Goal: Task Accomplishment & Management: Manage account settings

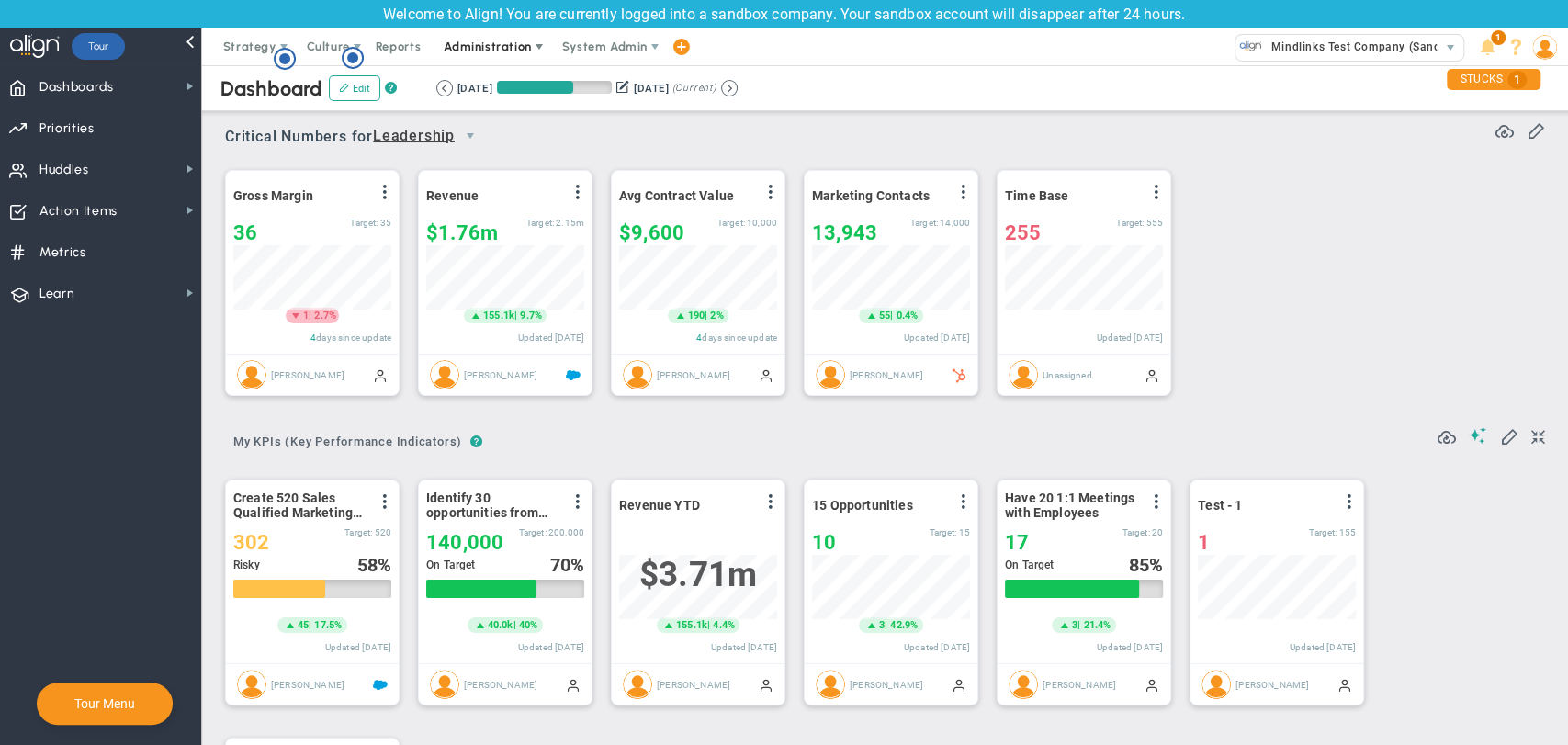
click at [500, 46] on span "Administration" at bounding box center [487, 46] width 87 height 14
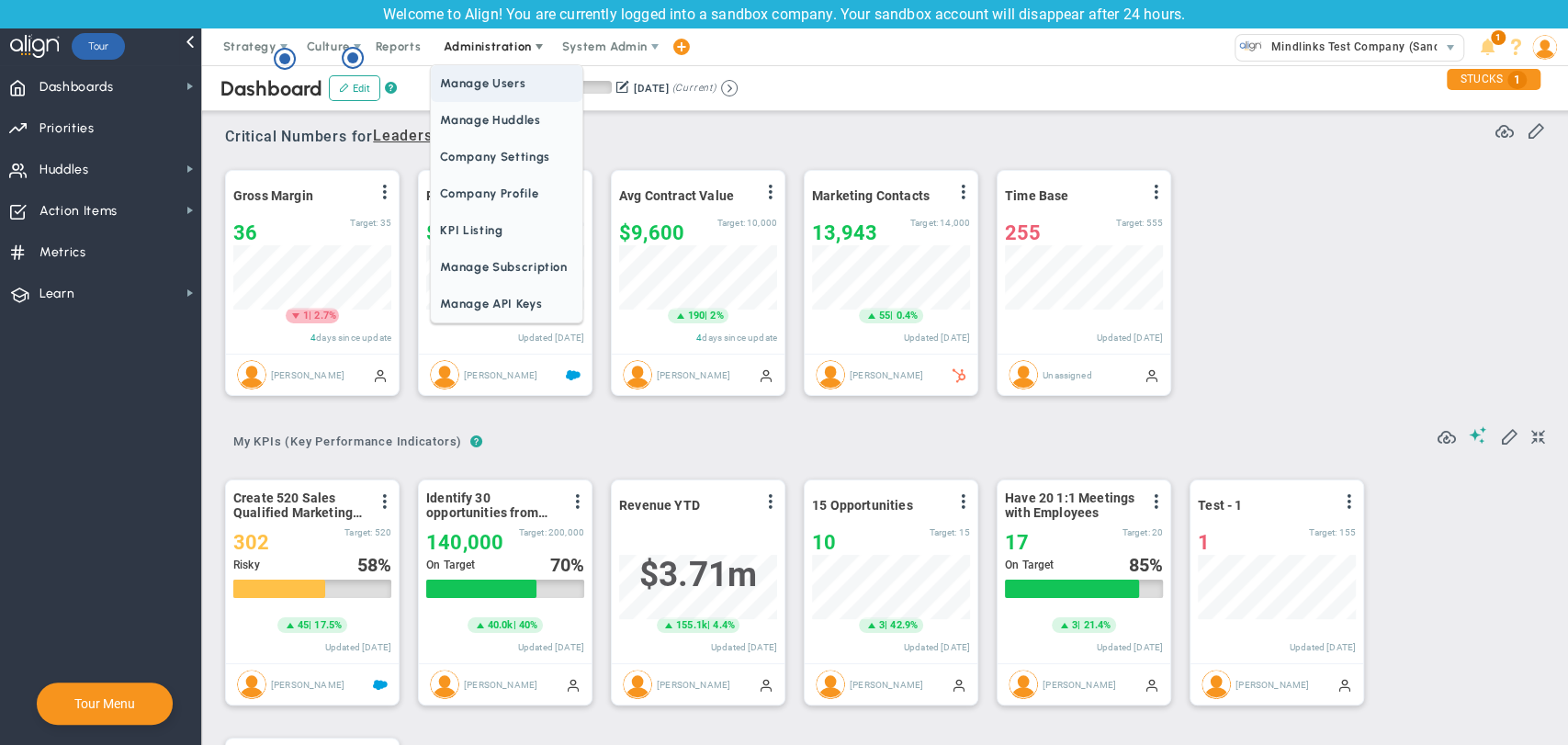
click at [497, 90] on span "Manage Users" at bounding box center [506, 83] width 151 height 37
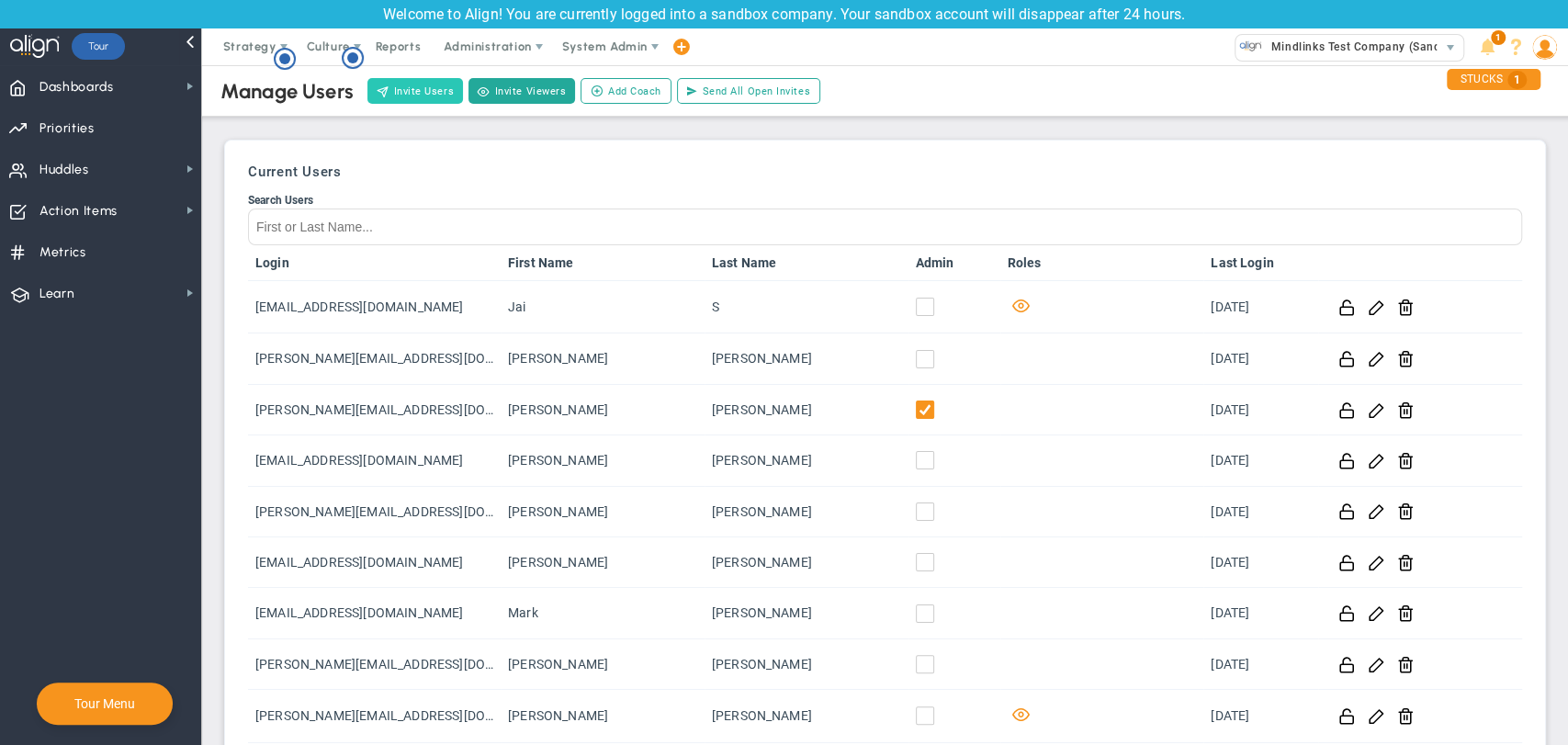
click at [410, 92] on button "Invite Users" at bounding box center [415, 91] width 95 height 25
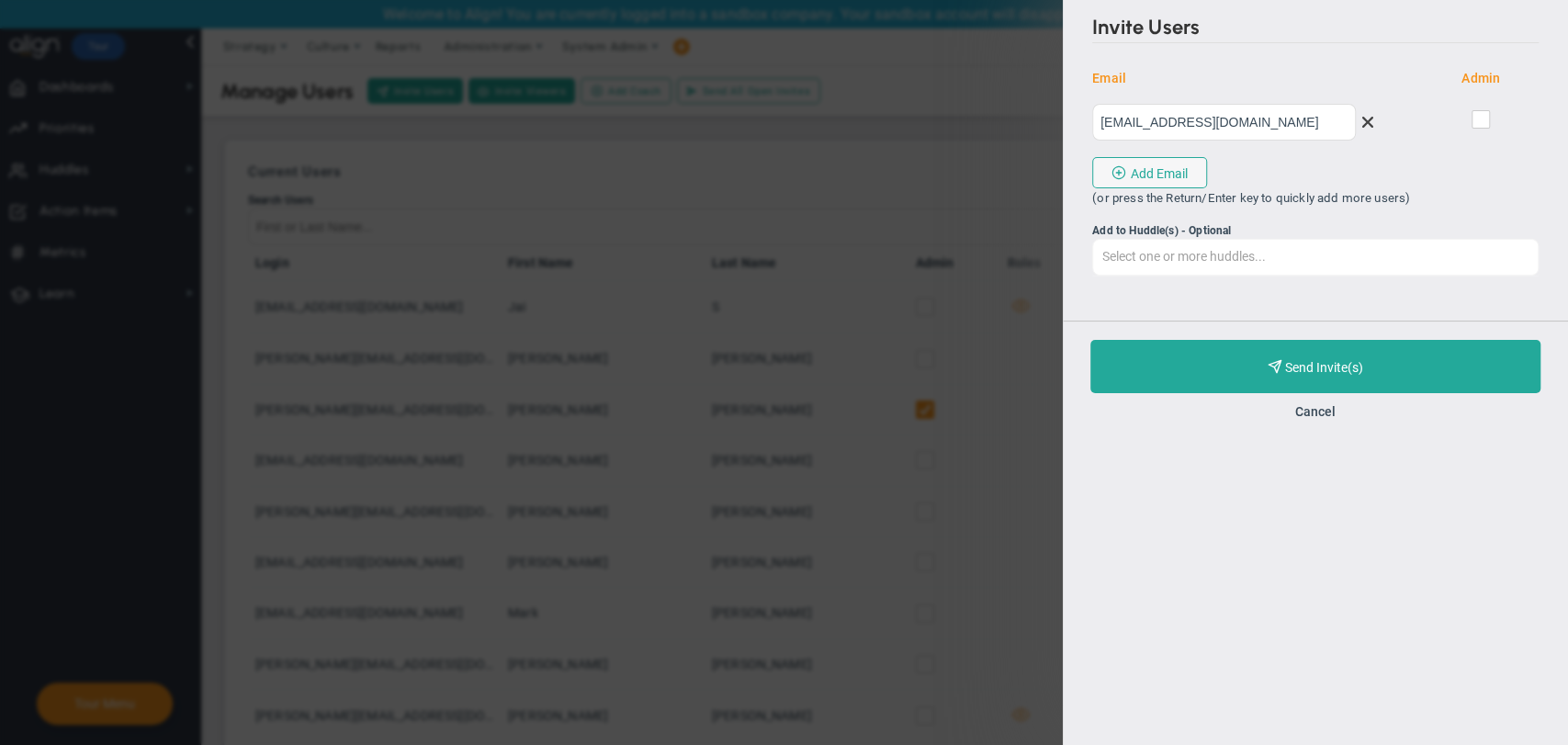
type input "ram@gmail.com"
click at [1194, 253] on input "Add to Huddle(s) - Optional Select one or more huddles... All Hands on Deck Lea…" at bounding box center [1316, 256] width 445 height 33
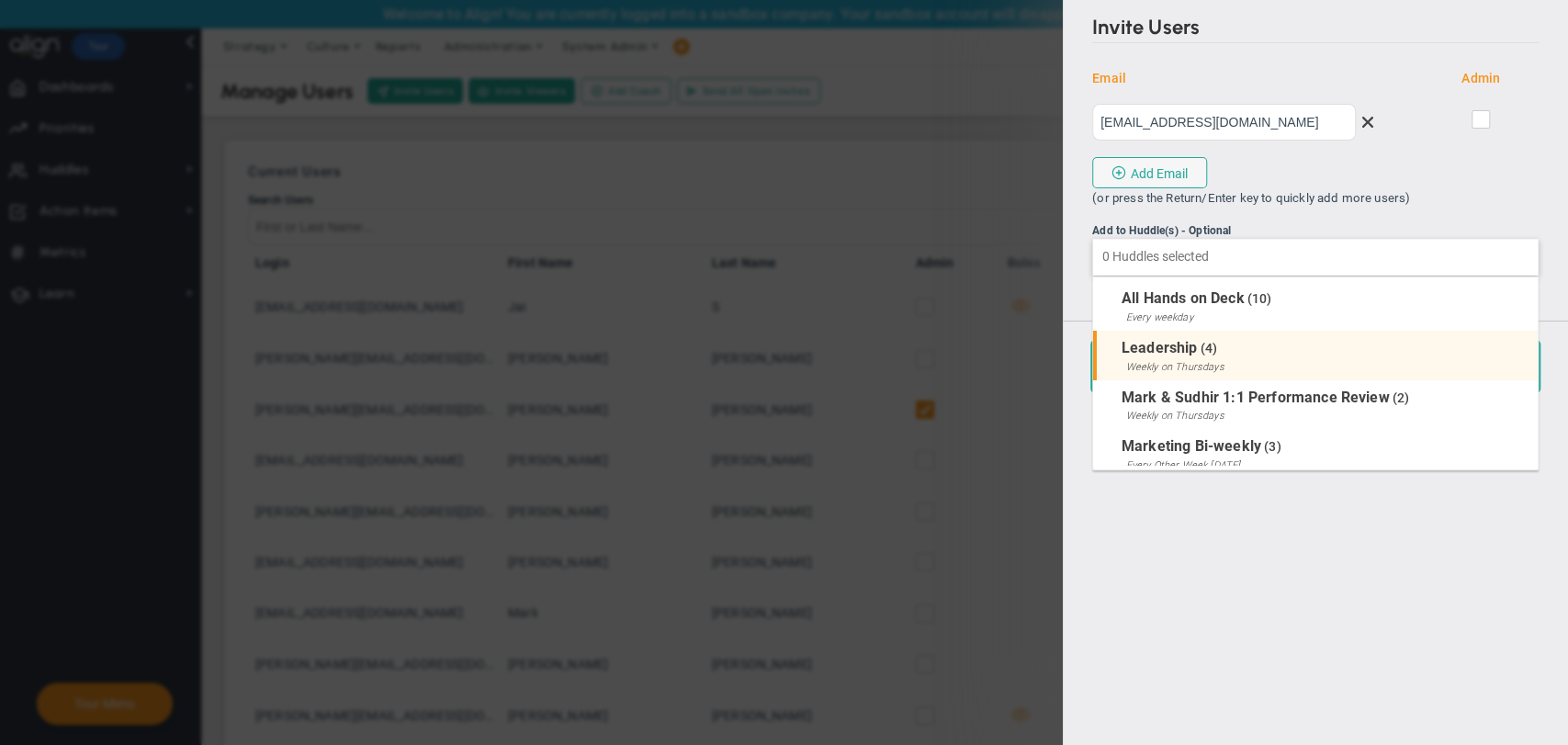
click at [1195, 352] on span "Leadership" at bounding box center [1160, 347] width 77 height 17
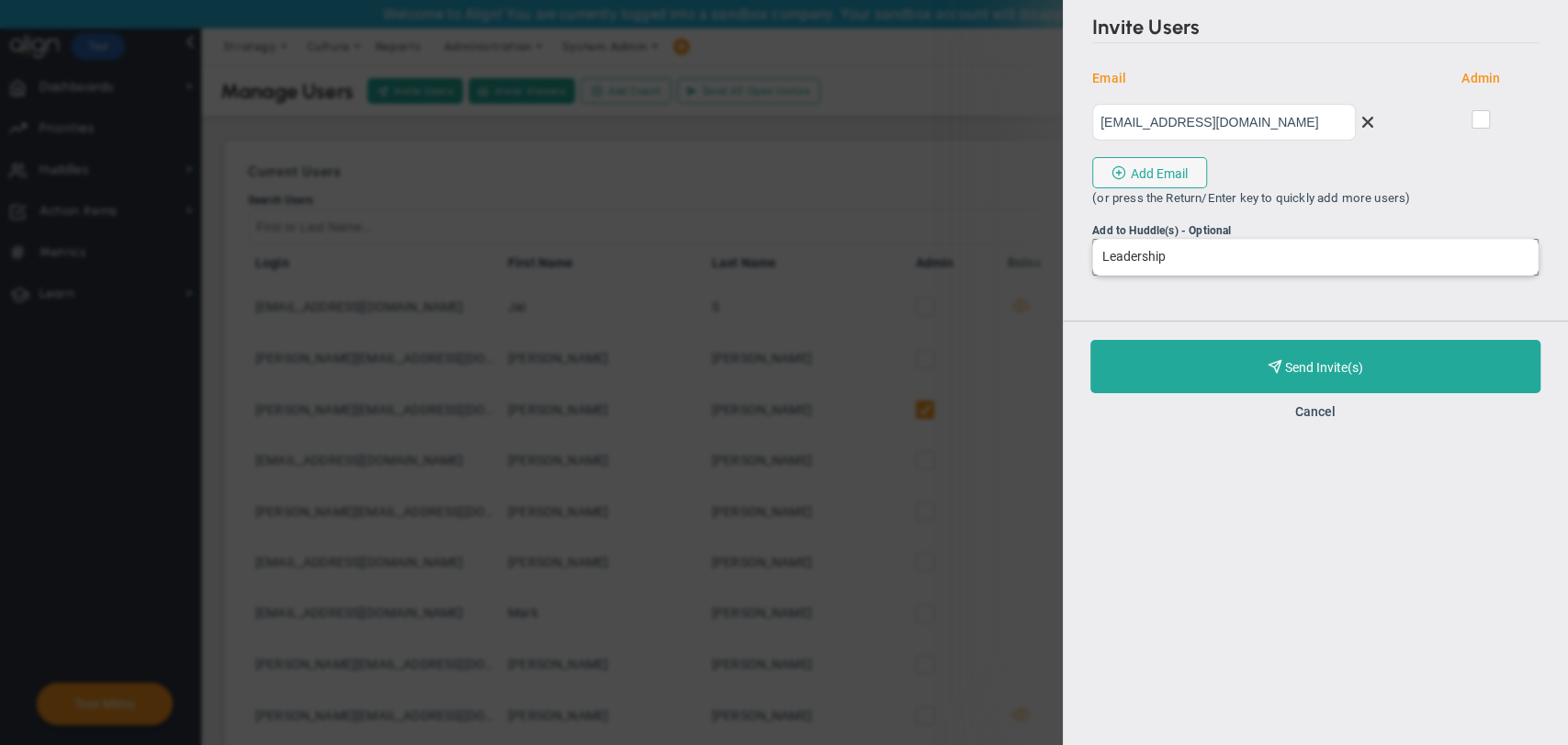
click at [1195, 352] on button "Purchase and Send Invite(s) Validating Invite..." at bounding box center [1316, 366] width 451 height 53
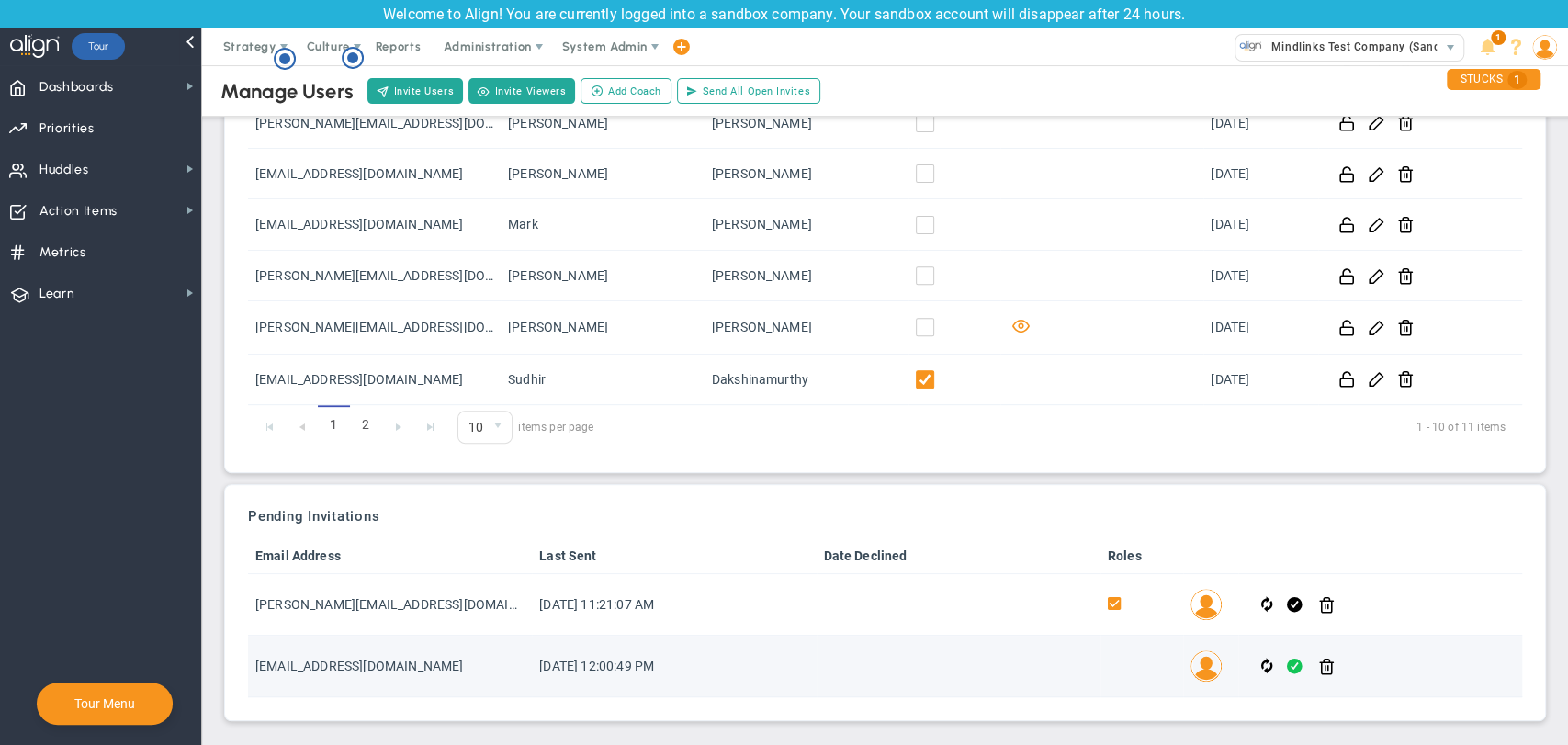
click at [1287, 660] on span at bounding box center [1295, 667] width 16 height 21
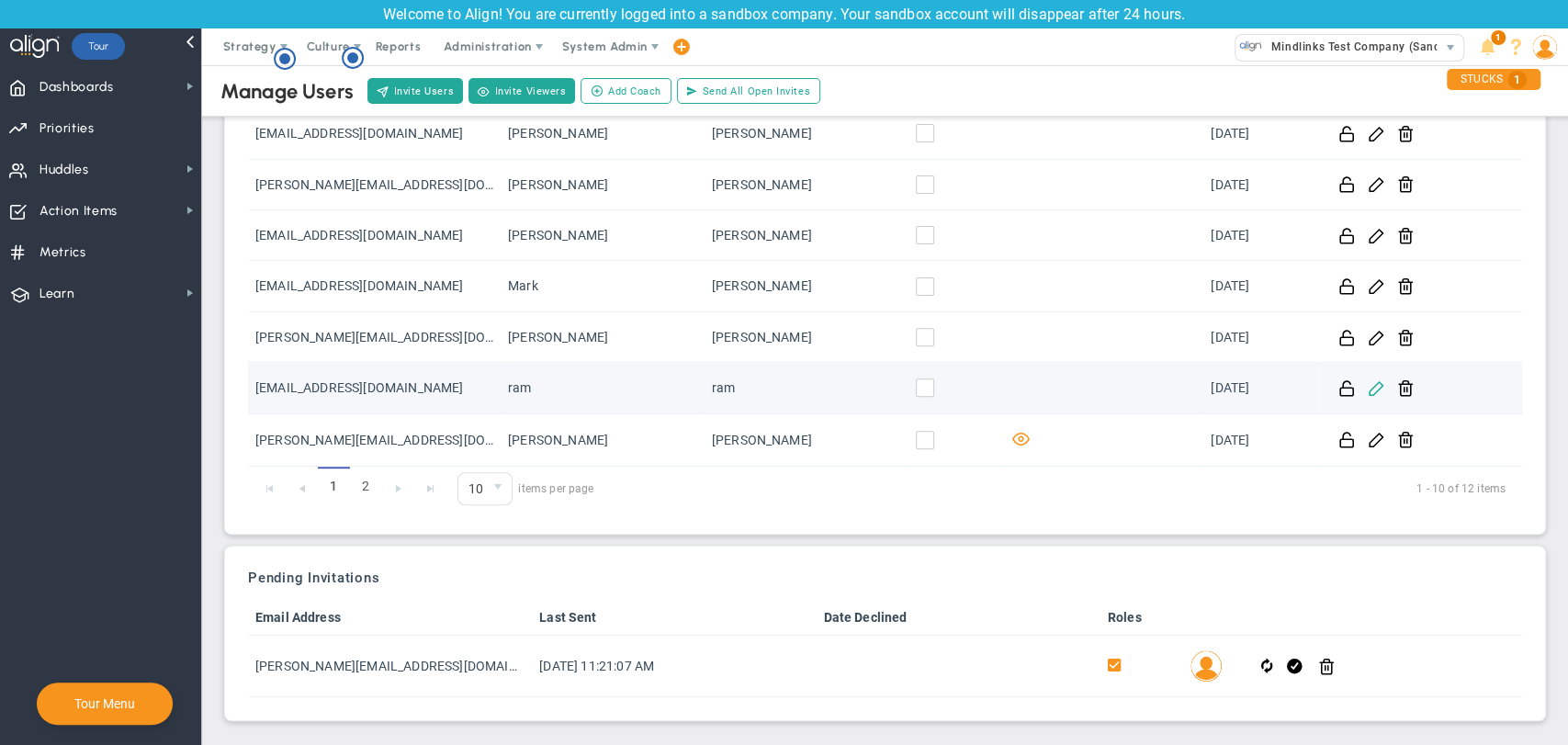
click at [1372, 387] on span at bounding box center [1376, 387] width 17 height 17
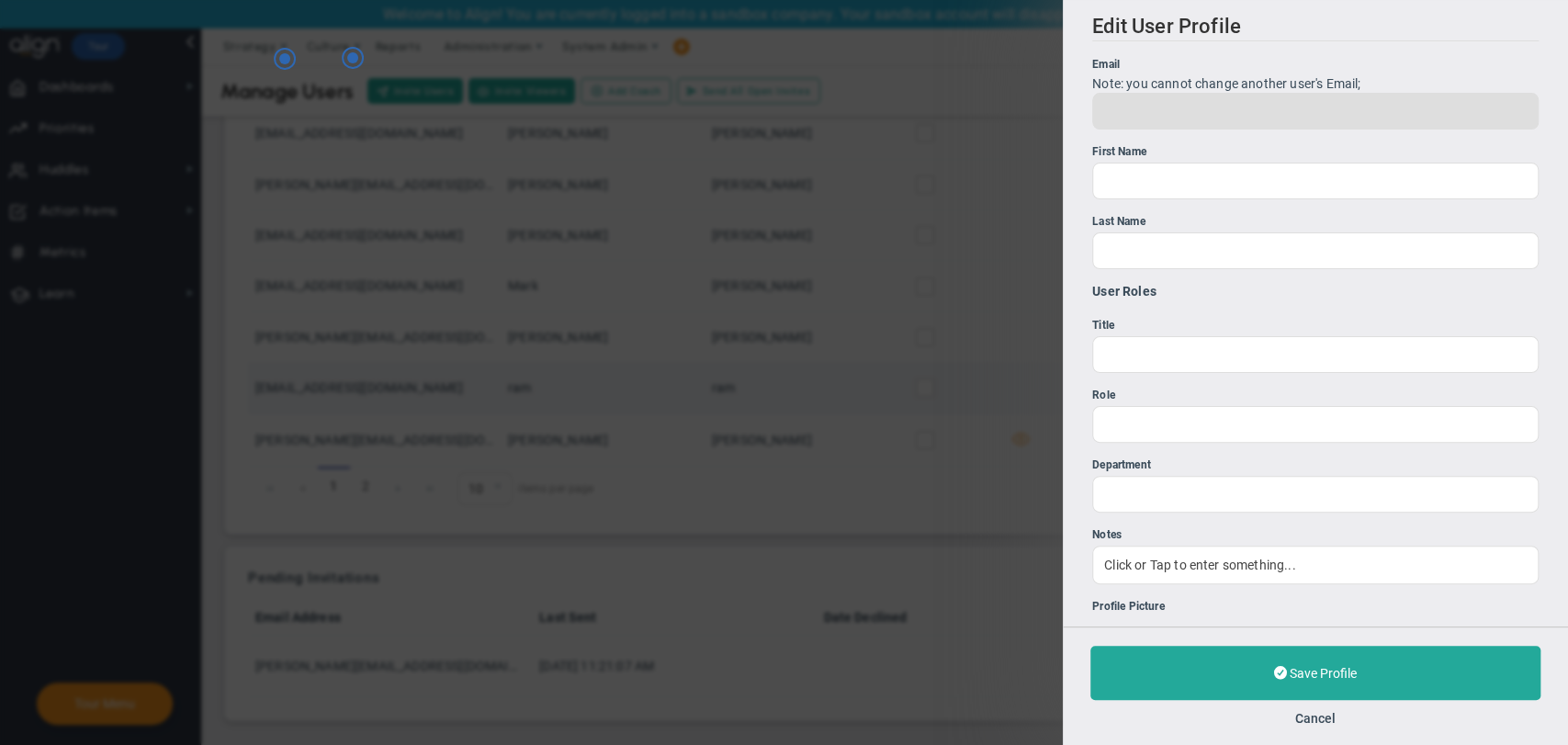
type input "ram@gmail.com"
type input "ram"
type input "0"
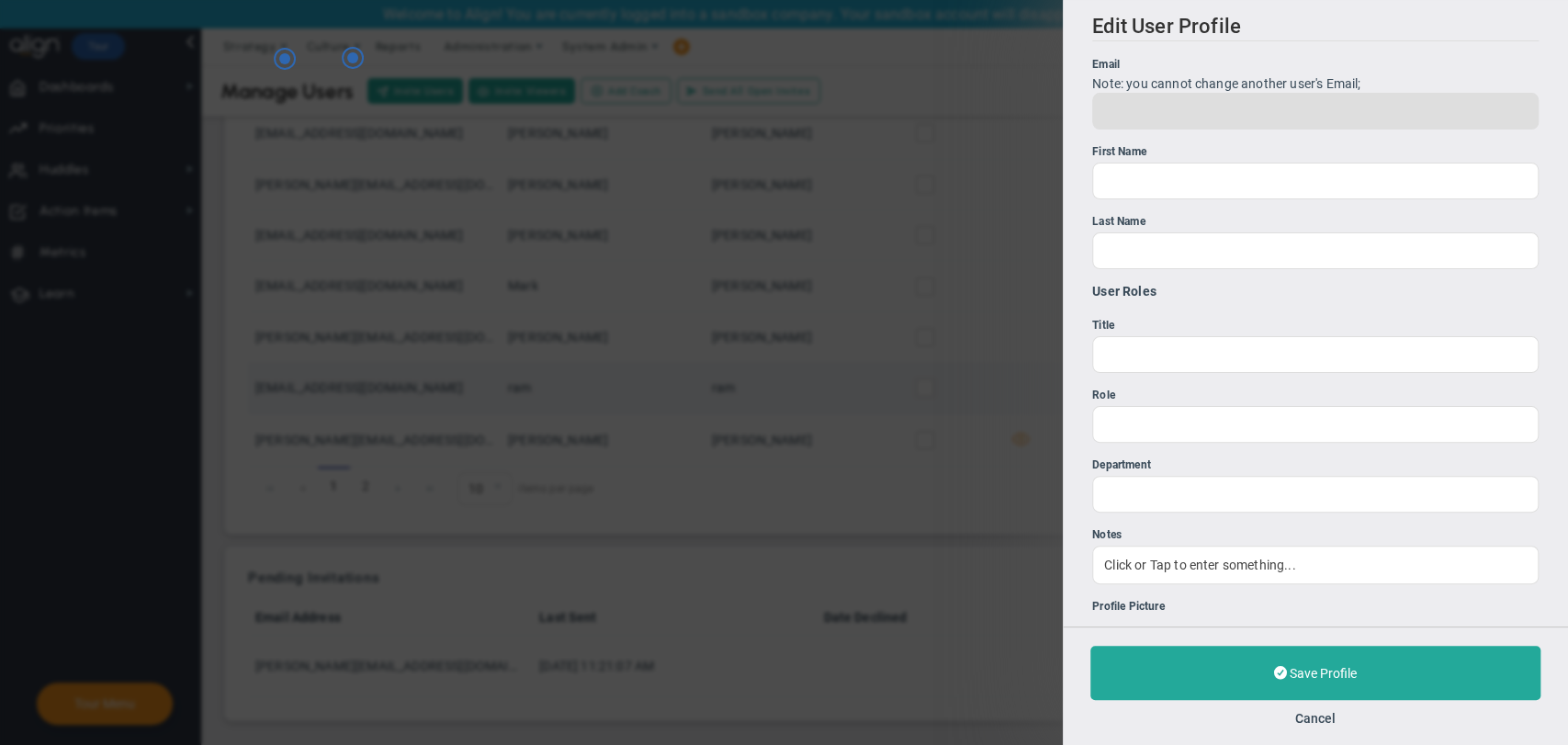
type input "0"
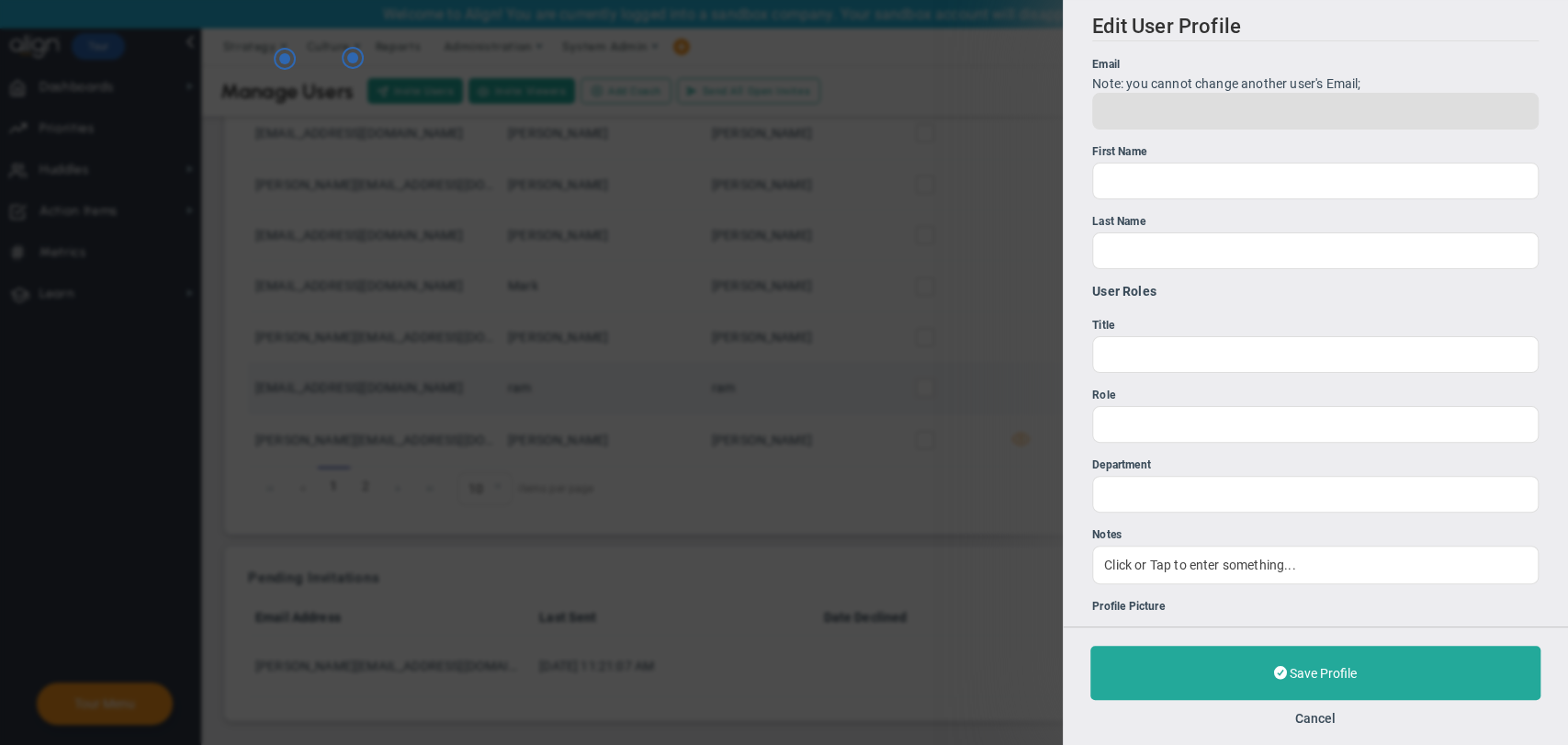
type input "0"
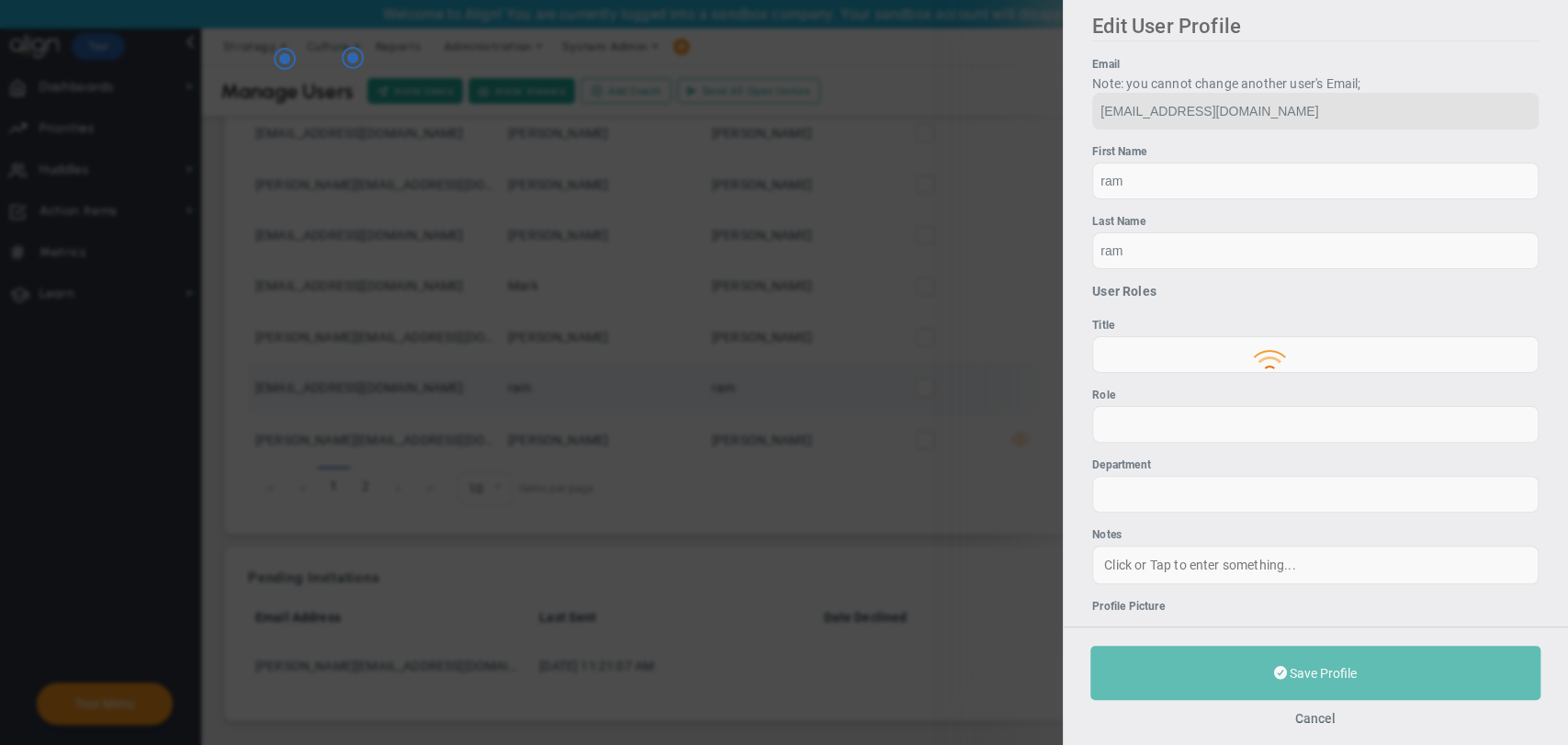
type input "sudhirbd@gmail.com"
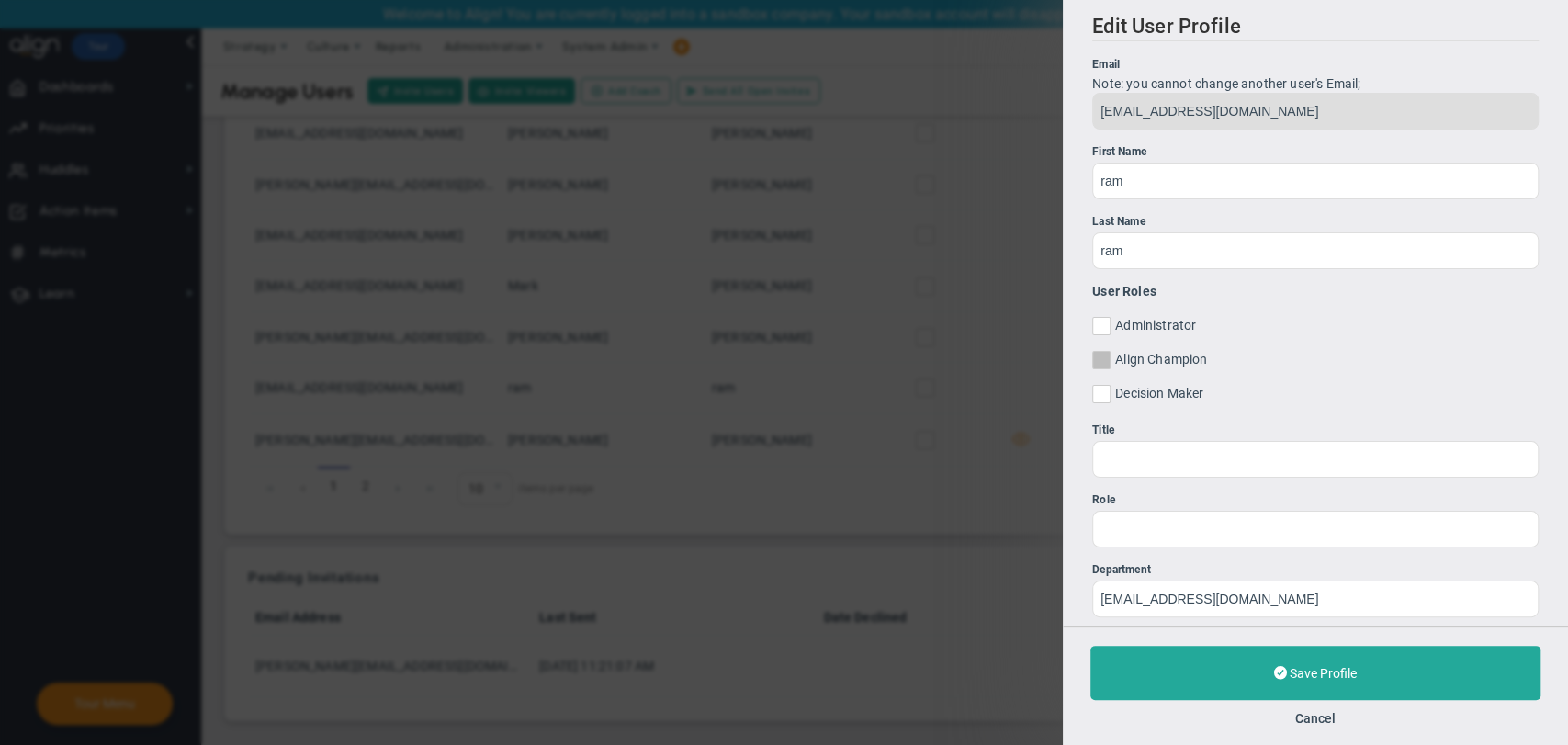
click at [1102, 361] on input "Align Champion" at bounding box center [1102, 363] width 12 height 18
checkbox input "true"
click at [1101, 400] on input "Decision Maker" at bounding box center [1102, 397] width 12 height 18
checkbox input "true"
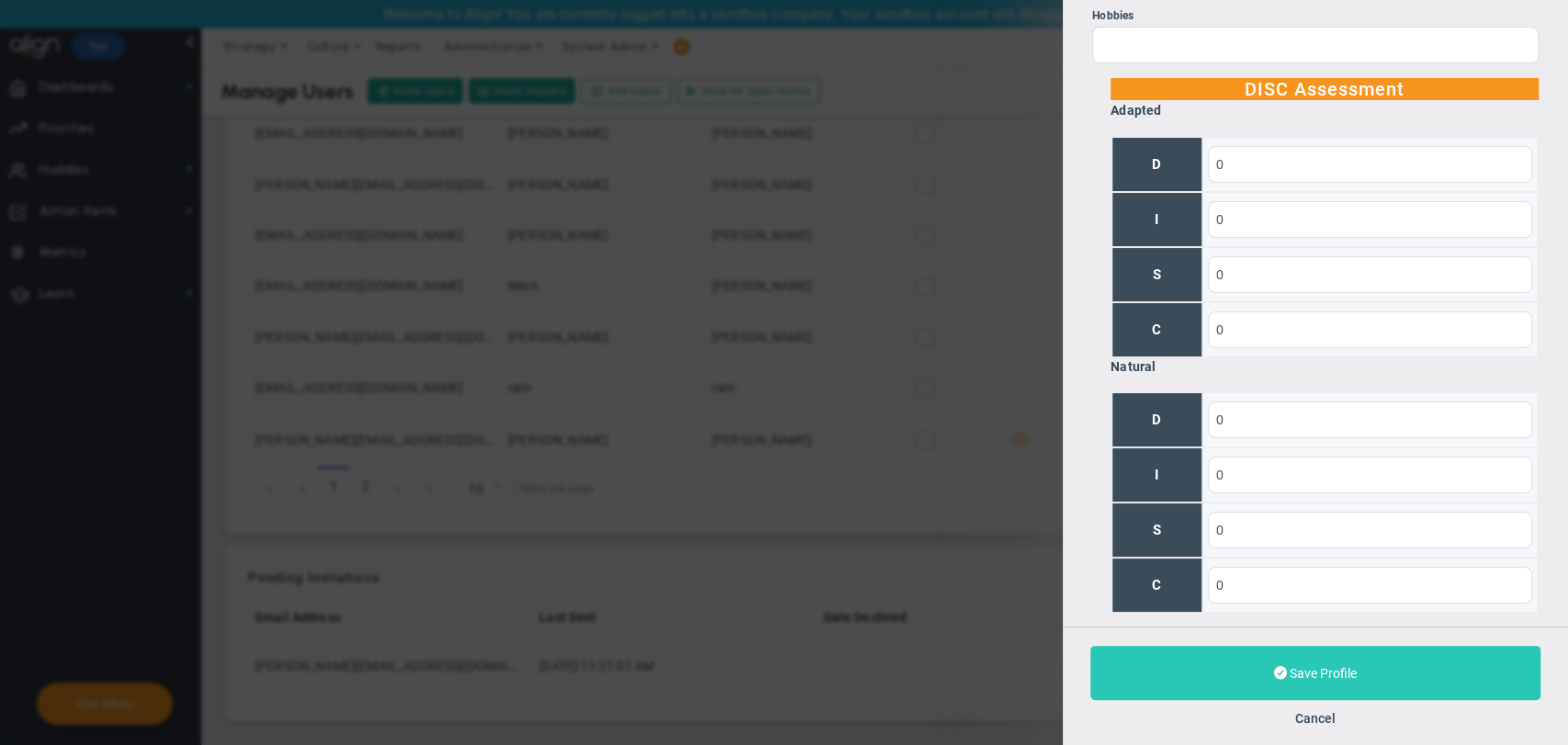
click at [1238, 684] on button "Save Profile" at bounding box center [1316, 672] width 451 height 54
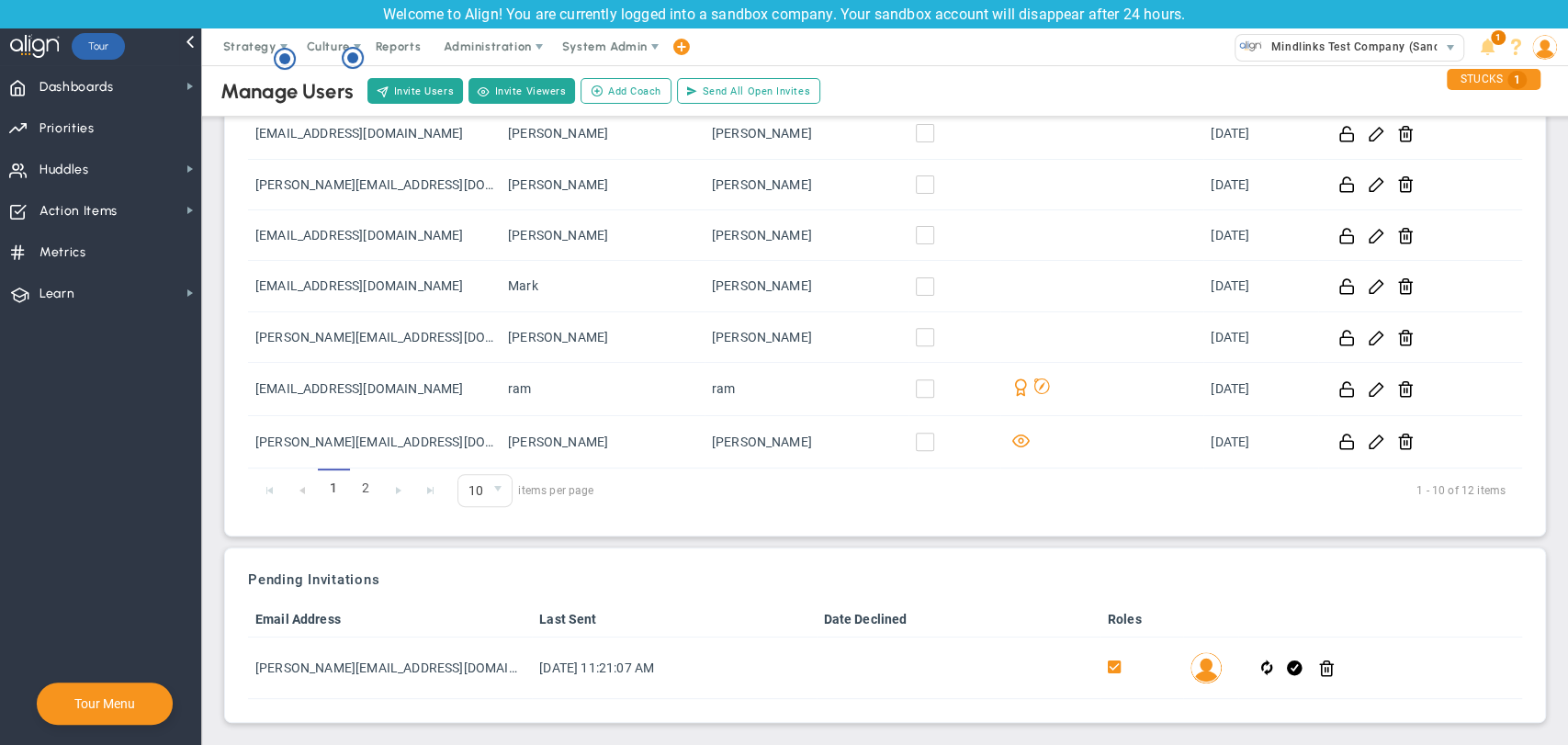
click at [1559, 51] on div "Strategy One Page Strategic Plan Alignment Checklist 4D Vision Summary Function…" at bounding box center [784, 46] width 1568 height 37
click at [1541, 51] on img at bounding box center [1545, 47] width 25 height 25
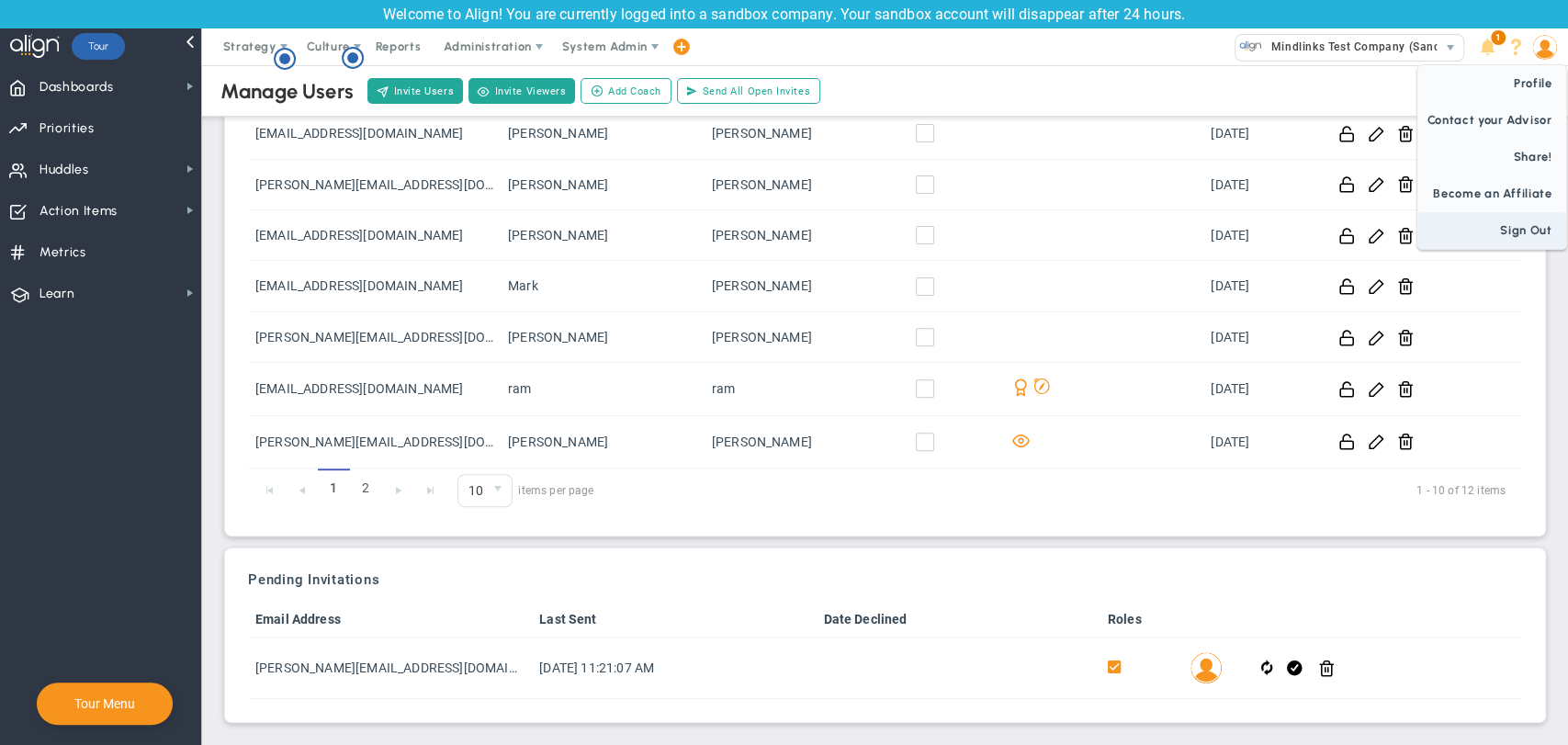
click at [1508, 222] on span "Sign Out" at bounding box center [1492, 230] width 149 height 37
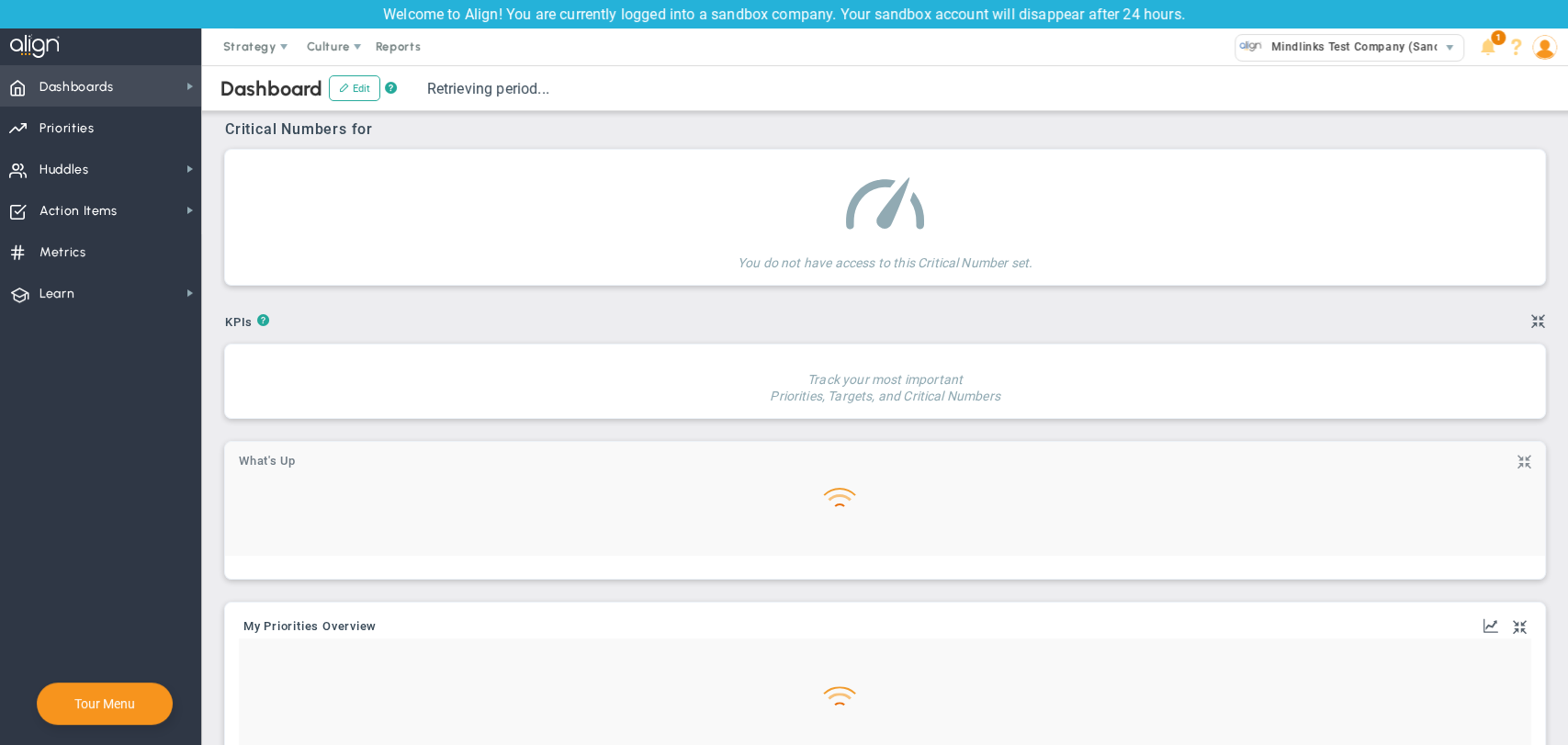
click at [144, 84] on span "Dashboards Dashboards" at bounding box center [100, 86] width 201 height 42
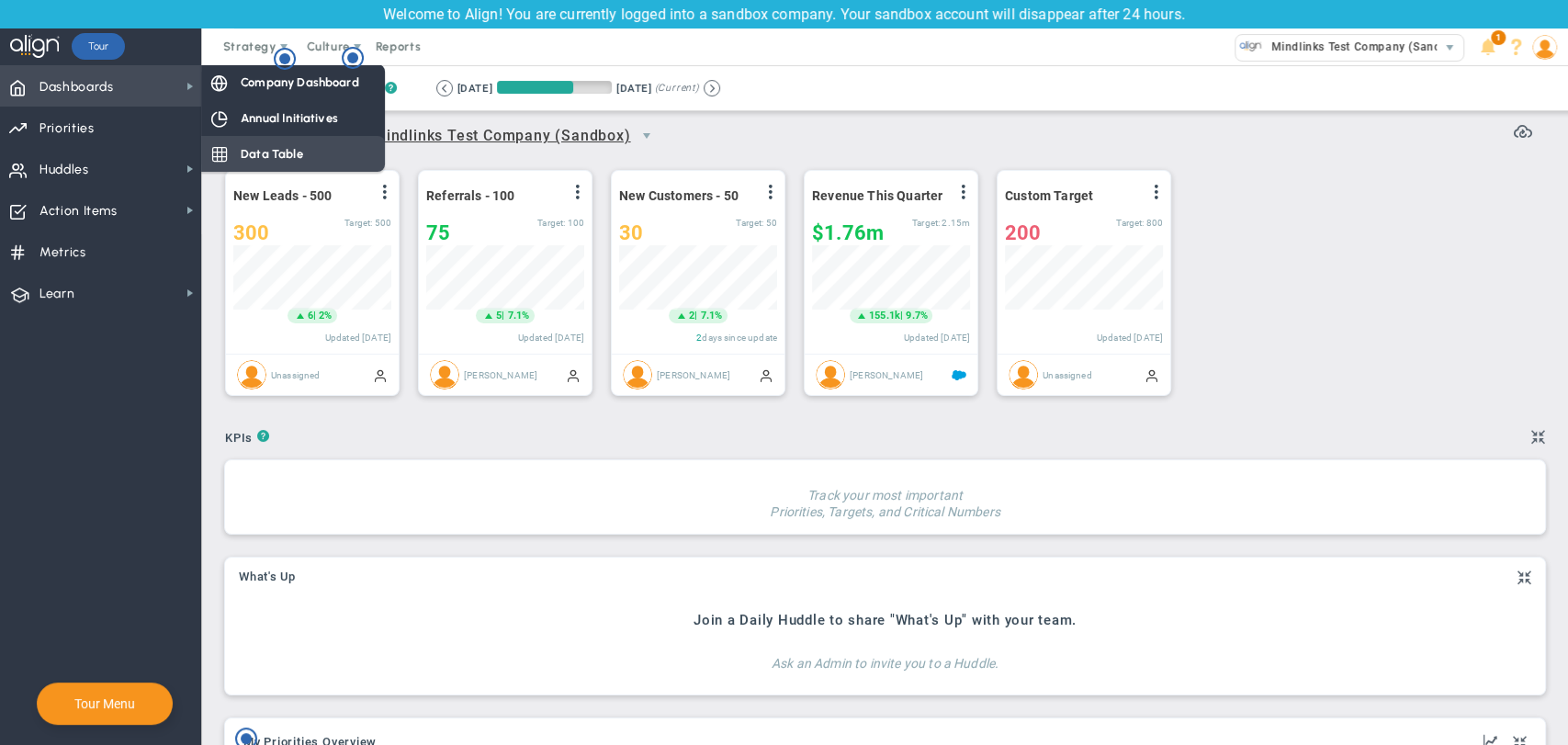
click at [290, 157] on span "Data Table" at bounding box center [272, 154] width 62 height 17
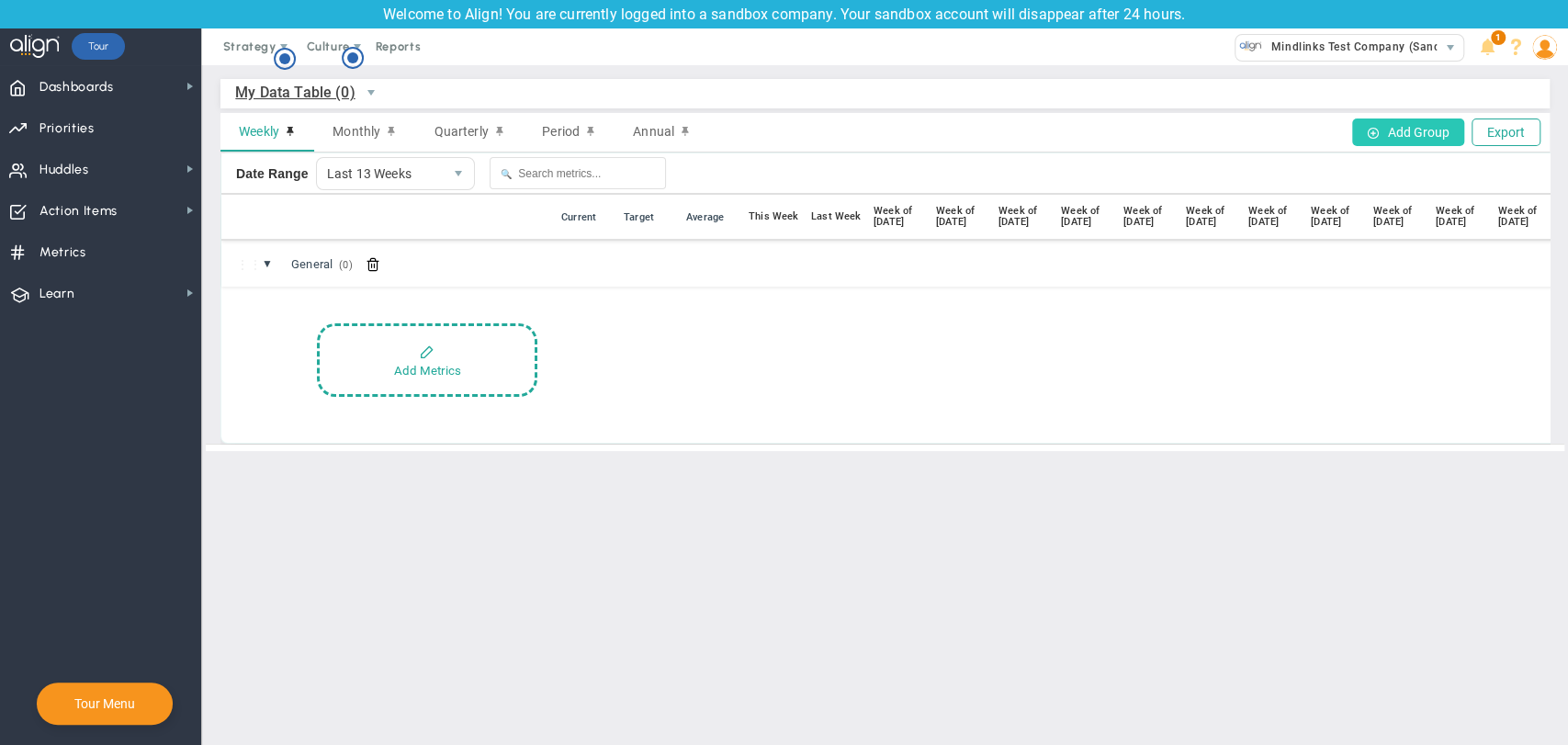
click at [1396, 124] on button "Add Group" at bounding box center [1408, 131] width 112 height 27
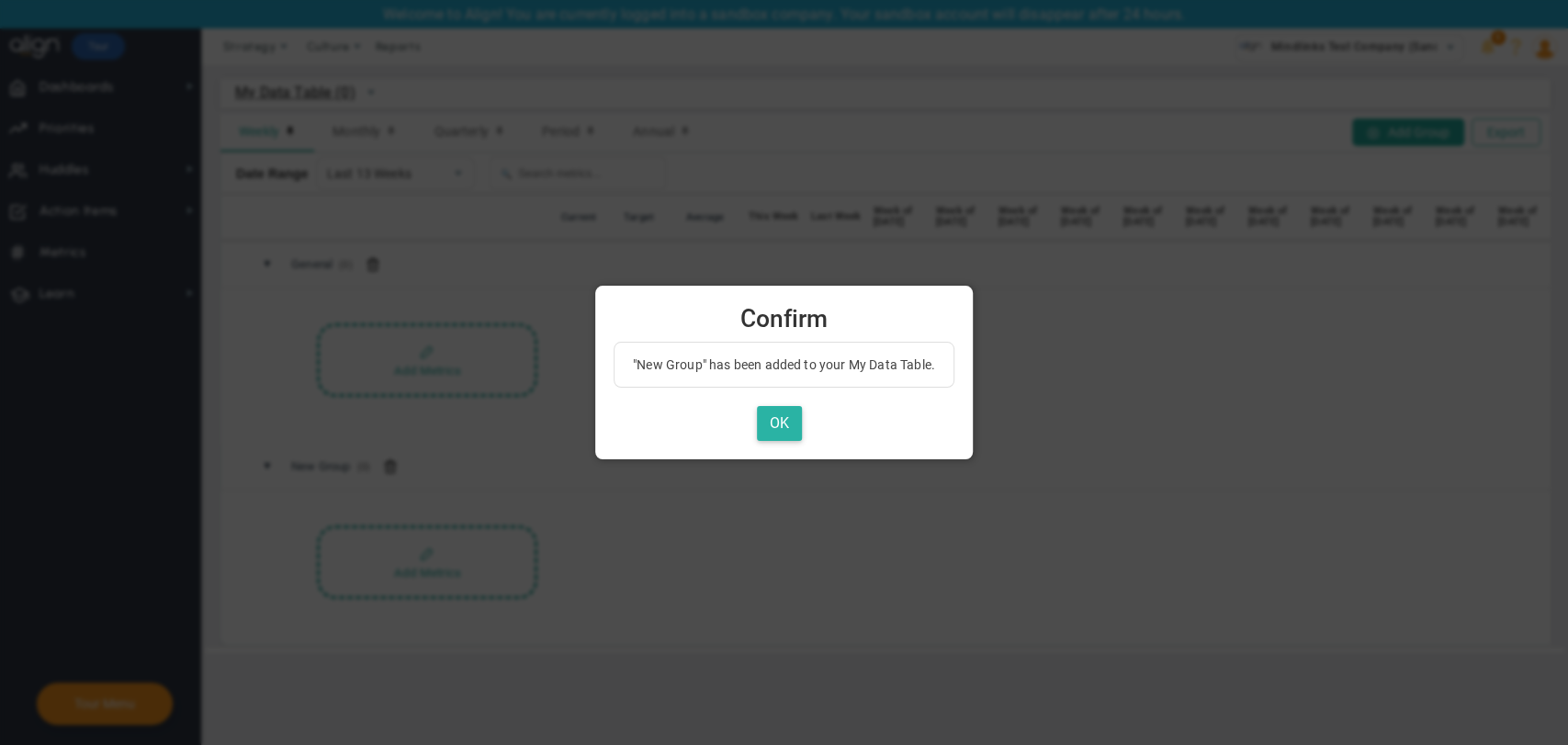
click at [776, 419] on button "OK" at bounding box center [780, 424] width 45 height 36
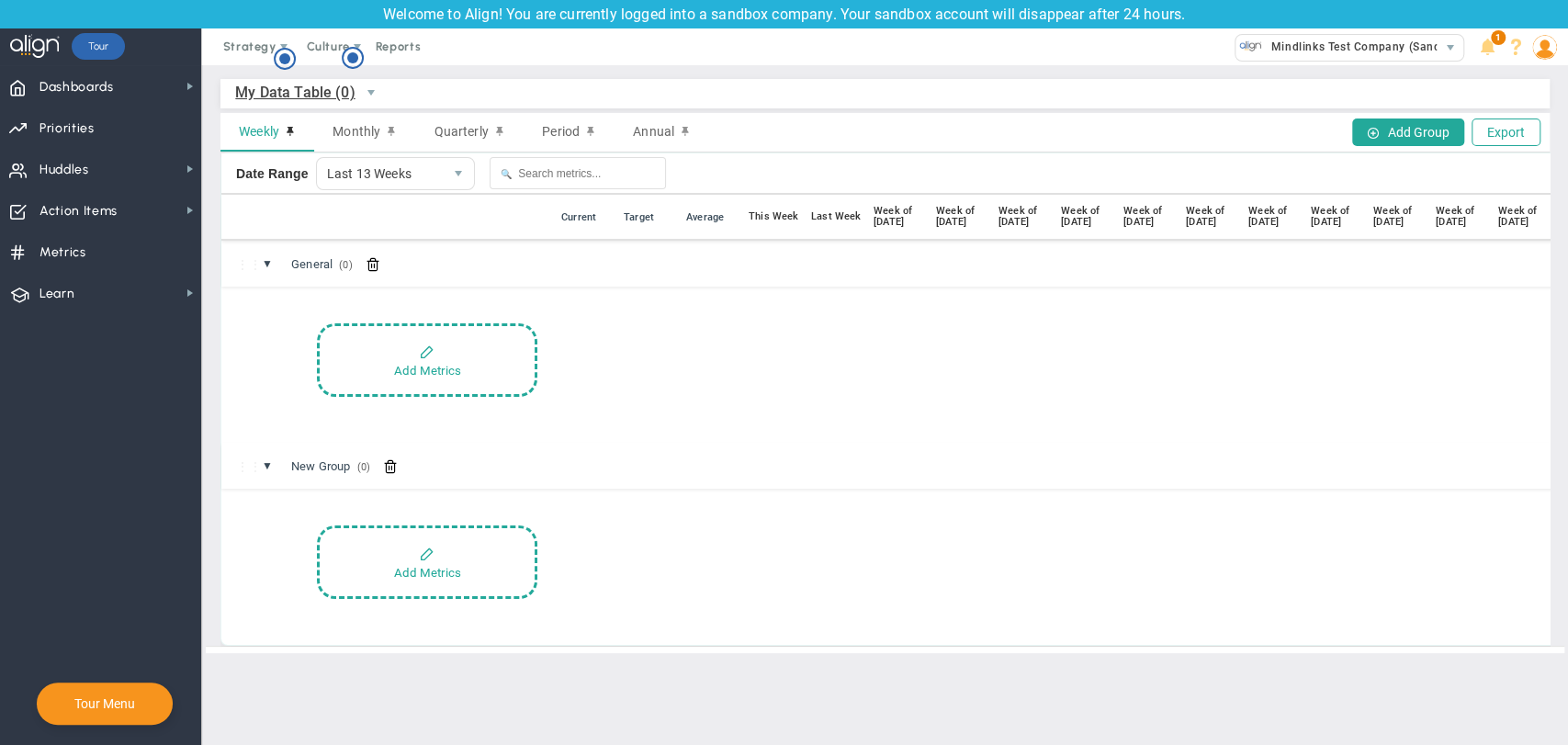
click at [1543, 50] on img at bounding box center [1545, 47] width 25 height 25
click at [1079, 117] on div "Weekly Monthly Quarterly Period Annual Add Group Export" at bounding box center [885, 133] width 1330 height 40
click at [1409, 142] on button "Add Group" at bounding box center [1408, 131] width 112 height 27
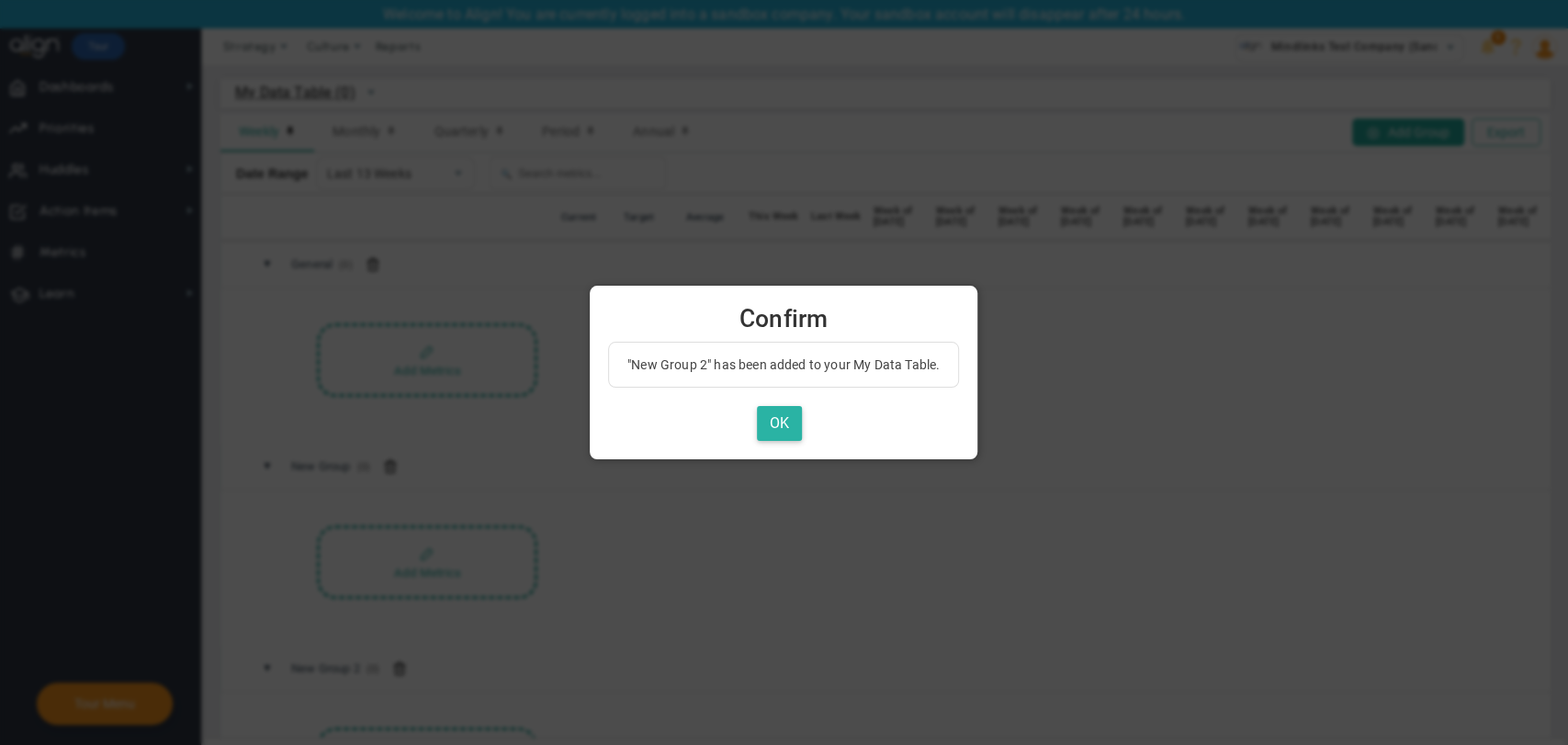
click at [793, 419] on button "OK" at bounding box center [780, 424] width 45 height 36
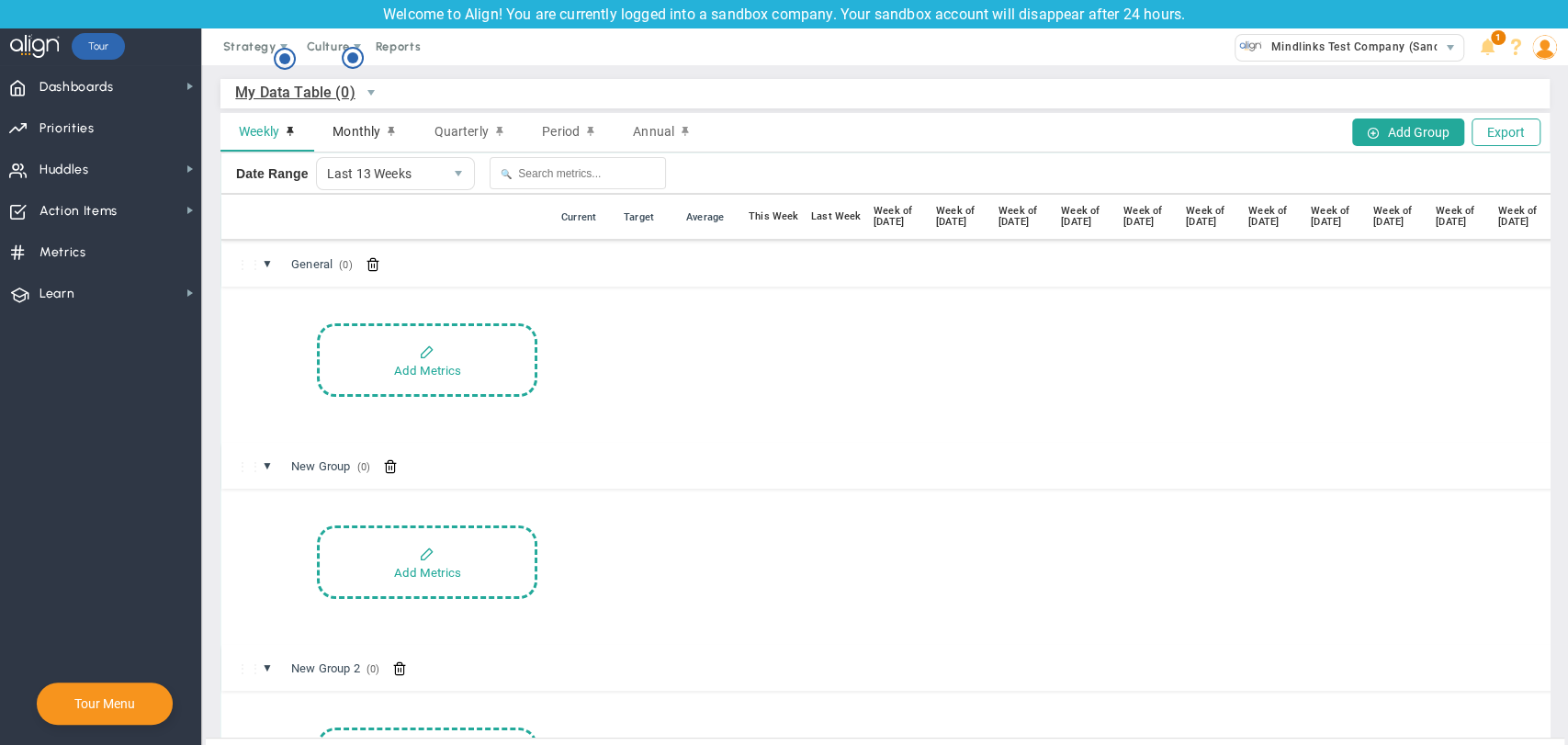
click at [341, 141] on div "Monthly" at bounding box center [365, 132] width 101 height 39
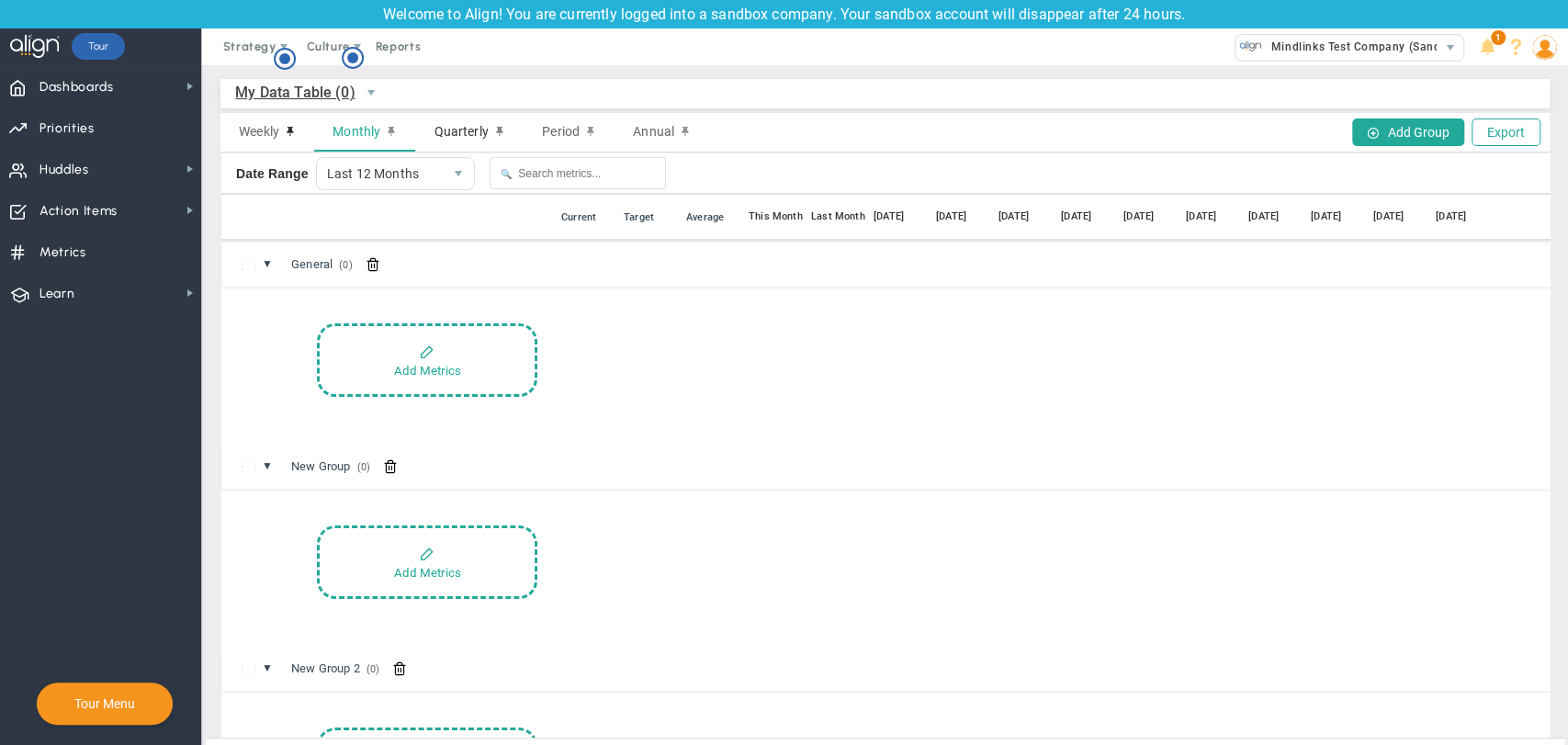
click at [468, 139] on span "Quarterly" at bounding box center [460, 131] width 54 height 15
click at [544, 125] on span "Period" at bounding box center [561, 131] width 38 height 15
click at [647, 138] on span "Annual" at bounding box center [654, 131] width 42 height 15
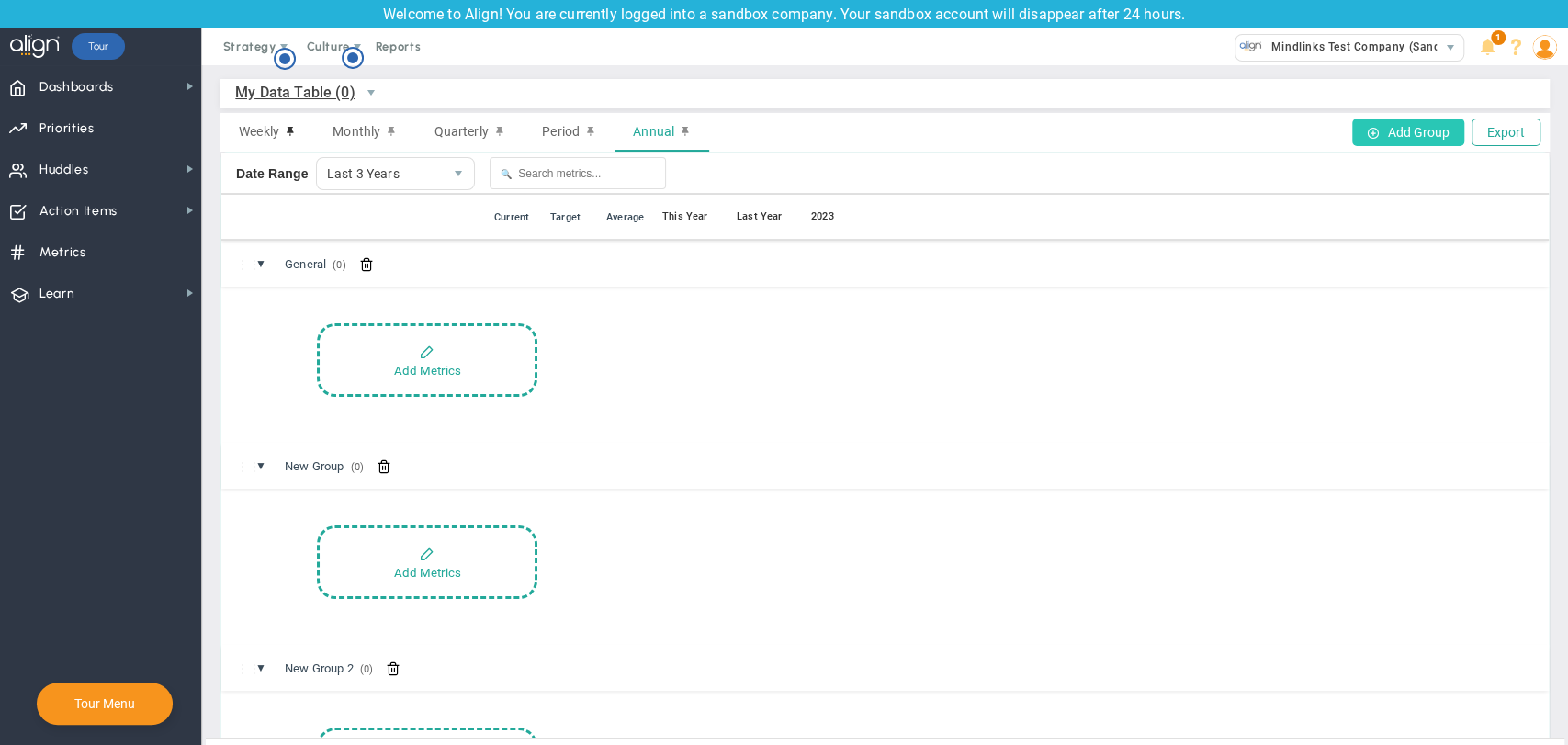
click at [1439, 130] on button "Add Group" at bounding box center [1408, 131] width 112 height 27
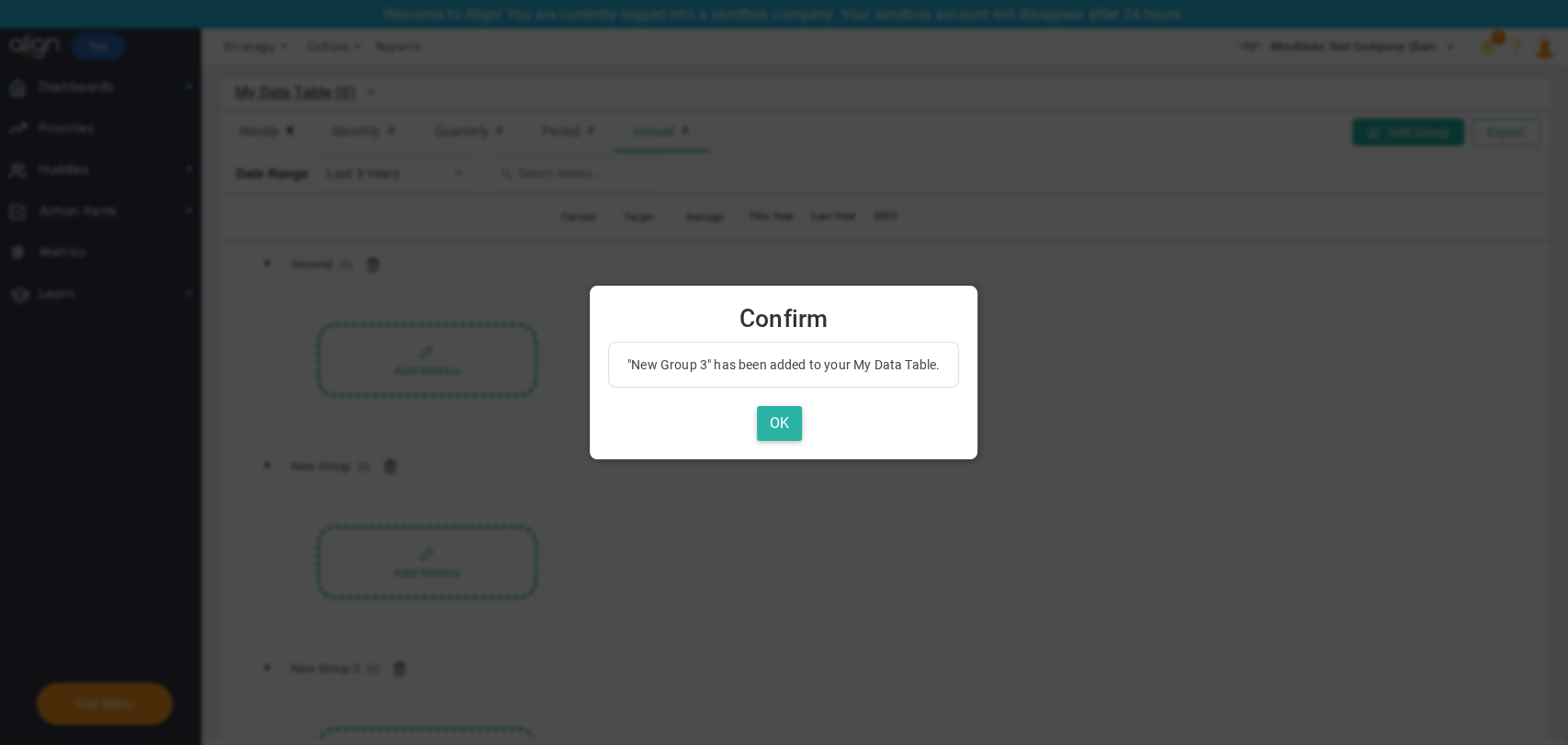
click at [773, 420] on button "OK" at bounding box center [780, 424] width 45 height 36
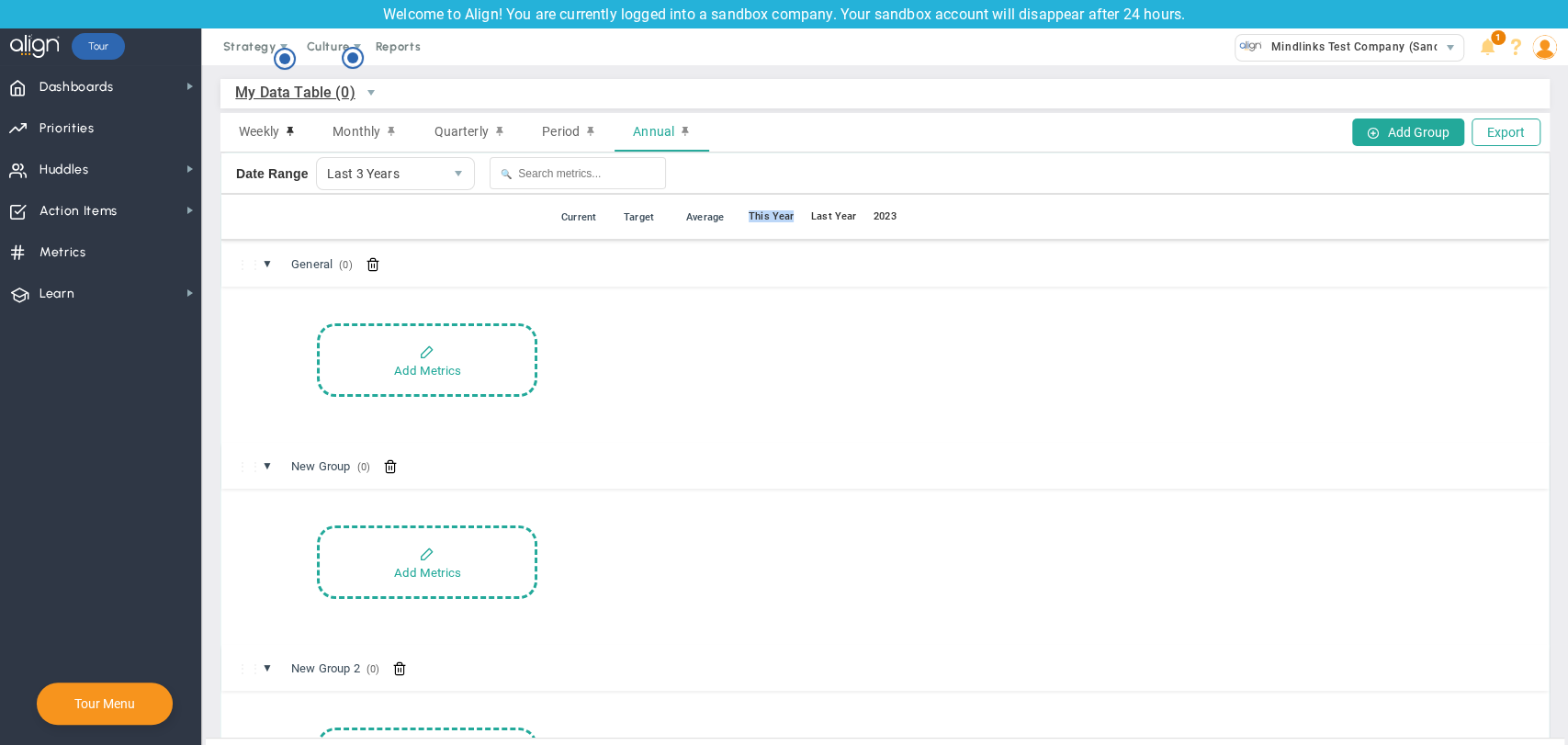
drag, startPoint x: 801, startPoint y: 220, endPoint x: 742, endPoint y: 222, distance: 59.0
click at [742, 222] on div "⋮⋮ ● ⋮ 📅 Current Target Average This Year Last Year [DATE]" at bounding box center [885, 217] width 1328 height 46
click at [244, 119] on div "Weekly" at bounding box center [266, 132] width 94 height 39
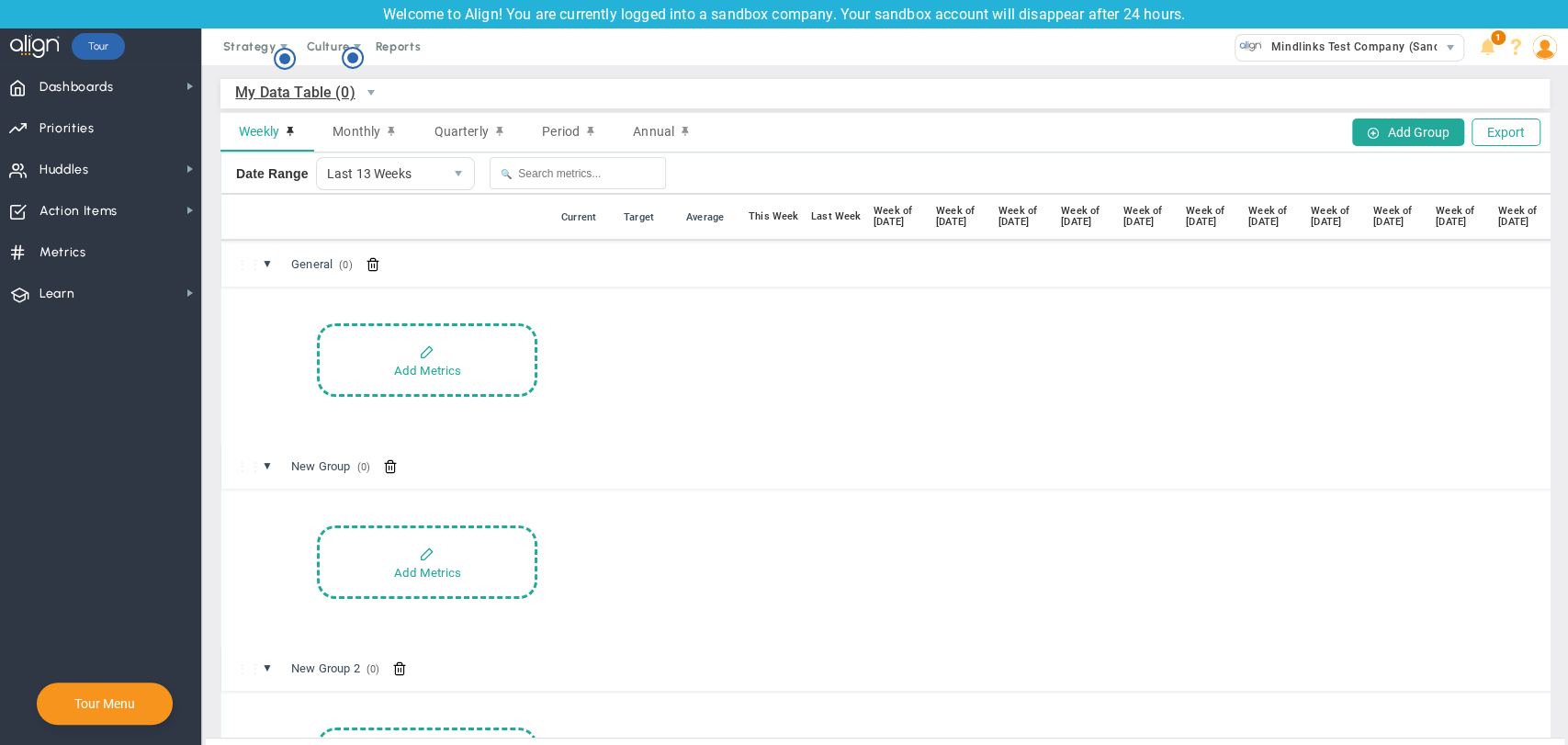
click at [781, 208] on div "⋮⋮ ● ⋮ 📅 Current Target Average This Week Last Week Week of [DATE] Week of [DAT…" at bounding box center [929, 217] width 1417 height 46
click at [782, 209] on div "⋮⋮ ● ⋮ 📅 Current Target Average This Week Last Week Week of [DATE] Week of [DAT…" at bounding box center [929, 217] width 1417 height 46
click at [377, 277] on div "⋮⋮ ▼ General (0) General" at bounding box center [929, 263] width 1417 height 46
click at [375, 267] on span at bounding box center [373, 263] width 15 height 15
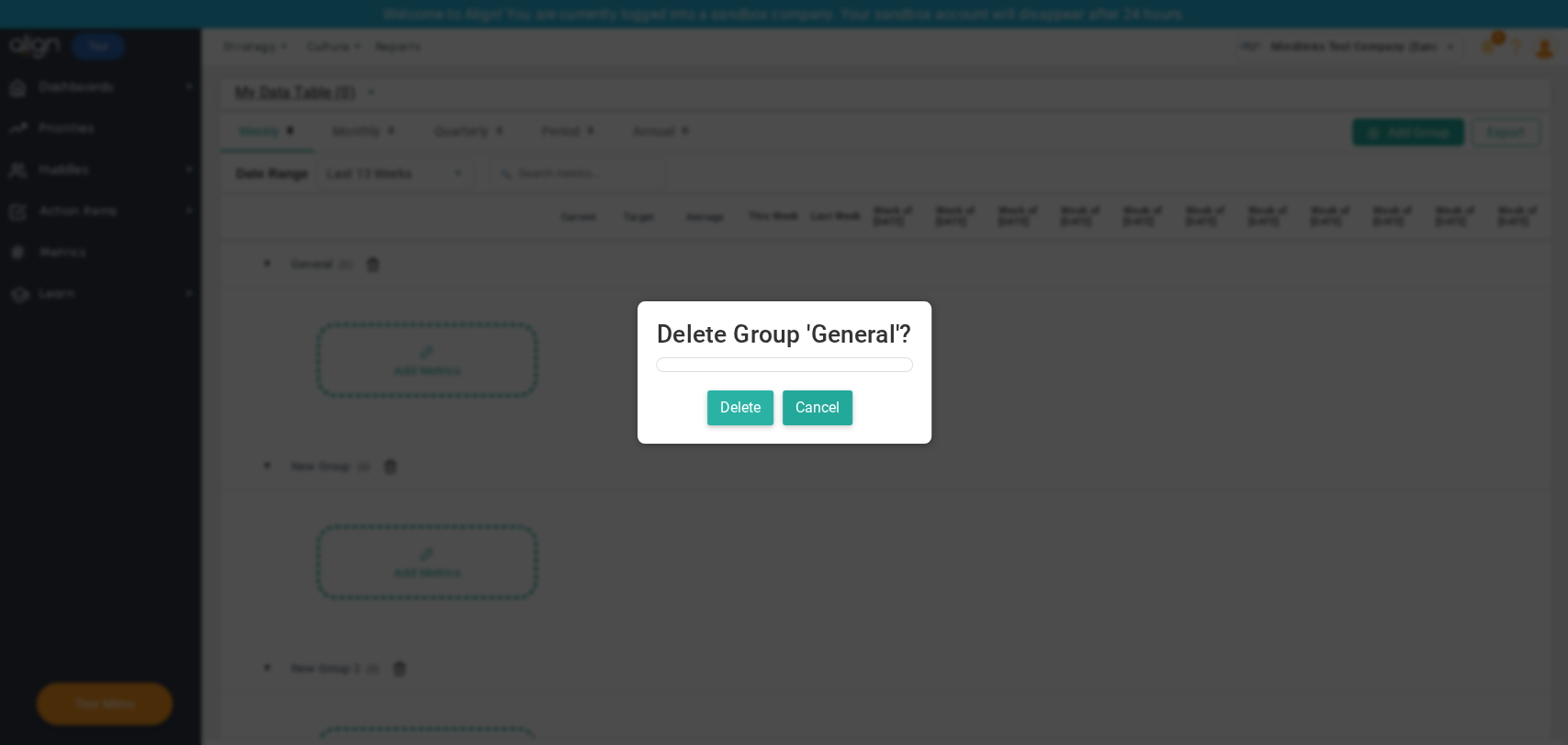
click at [748, 402] on button "Delete" at bounding box center [741, 408] width 66 height 36
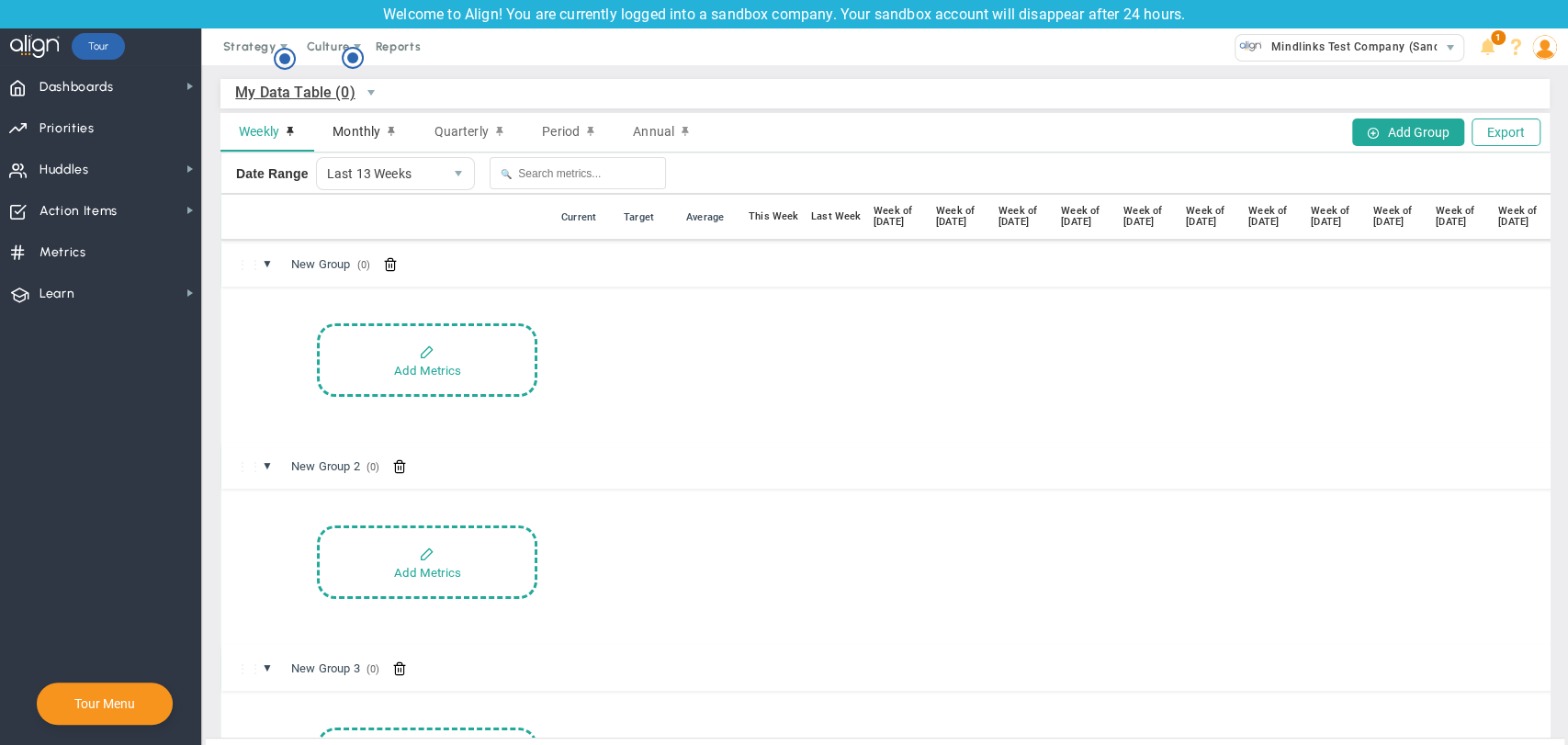
click at [362, 136] on span "Monthly" at bounding box center [356, 131] width 48 height 15
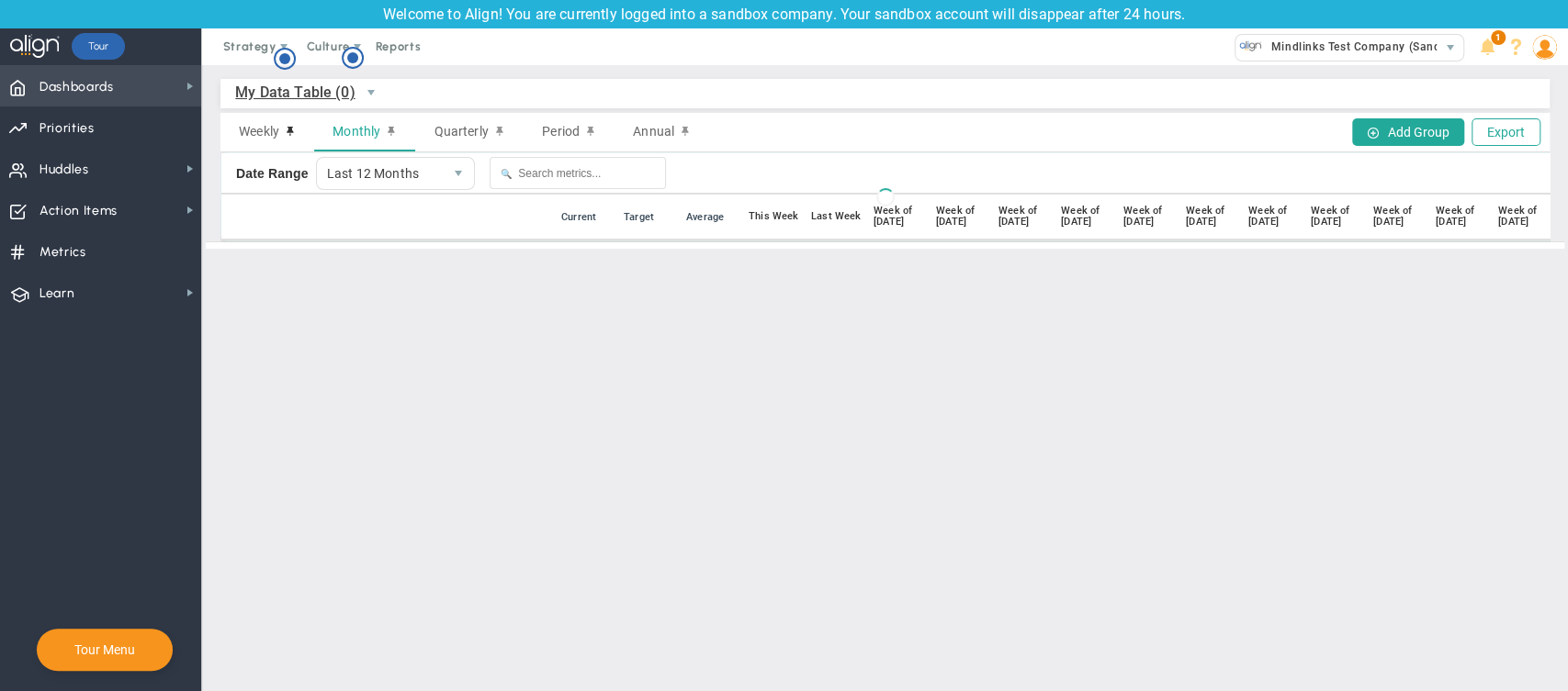
click at [137, 78] on span "Dashboards Dashboards" at bounding box center [100, 86] width 201 height 42
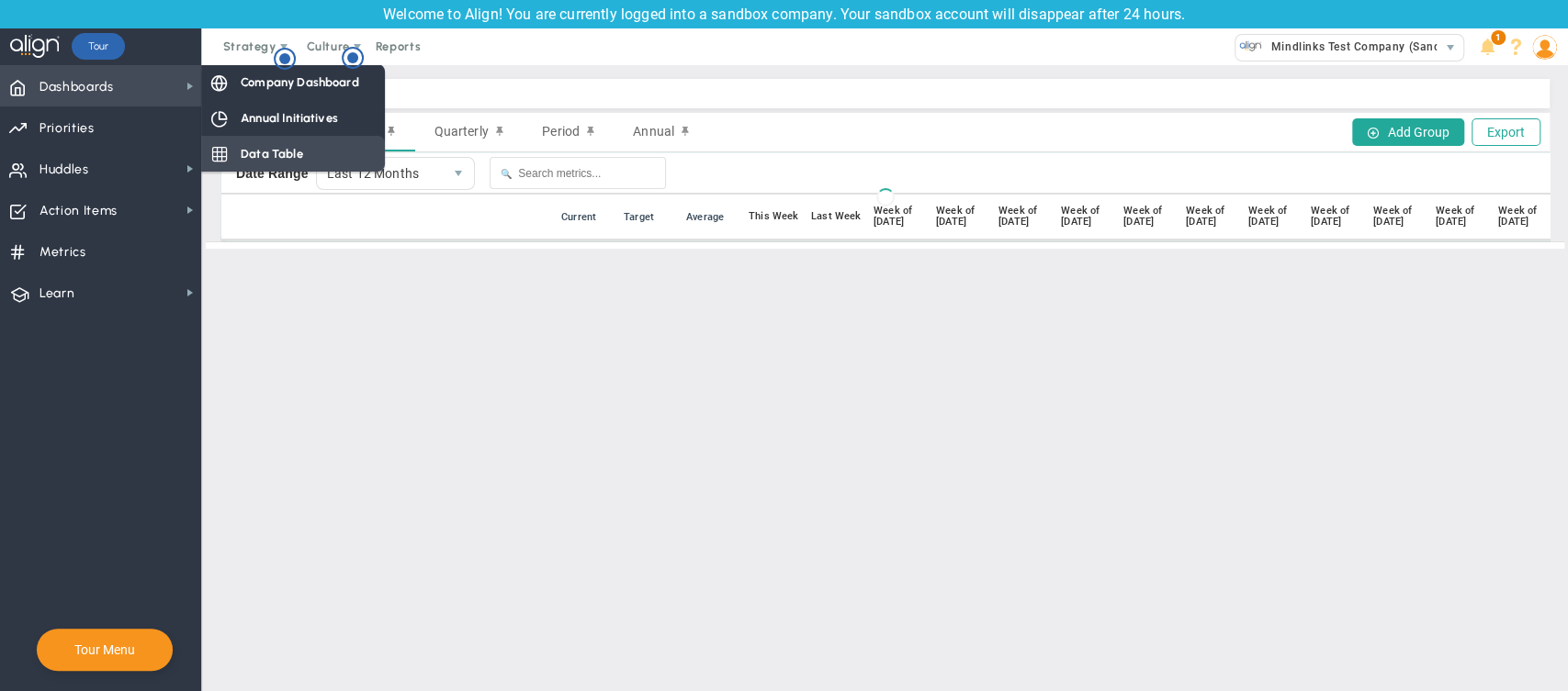
click at [242, 145] on span "Data Table" at bounding box center [272, 154] width 62 height 17
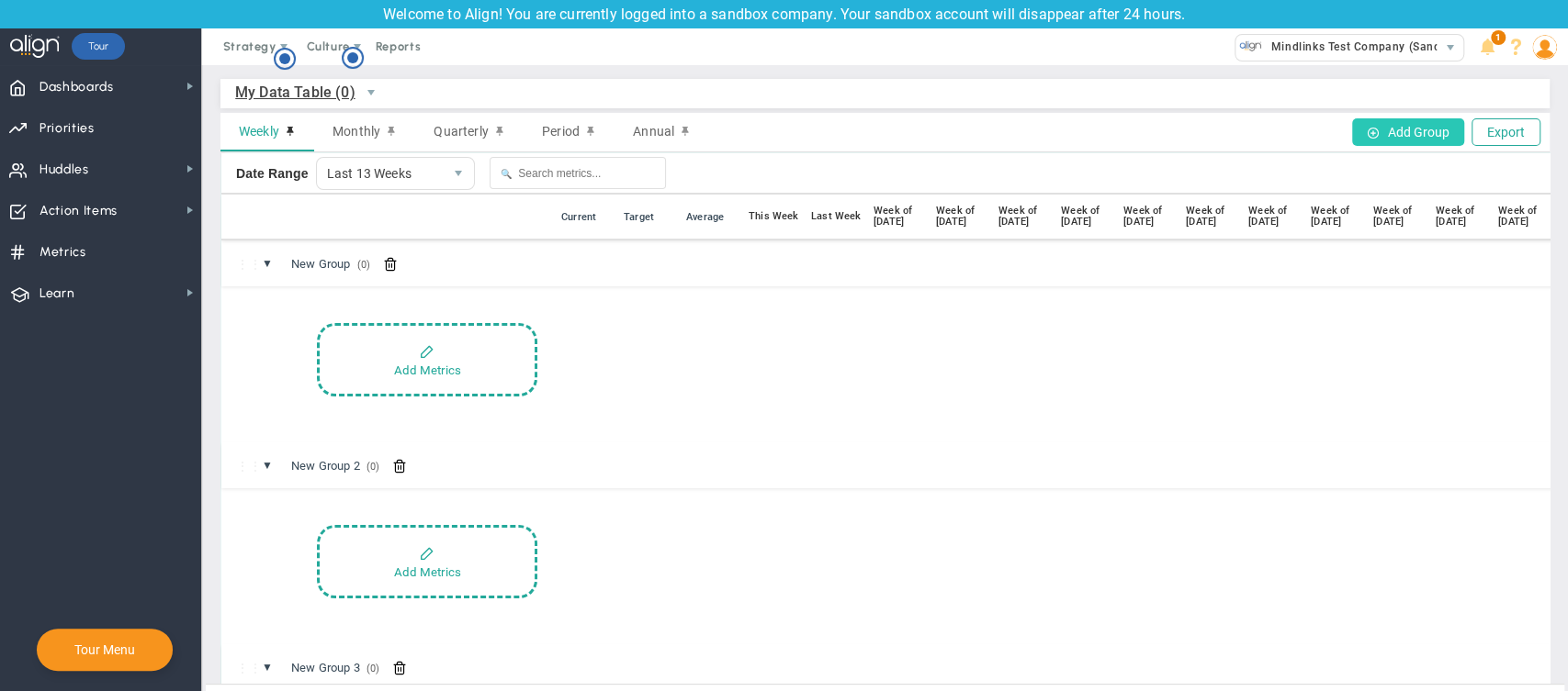
click at [1390, 132] on button "Add Group" at bounding box center [1408, 131] width 112 height 27
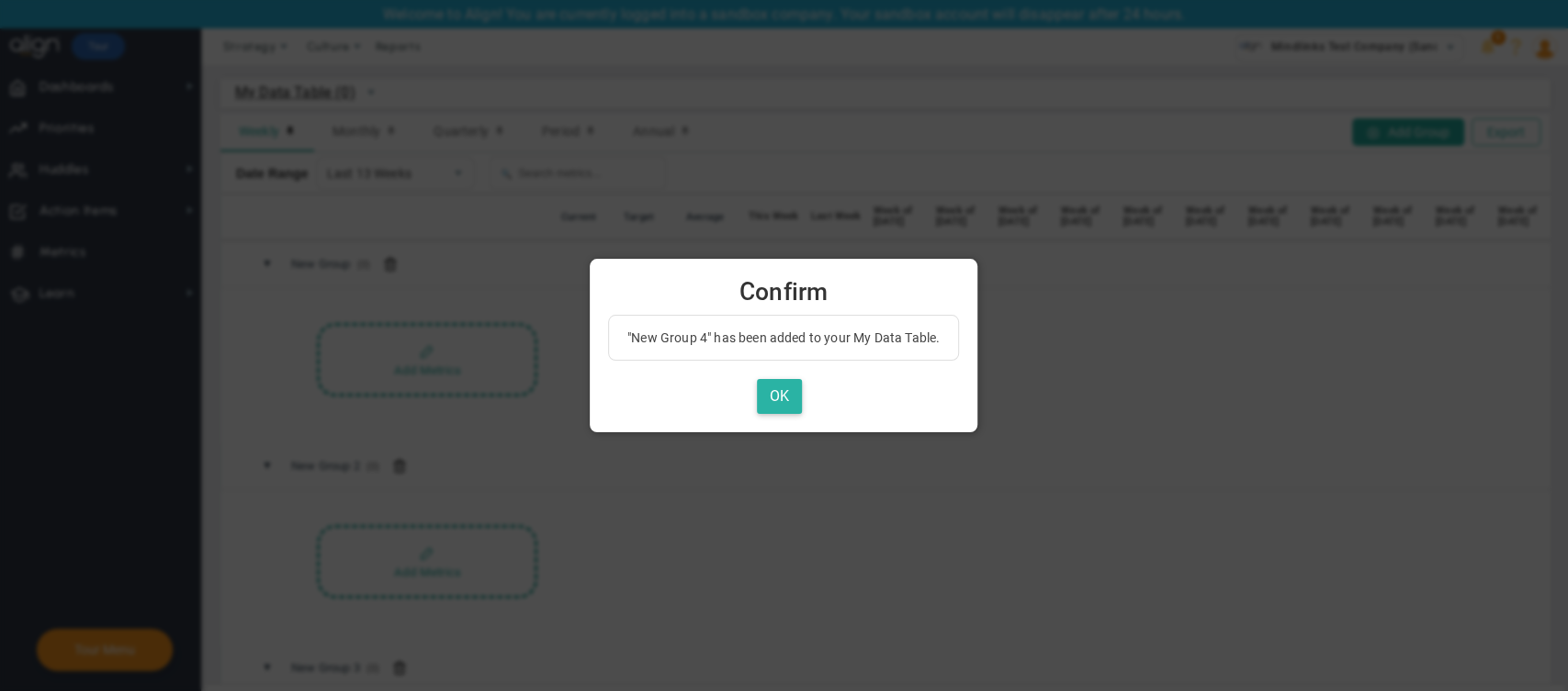
click at [782, 398] on button "OK" at bounding box center [780, 397] width 45 height 36
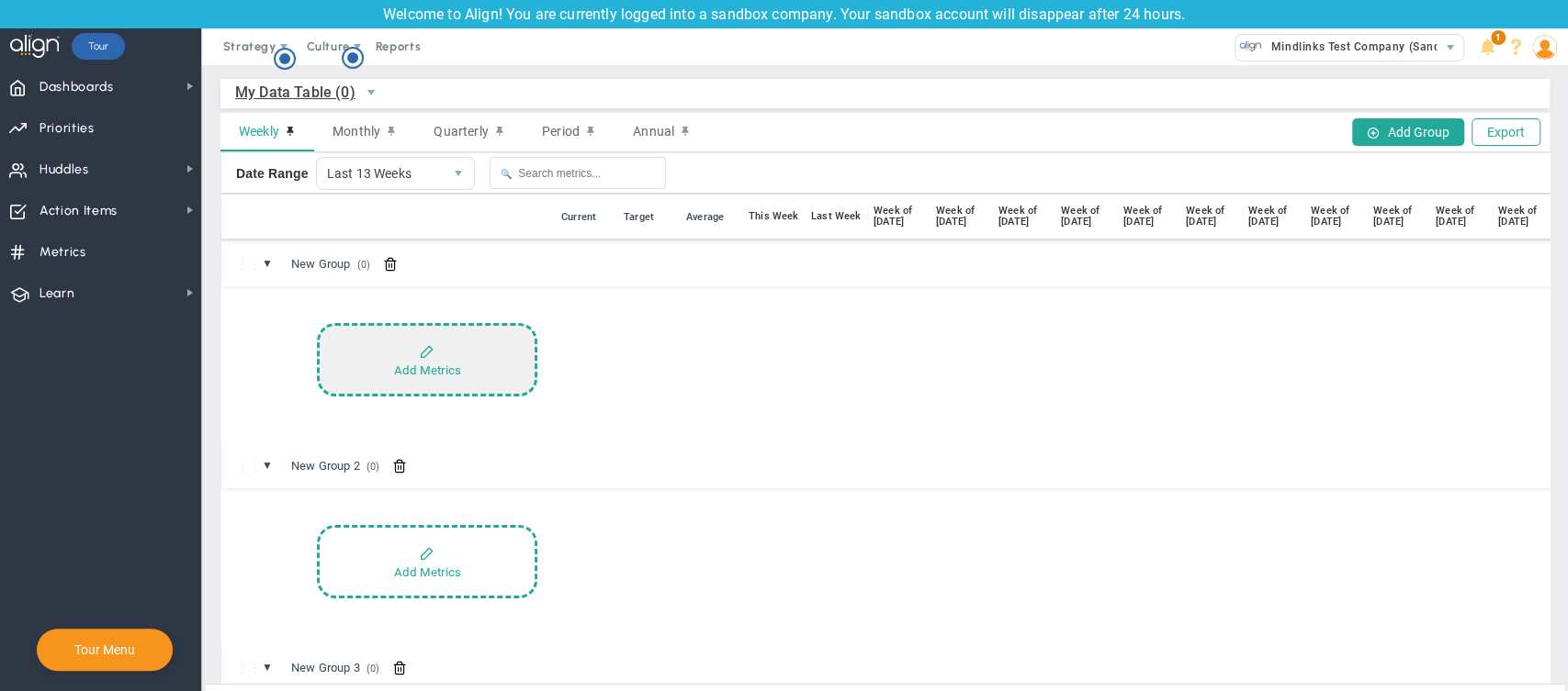
click at [435, 380] on button "Add Metrics" at bounding box center [427, 360] width 220 height 74
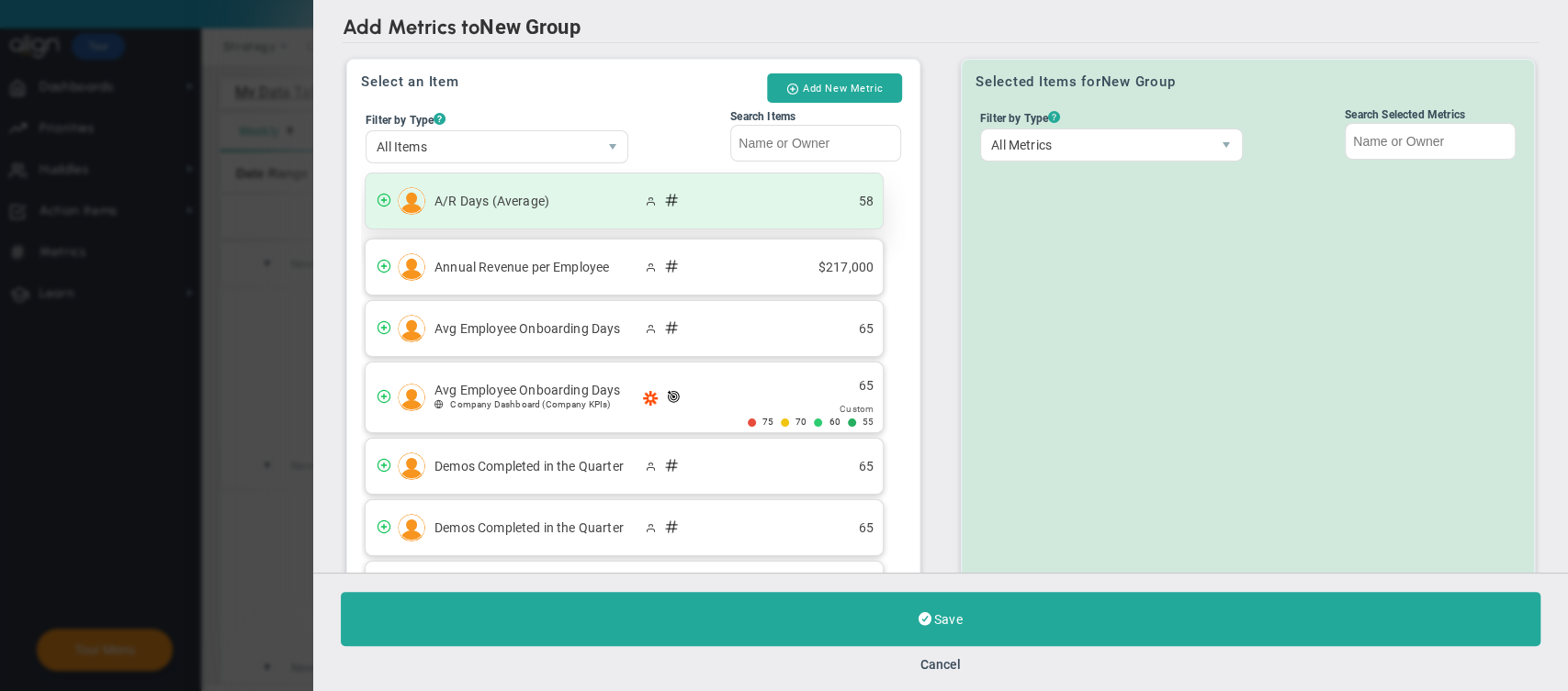
click at [674, 221] on div "A/R Days (Average) 58" at bounding box center [624, 201] width 518 height 55
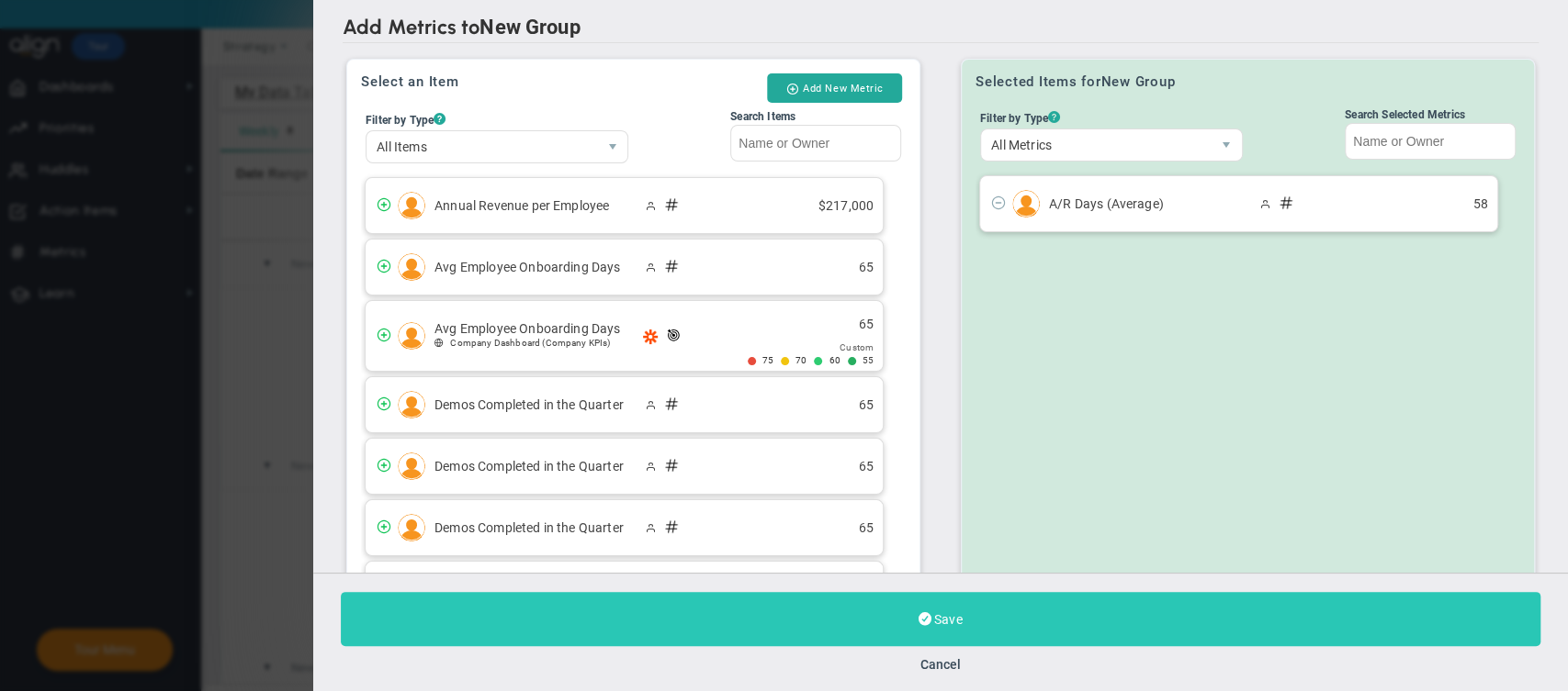
click at [907, 615] on button "Save" at bounding box center [941, 618] width 1200 height 54
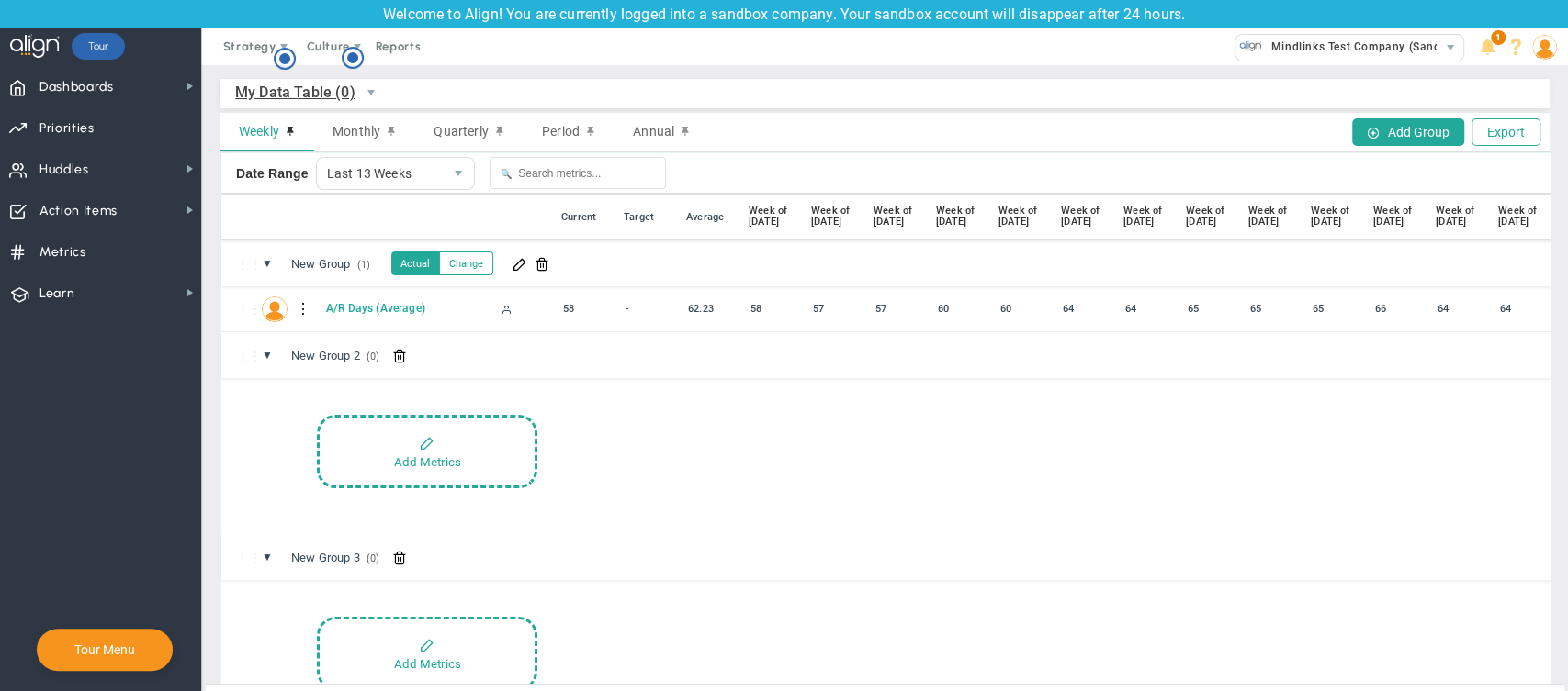
click at [717, 310] on div "62.23" at bounding box center [712, 309] width 60 height 21
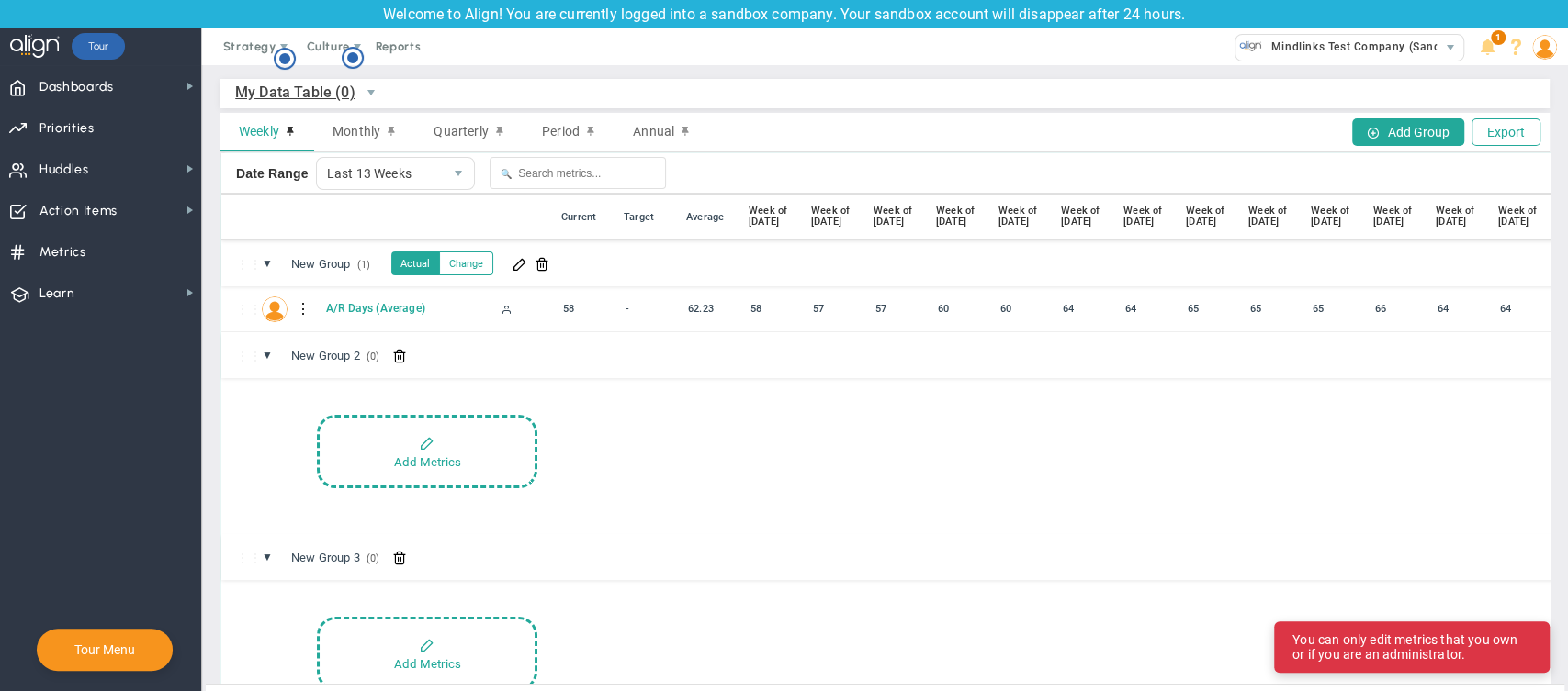
click at [702, 309] on div "62.23" at bounding box center [712, 309] width 60 height 21
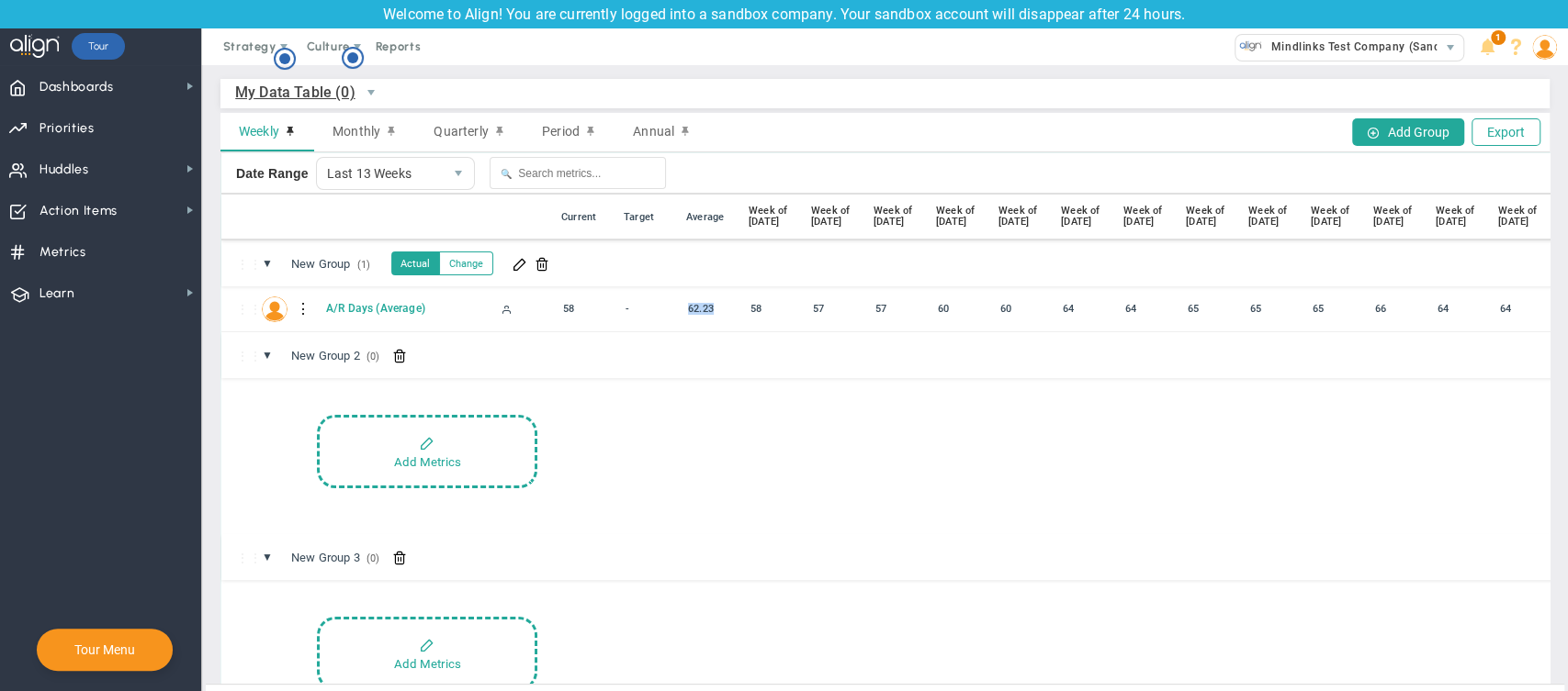
click at [702, 309] on div "62.23" at bounding box center [712, 309] width 60 height 21
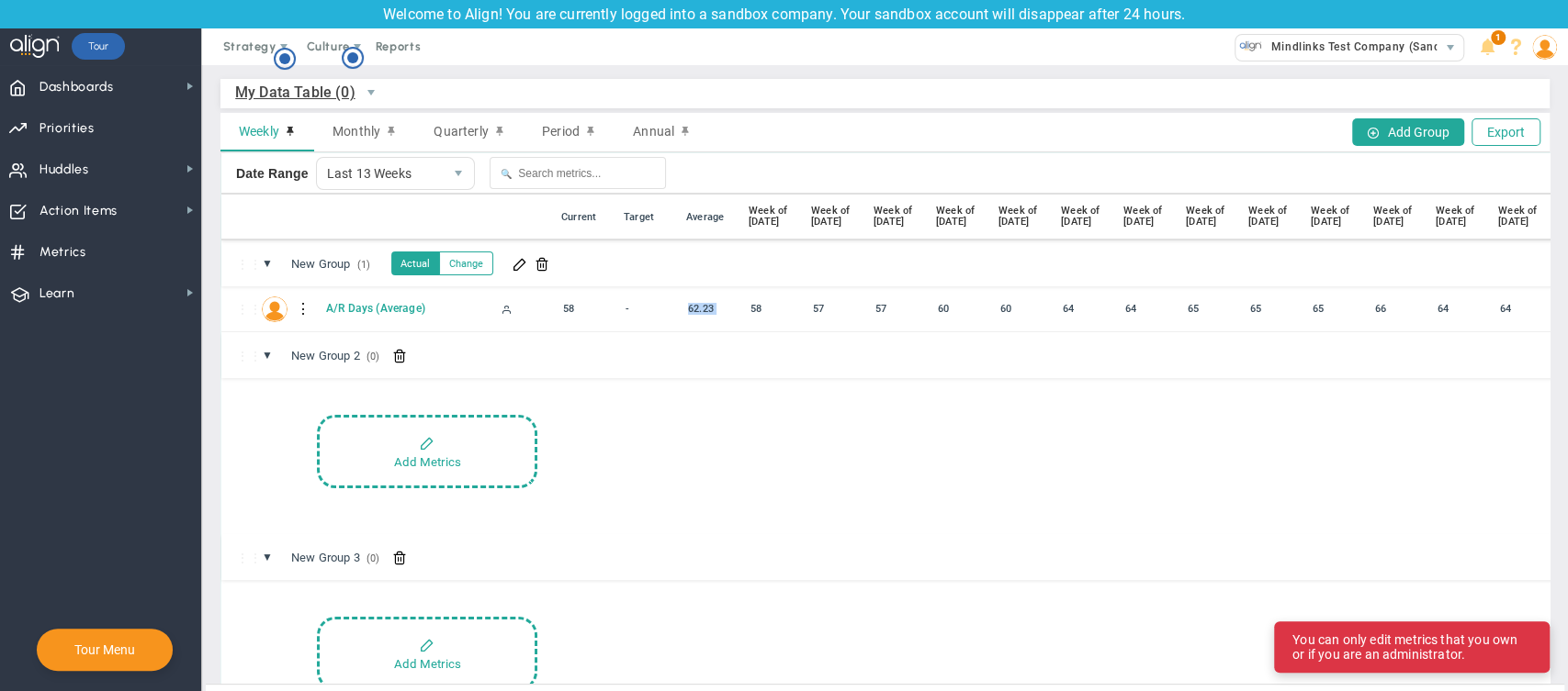
click at [702, 309] on div "62.23" at bounding box center [712, 309] width 60 height 21
click at [765, 307] on div "58" at bounding box center [779, 309] width 69 height 21
click at [756, 311] on div "58" at bounding box center [779, 309] width 69 height 21
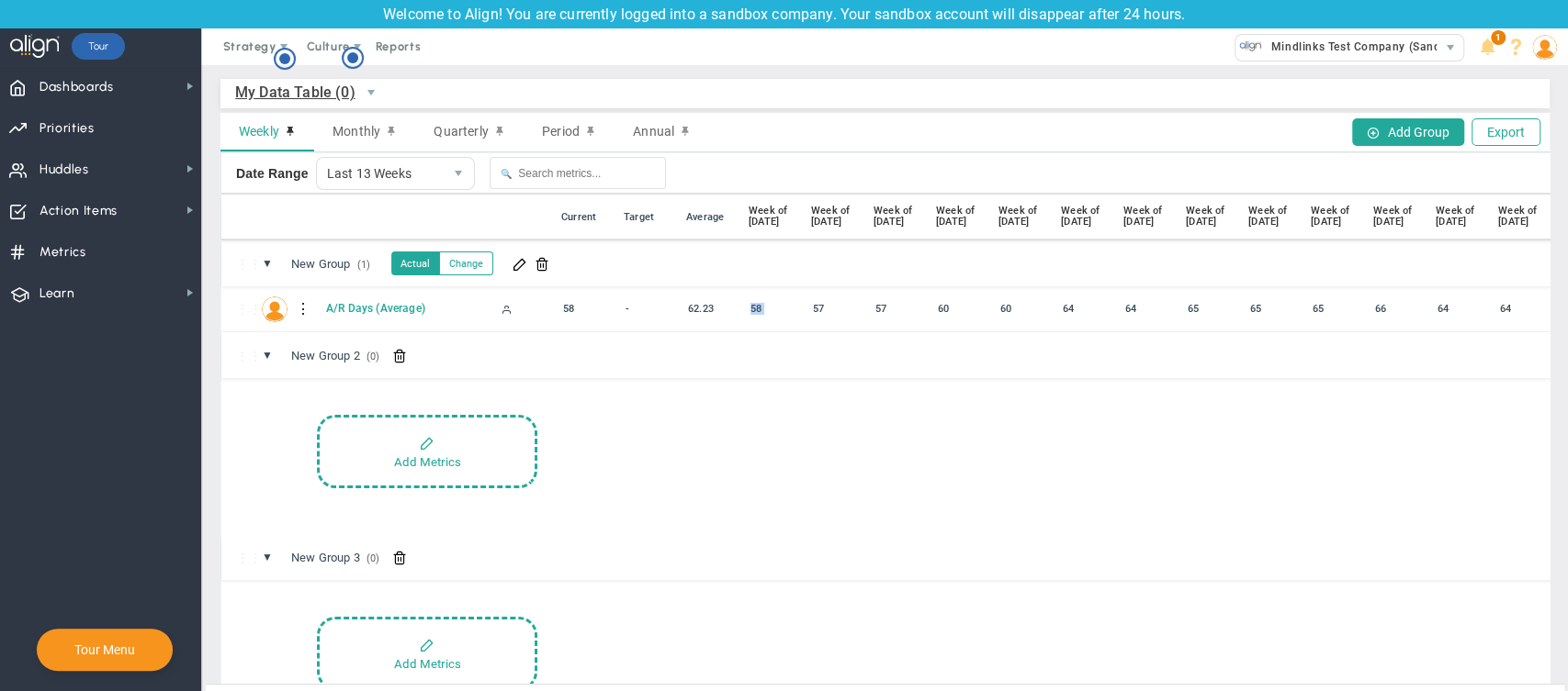
click at [756, 311] on div "58" at bounding box center [779, 309] width 69 height 21
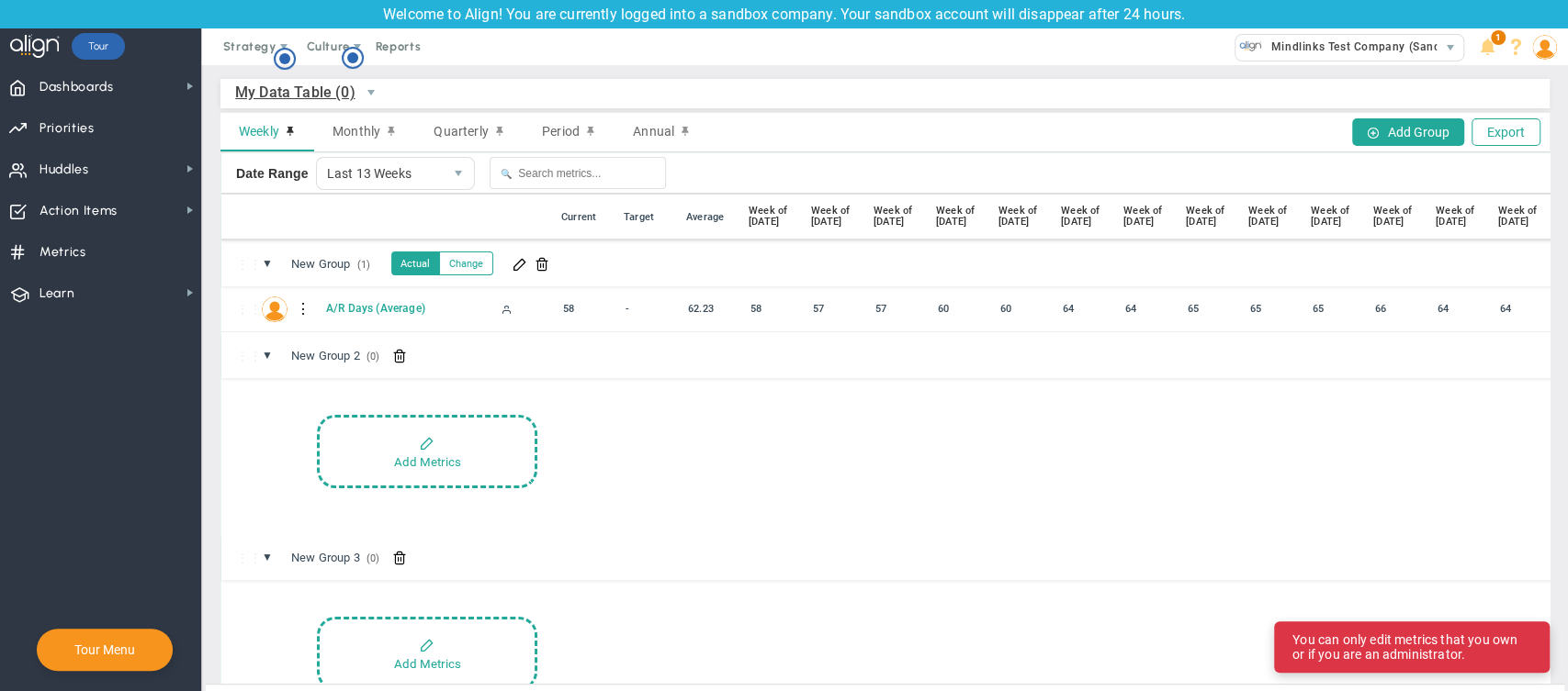
click at [818, 311] on div "57" at bounding box center [842, 309] width 69 height 21
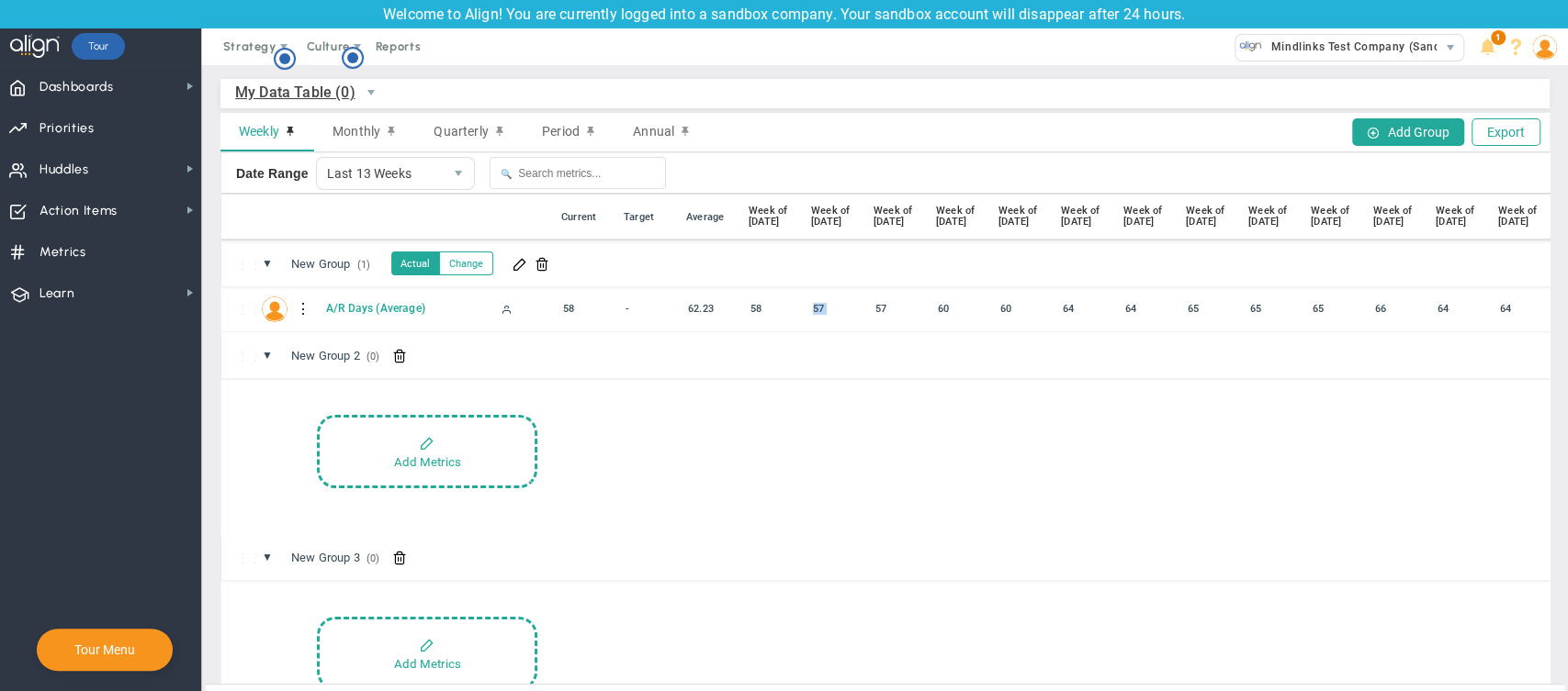
click at [818, 311] on div "57" at bounding box center [842, 309] width 69 height 21
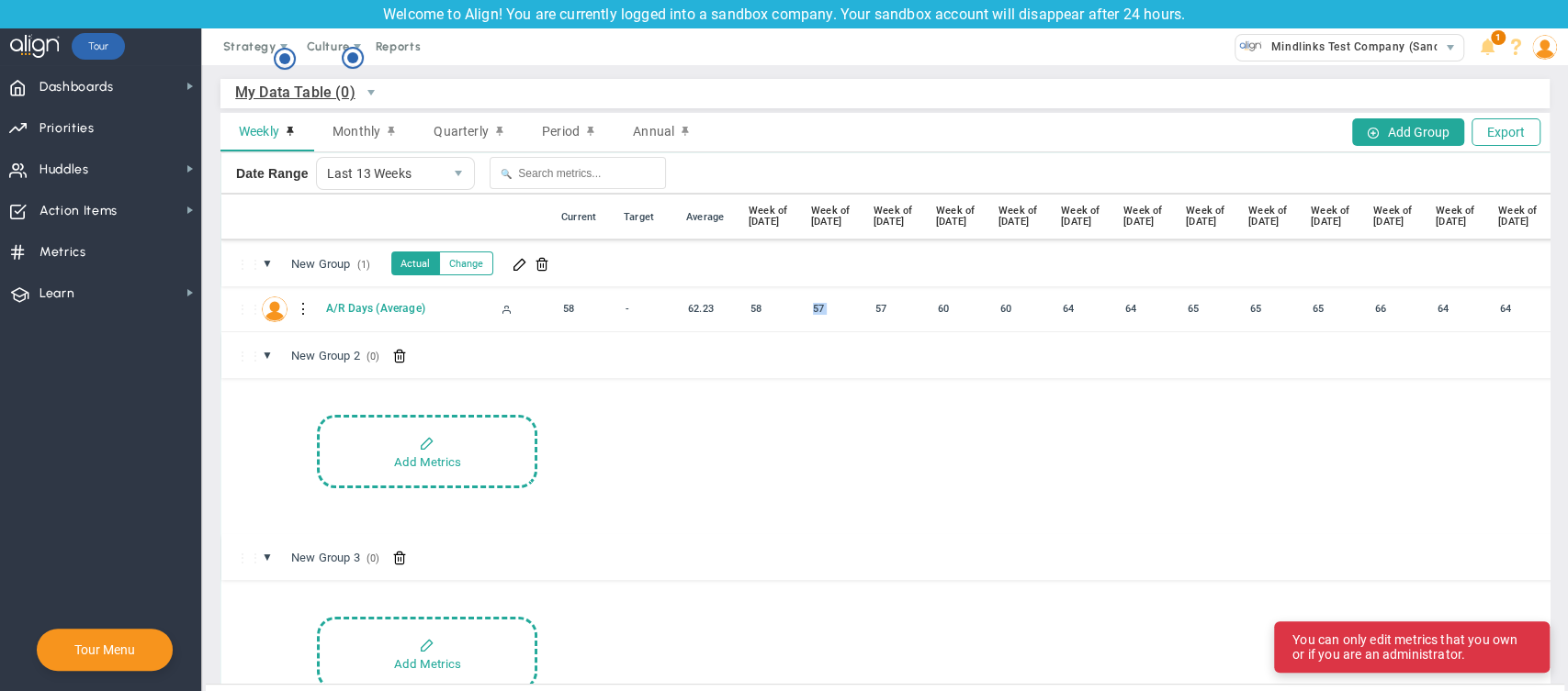
click at [873, 309] on div "57" at bounding box center [904, 309] width 69 height 21
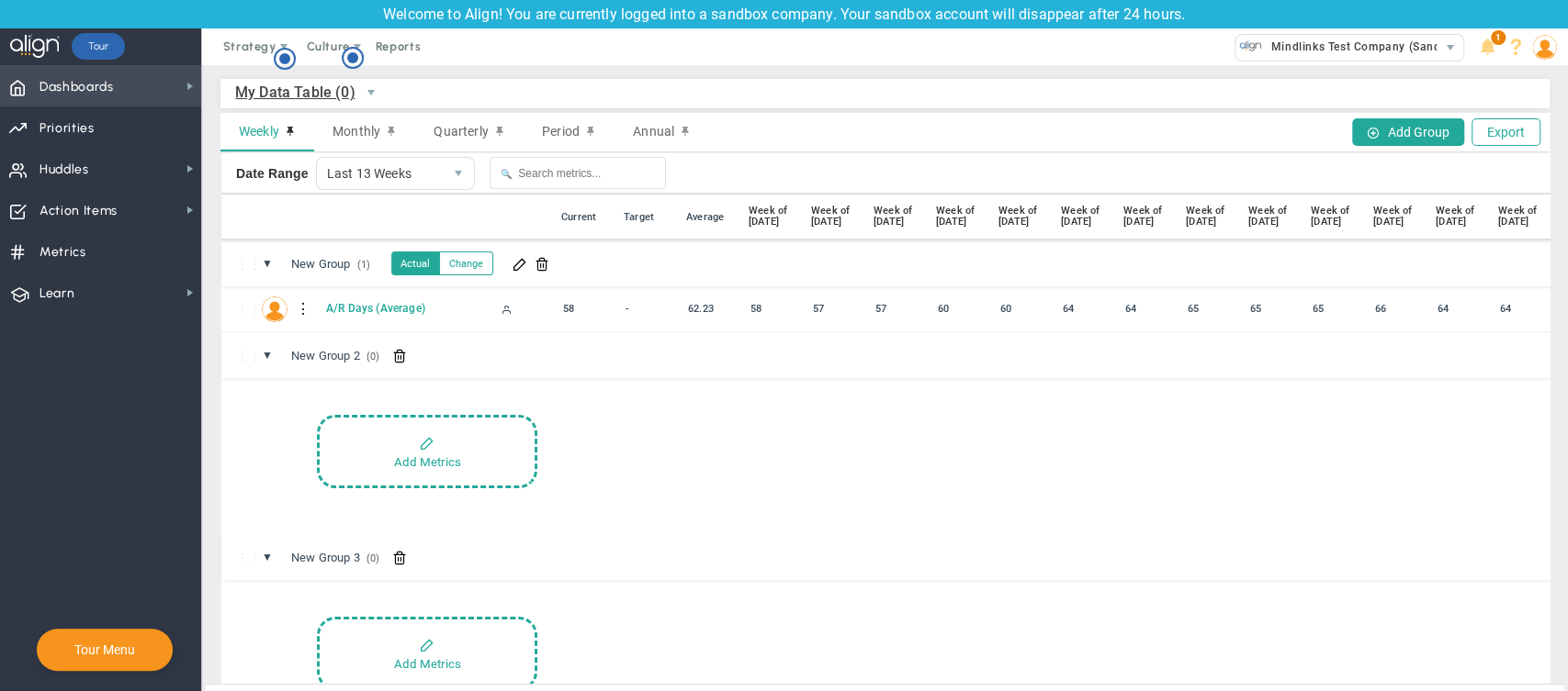
click at [81, 90] on span "Dashboards" at bounding box center [77, 87] width 75 height 39
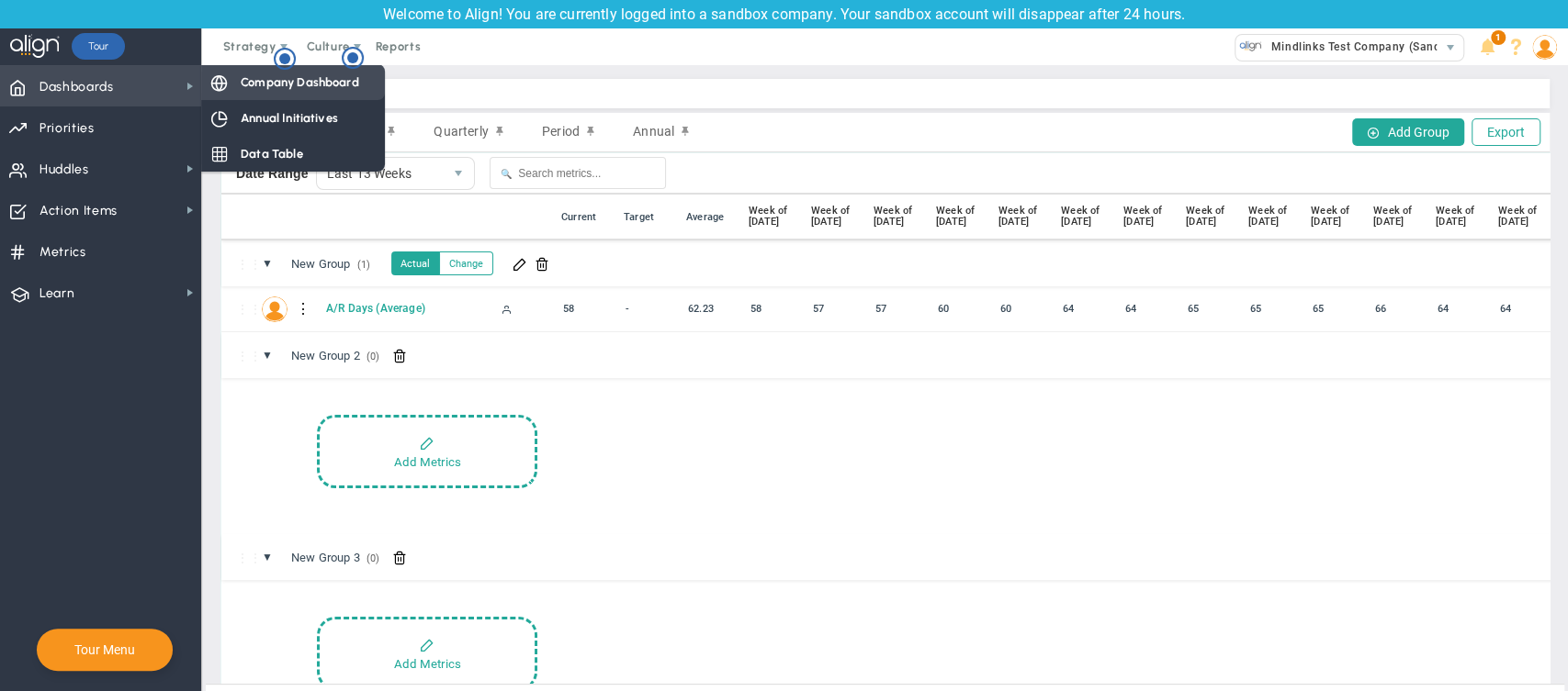
click at [281, 97] on div "Company Dashboard" at bounding box center [293, 82] width 184 height 36
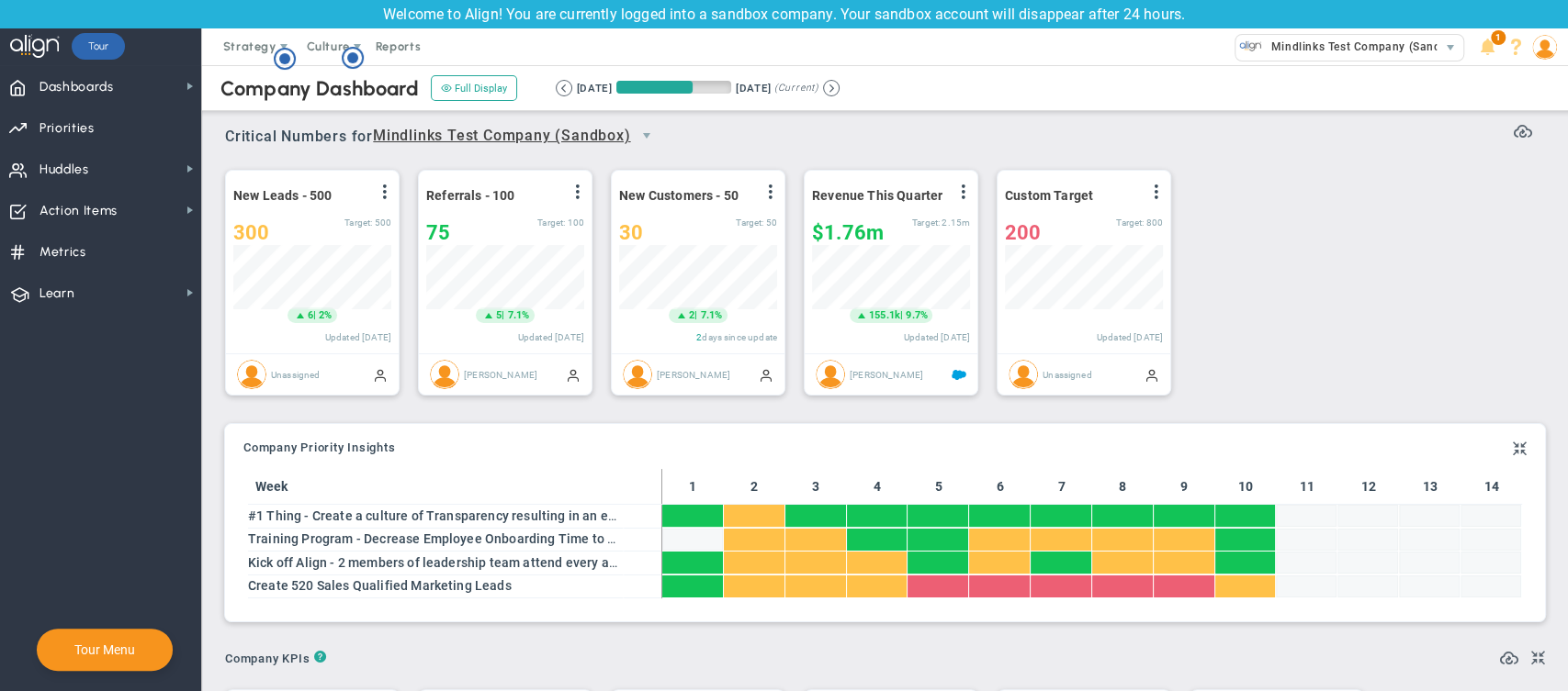
scroll to position [510, 0]
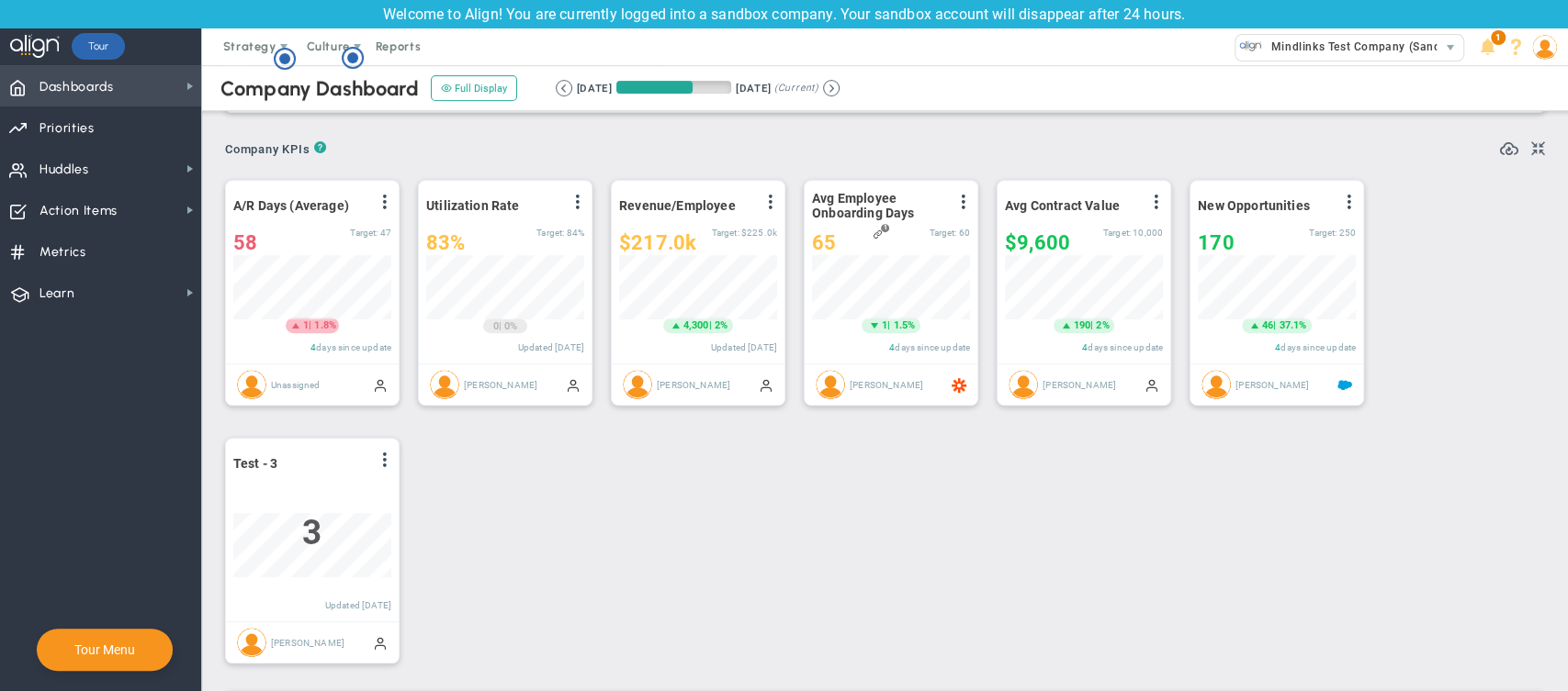
click at [97, 76] on span "Dashboards" at bounding box center [77, 87] width 75 height 39
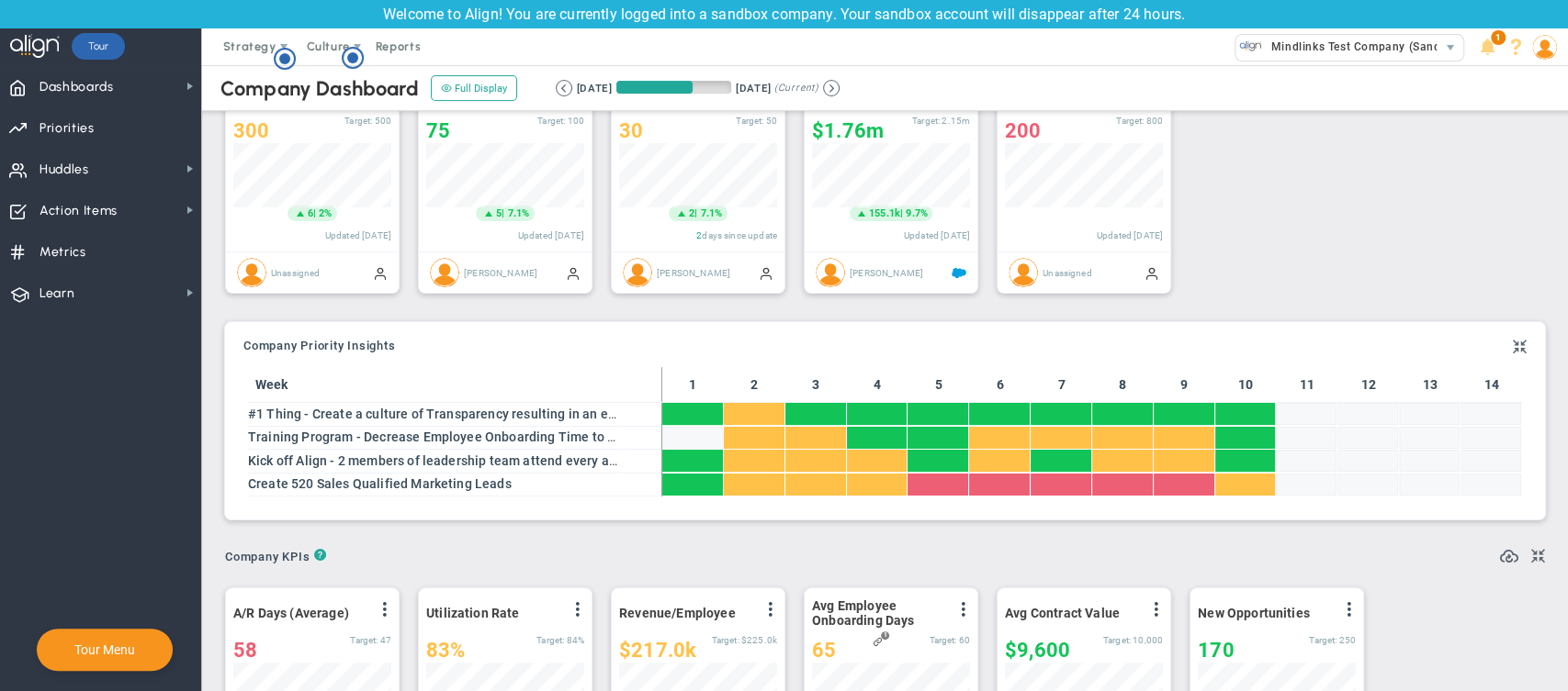
scroll to position [0, 0]
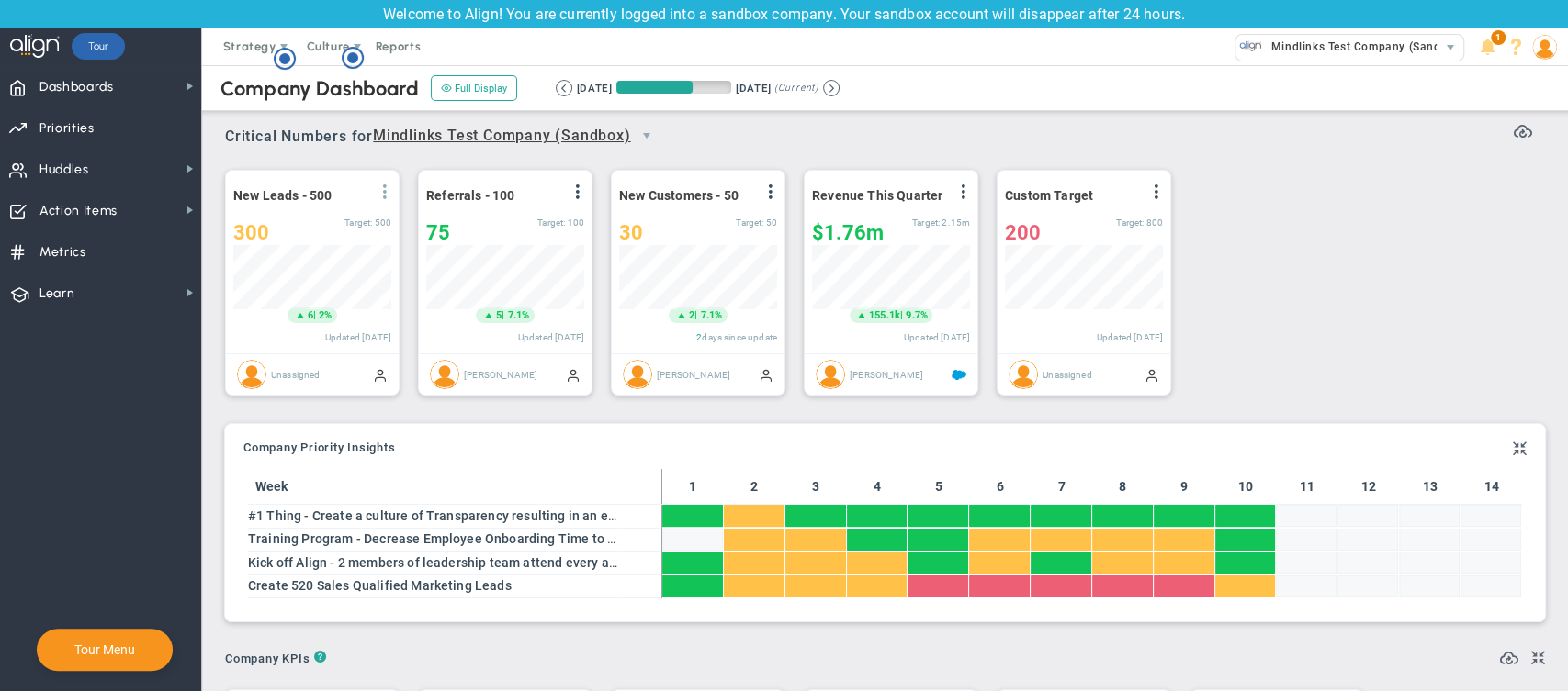
click at [389, 189] on span at bounding box center [385, 193] width 15 height 15
click at [375, 205] on span "View Historical Graph" at bounding box center [333, 206] width 118 height 13
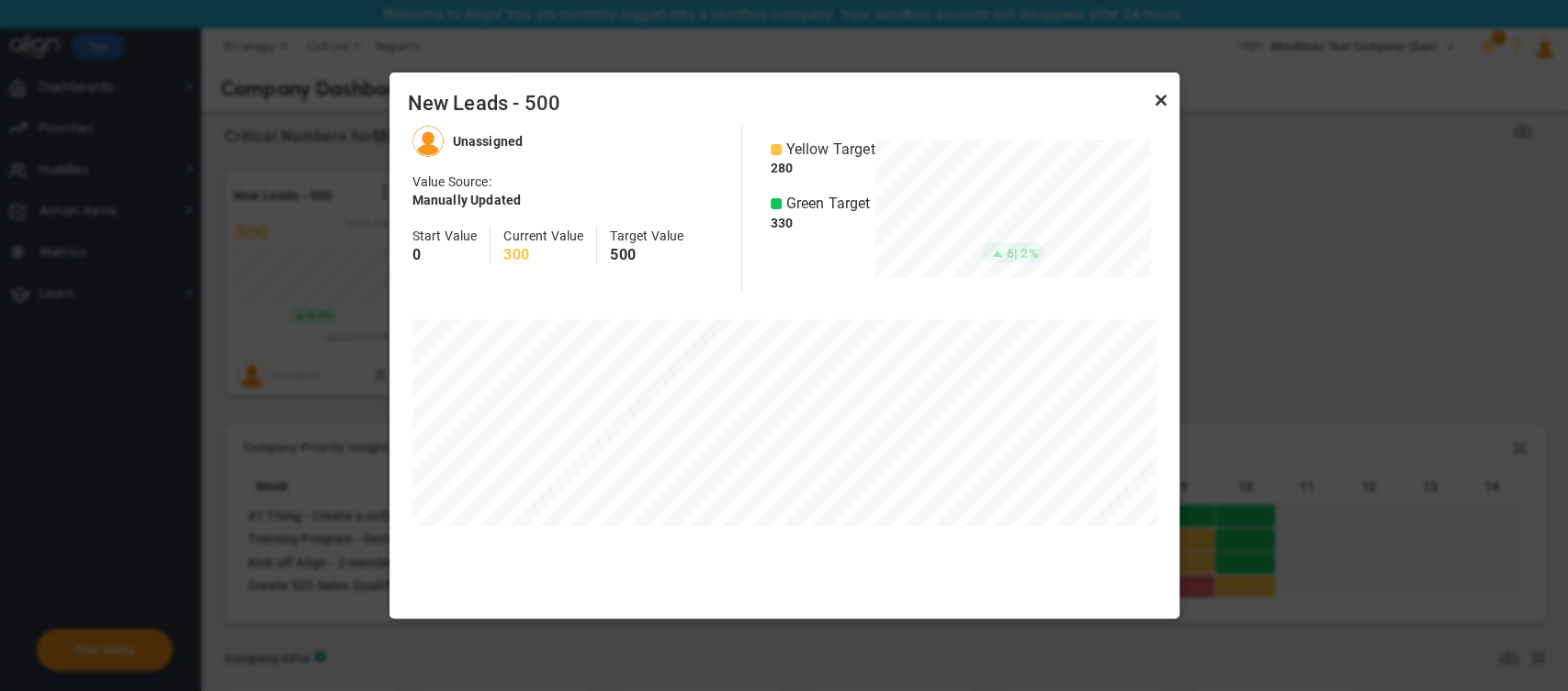
click at [1168, 97] on link "Close" at bounding box center [1161, 99] width 22 height 22
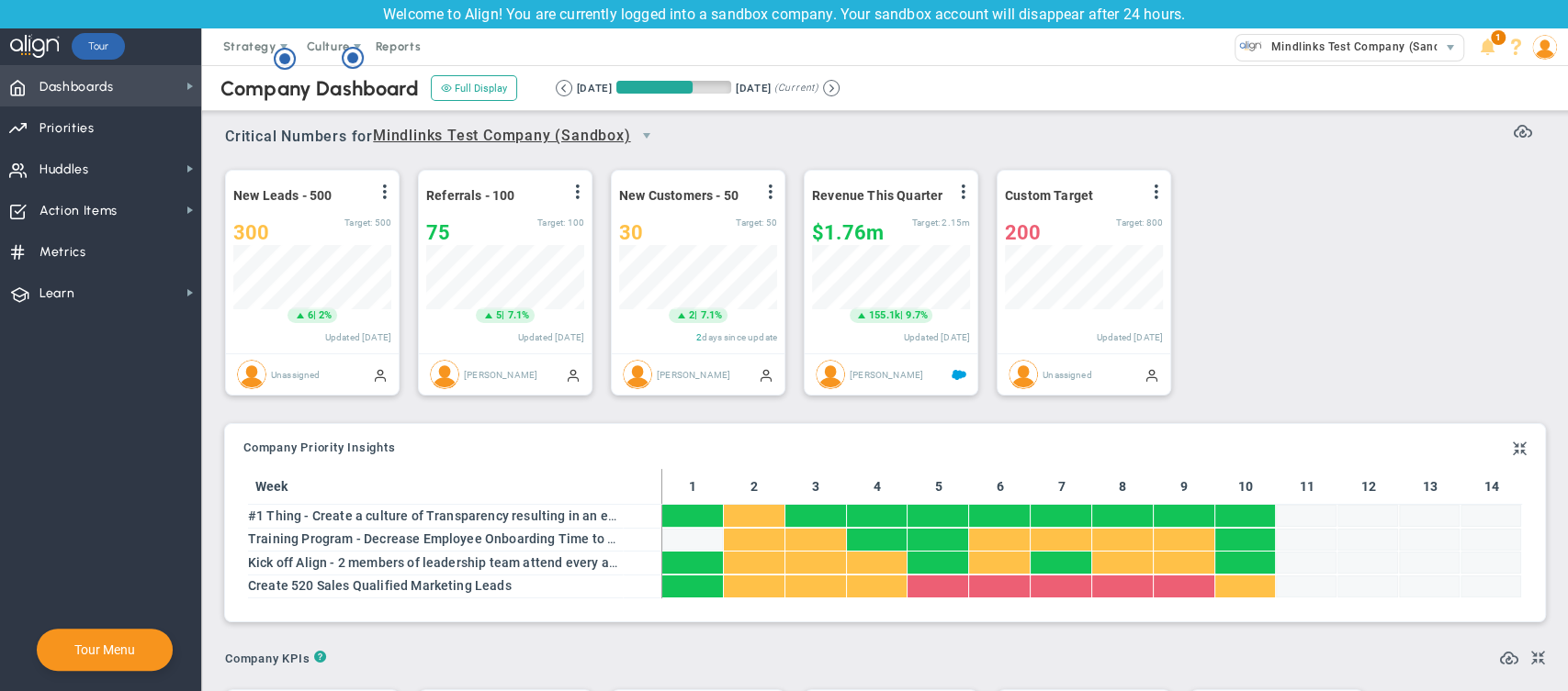
click at [176, 87] on span "Dashboards Dashboards" at bounding box center [100, 86] width 201 height 42
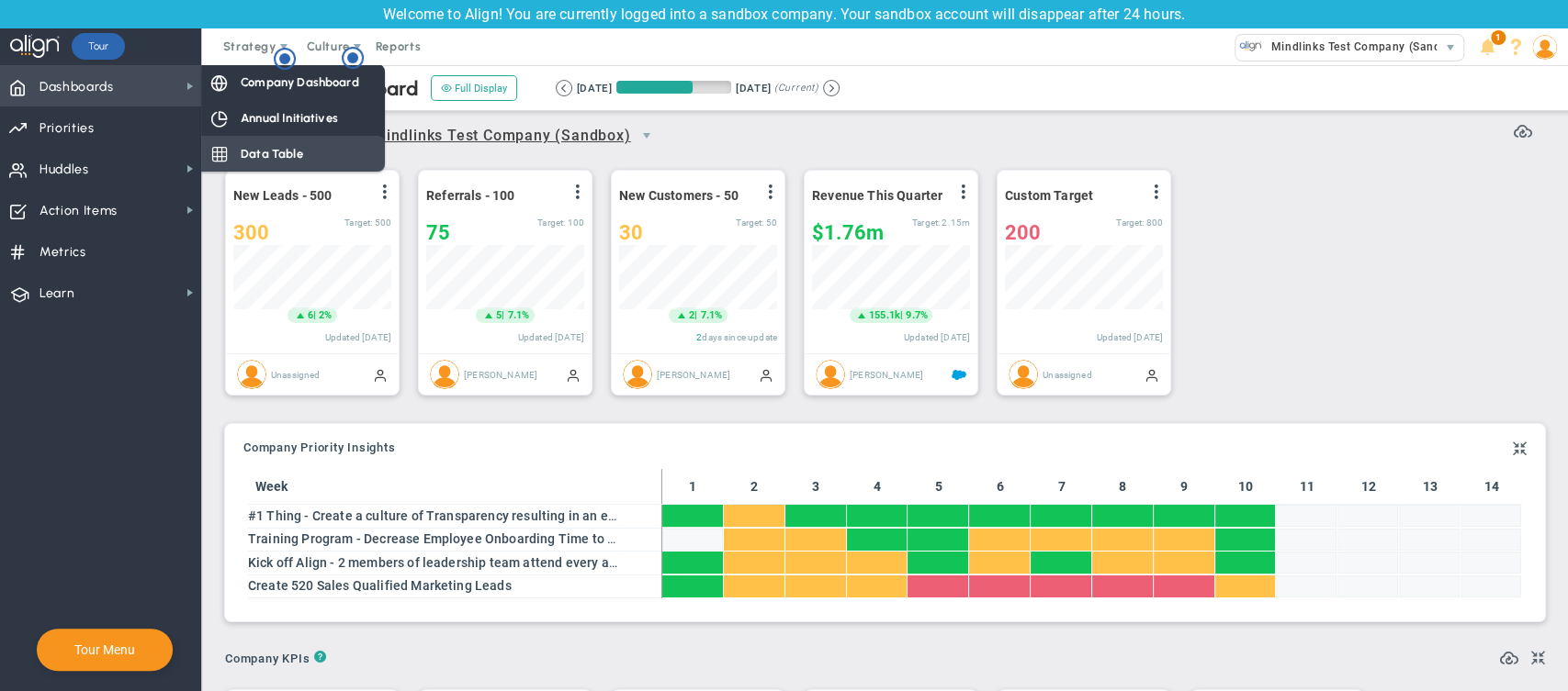
click at [277, 151] on span "Data Table" at bounding box center [272, 154] width 62 height 17
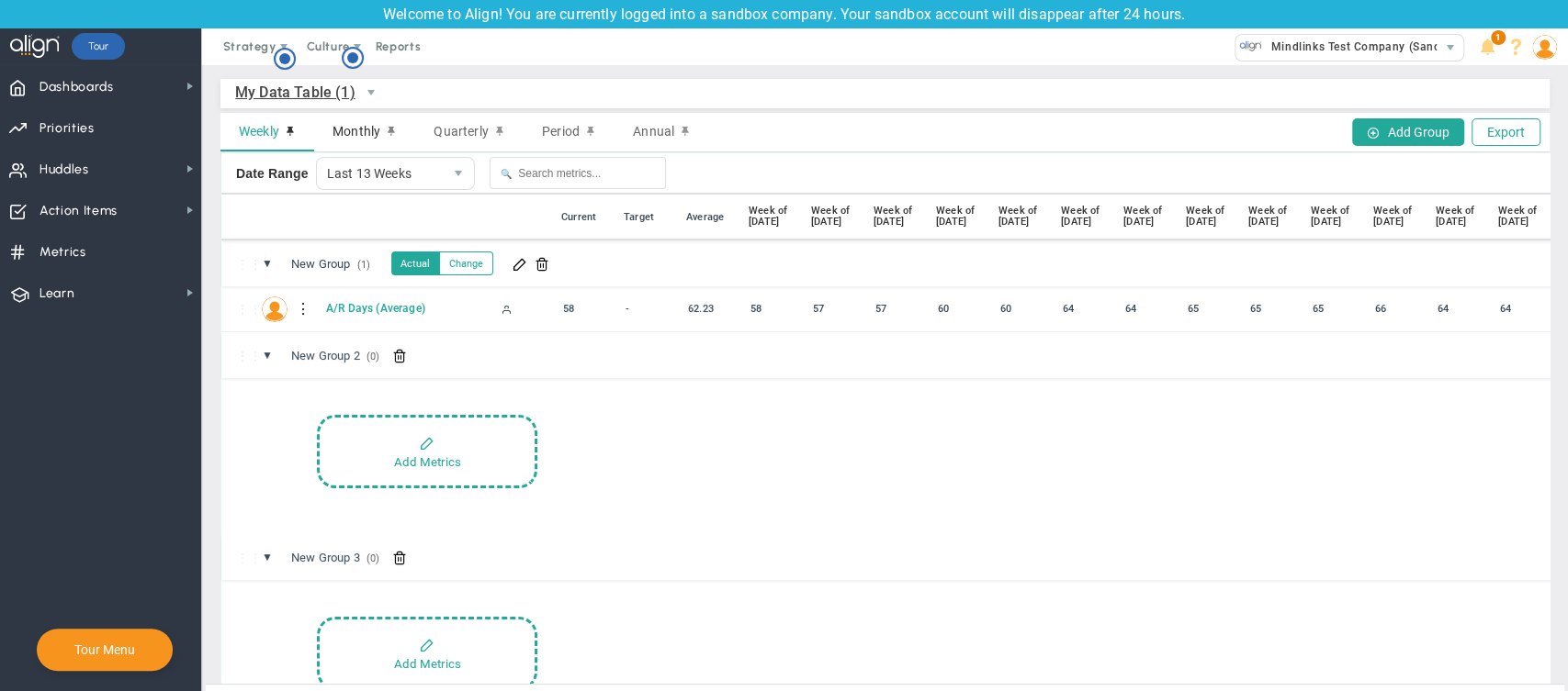
click at [358, 126] on span "Monthly" at bounding box center [356, 131] width 48 height 15
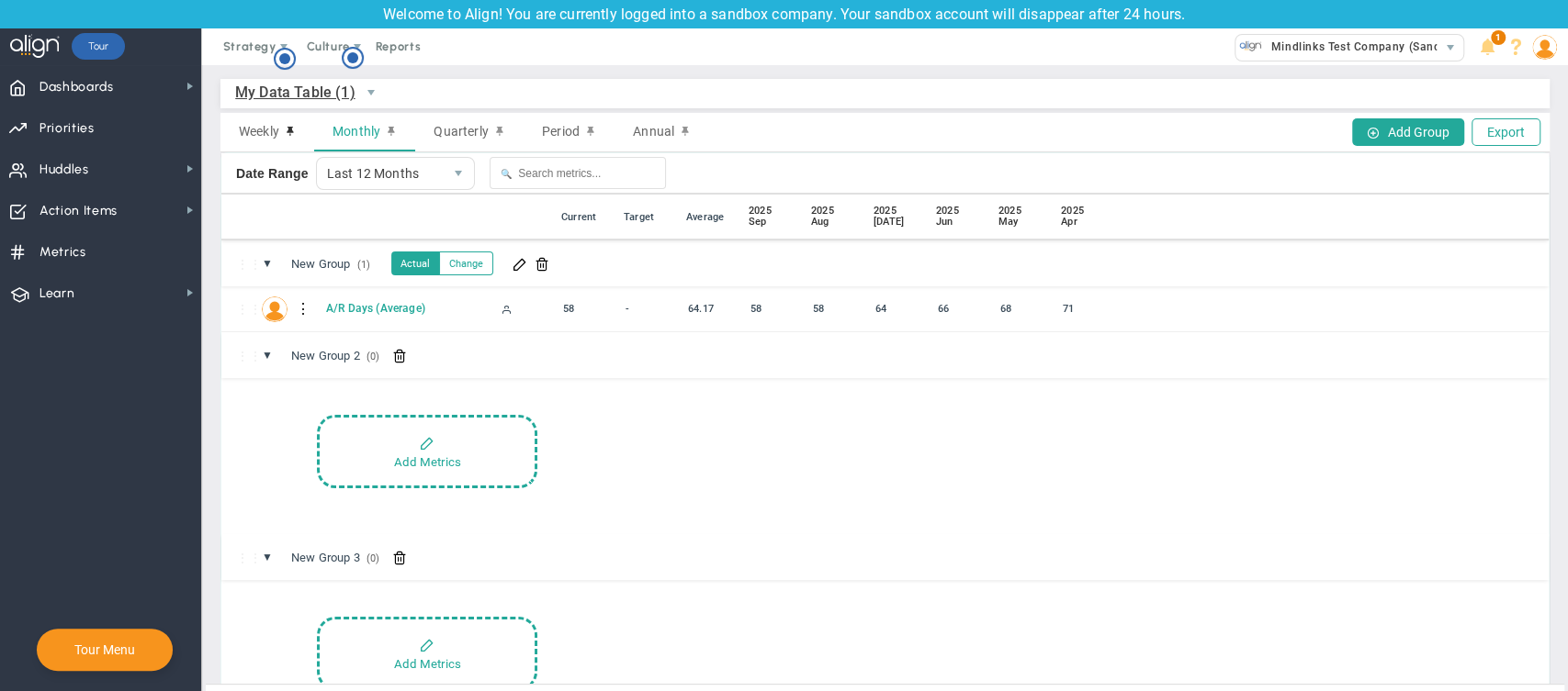
click at [550, 264] on span at bounding box center [542, 263] width 15 height 15
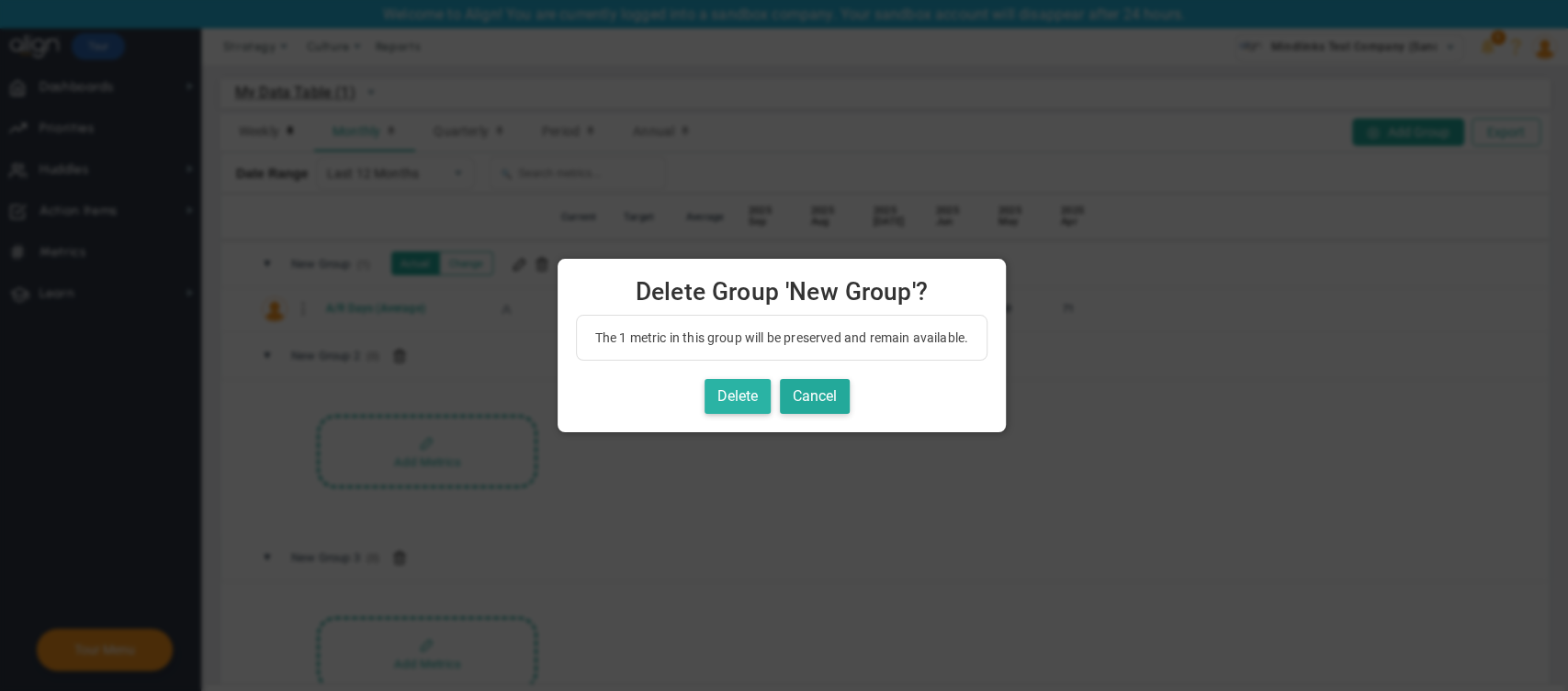
click at [720, 395] on button "Delete" at bounding box center [738, 397] width 66 height 36
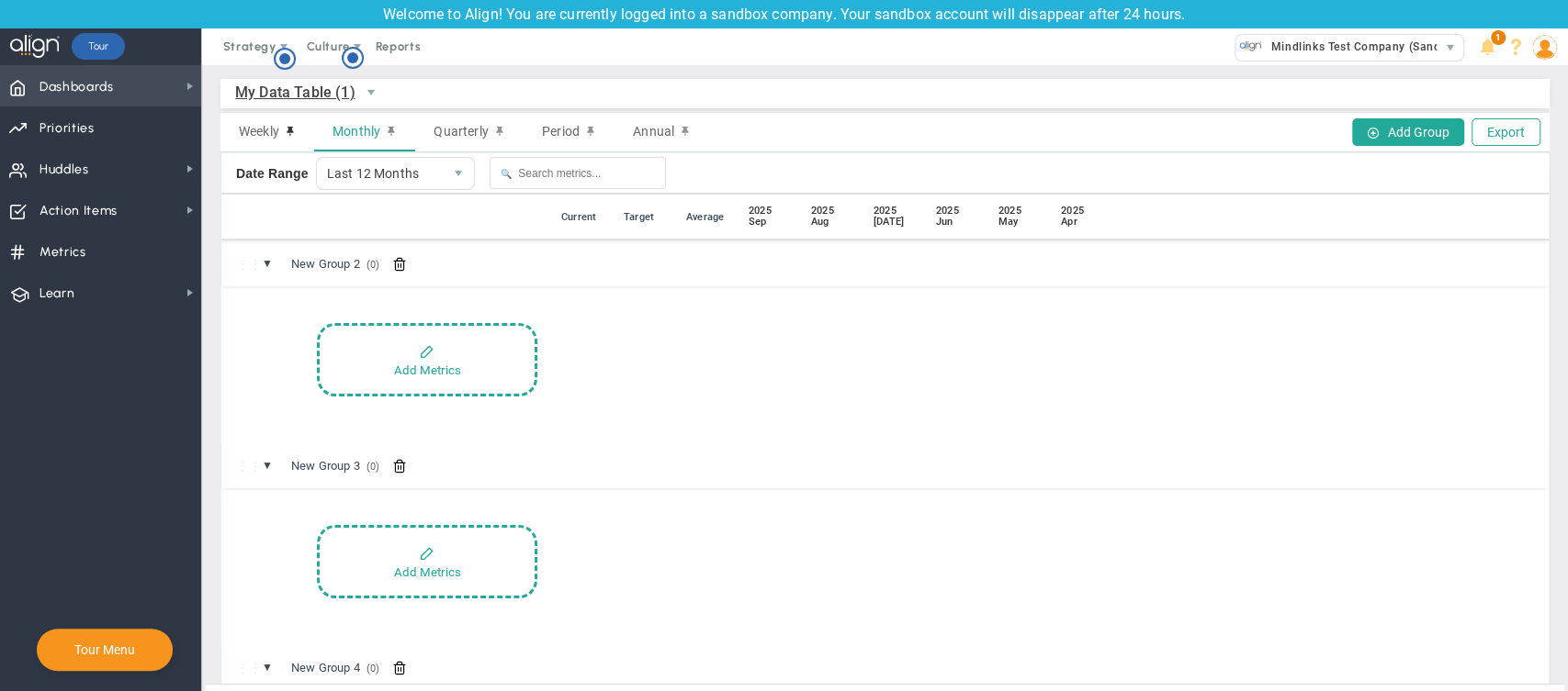
click at [168, 86] on span "Dashboards Dashboards" at bounding box center [100, 86] width 201 height 42
click at [275, 136] on span "Weekly" at bounding box center [259, 131] width 41 height 15
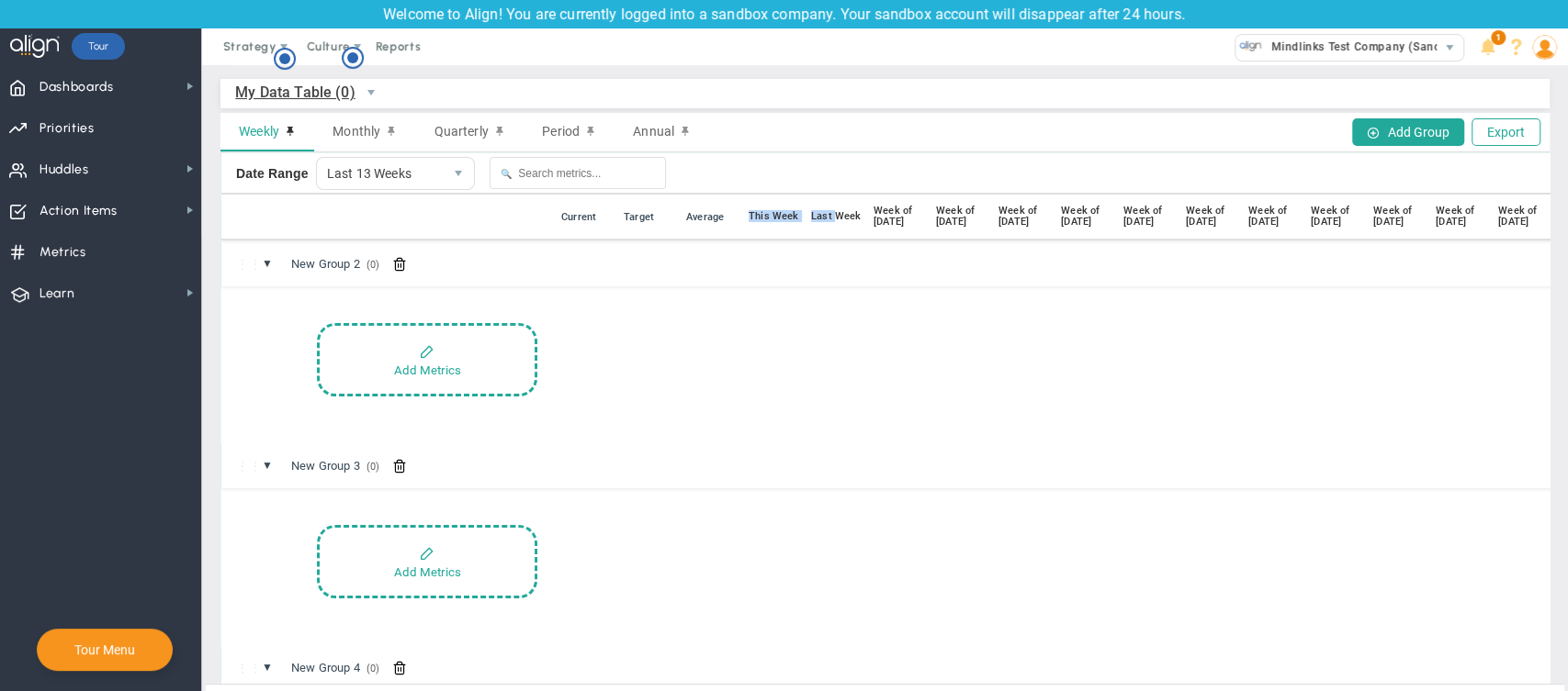
drag, startPoint x: 751, startPoint y: 217, endPoint x: 834, endPoint y: 215, distance: 83.0
click at [834, 215] on div "⋮⋮ ● ⋮ 📅 Current Target Average This Week Last Week Week of Aug 23 Week of Aug …" at bounding box center [929, 217] width 1417 height 46
click at [366, 138] on span "Monthly" at bounding box center [356, 131] width 48 height 15
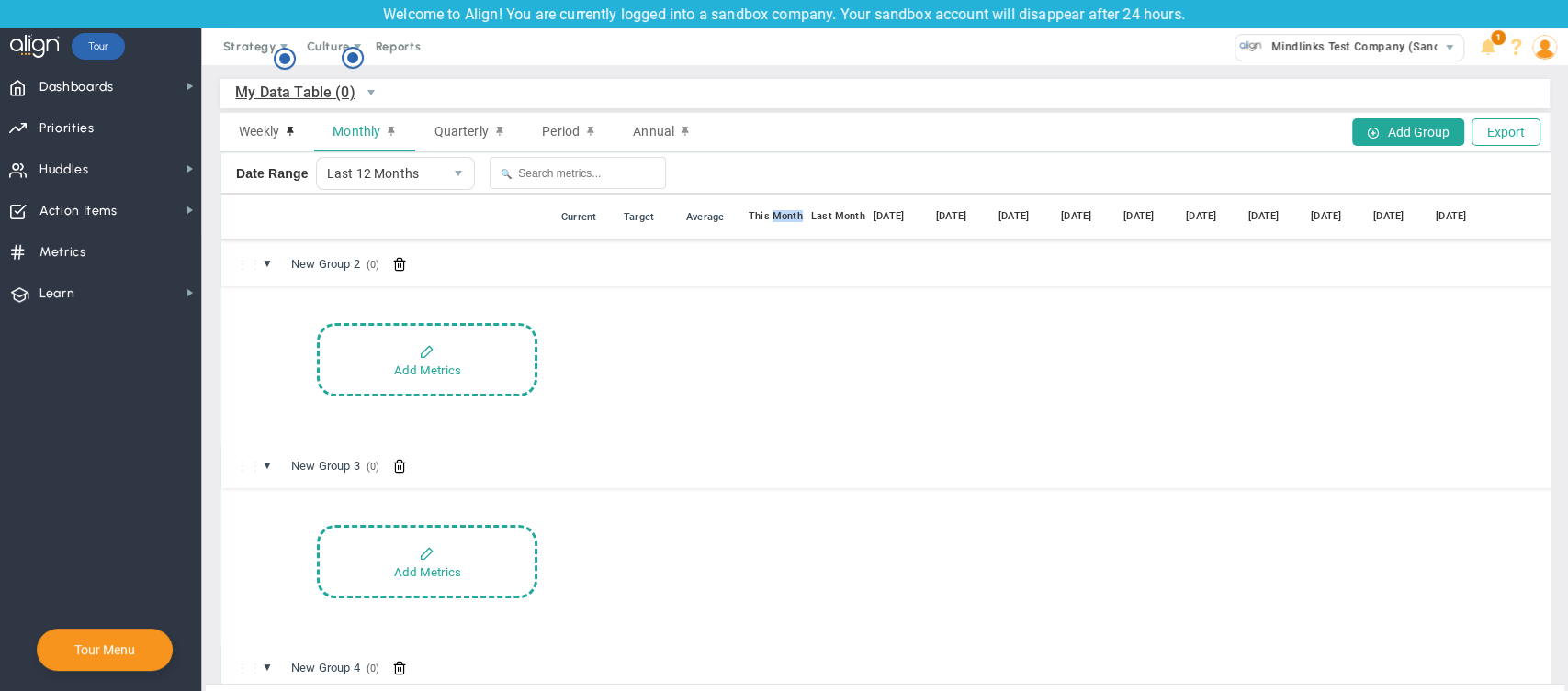
drag, startPoint x: 775, startPoint y: 215, endPoint x: 813, endPoint y: 207, distance: 38.8
click at [813, 207] on div "⋮⋮ ● ⋮ 📅 Current Target Average This Month Last Month Jul 2025 Jun 2025 May 202…" at bounding box center [892, 217] width 1342 height 46
click at [459, 125] on span "Quarterly" at bounding box center [460, 131] width 54 height 15
click at [1539, 38] on img at bounding box center [1545, 47] width 25 height 25
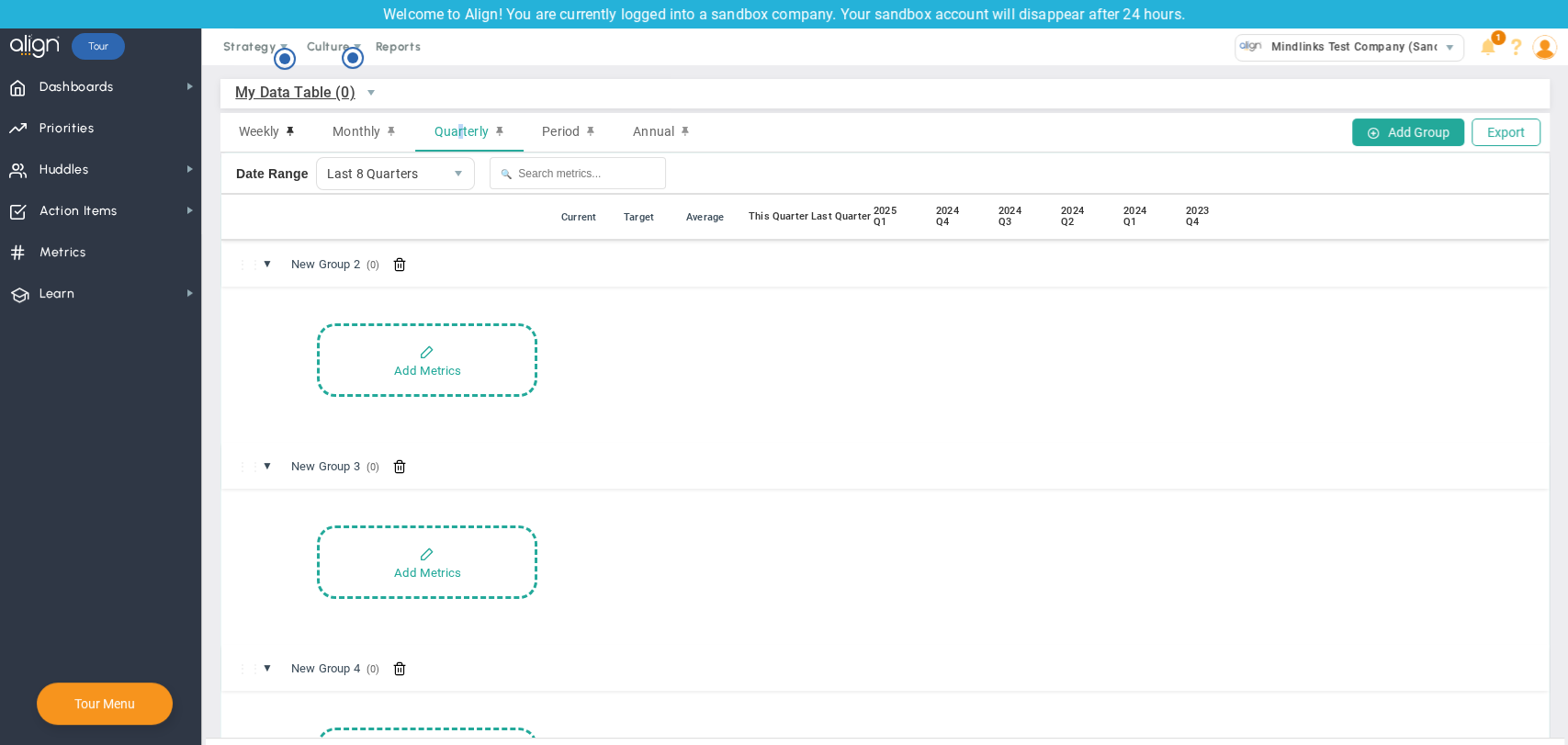
click at [815, 371] on div "Add Metrics" at bounding box center [931, 360] width 1236 height 74
click at [67, 163] on span "Huddles" at bounding box center [64, 170] width 50 height 39
click at [135, 258] on span "Metrics Metrics" at bounding box center [100, 251] width 201 height 42
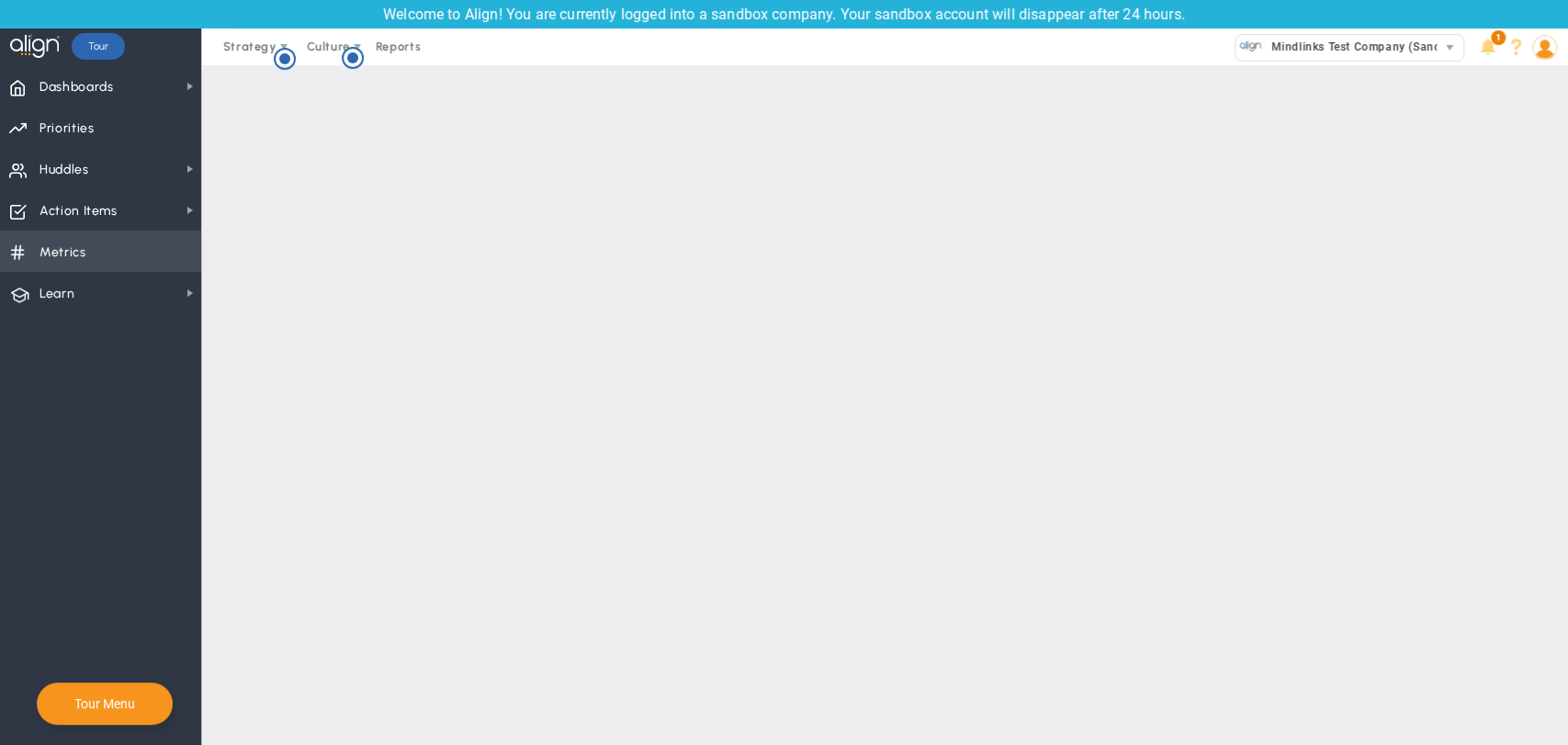
checkbox input "false"
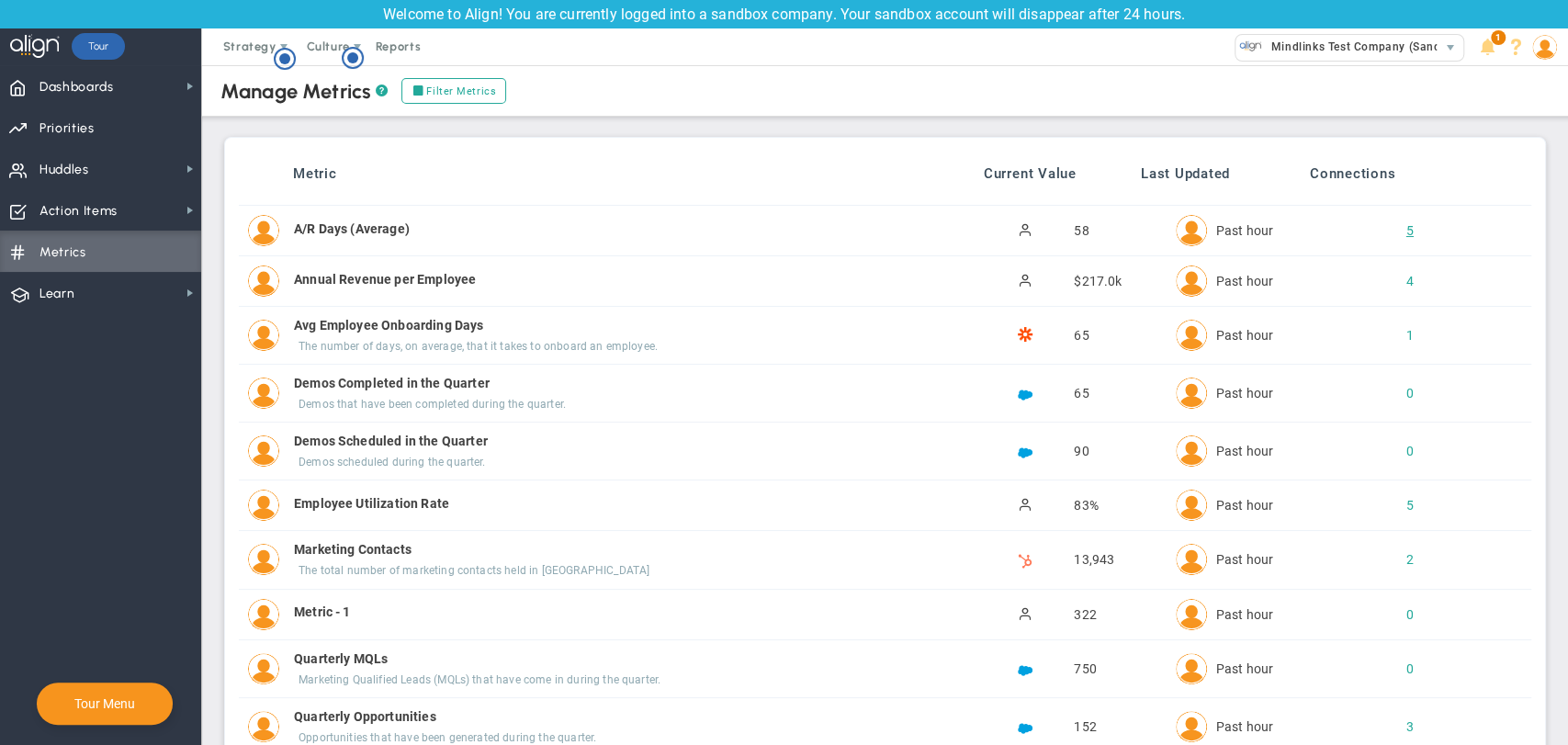
click at [1399, 230] on div "5" at bounding box center [1394, 229] width 31 height 18
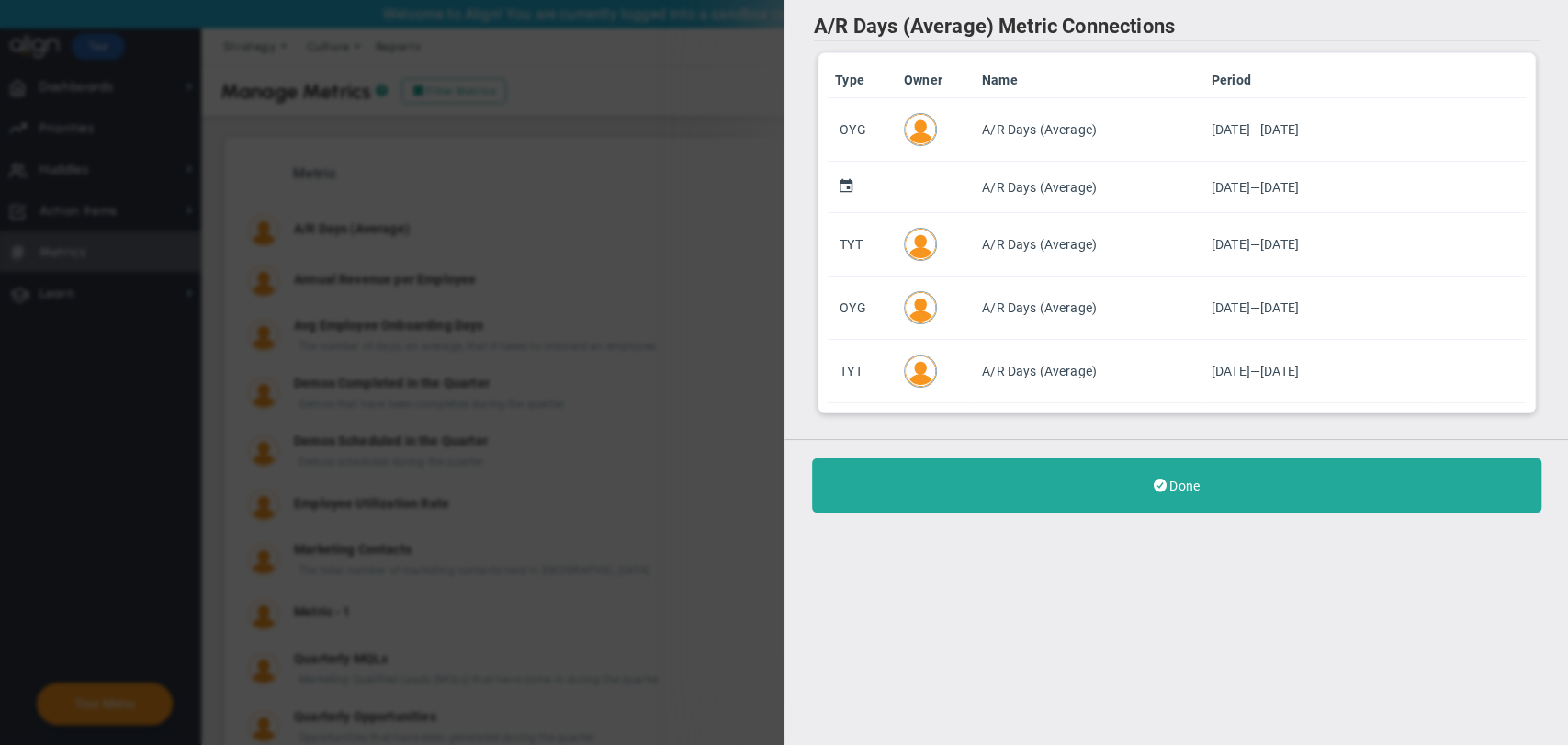
click at [887, 586] on div "A/R Days (Average) Metric Connections Type Owner Name Period OYG A/R Days (Aver…" at bounding box center [1177, 372] width 785 height 745
click at [871, 619] on div "A/R Days (Average) Metric Connections Type Owner Name Period OYG A/R Days (Aver…" at bounding box center [1177, 372] width 785 height 745
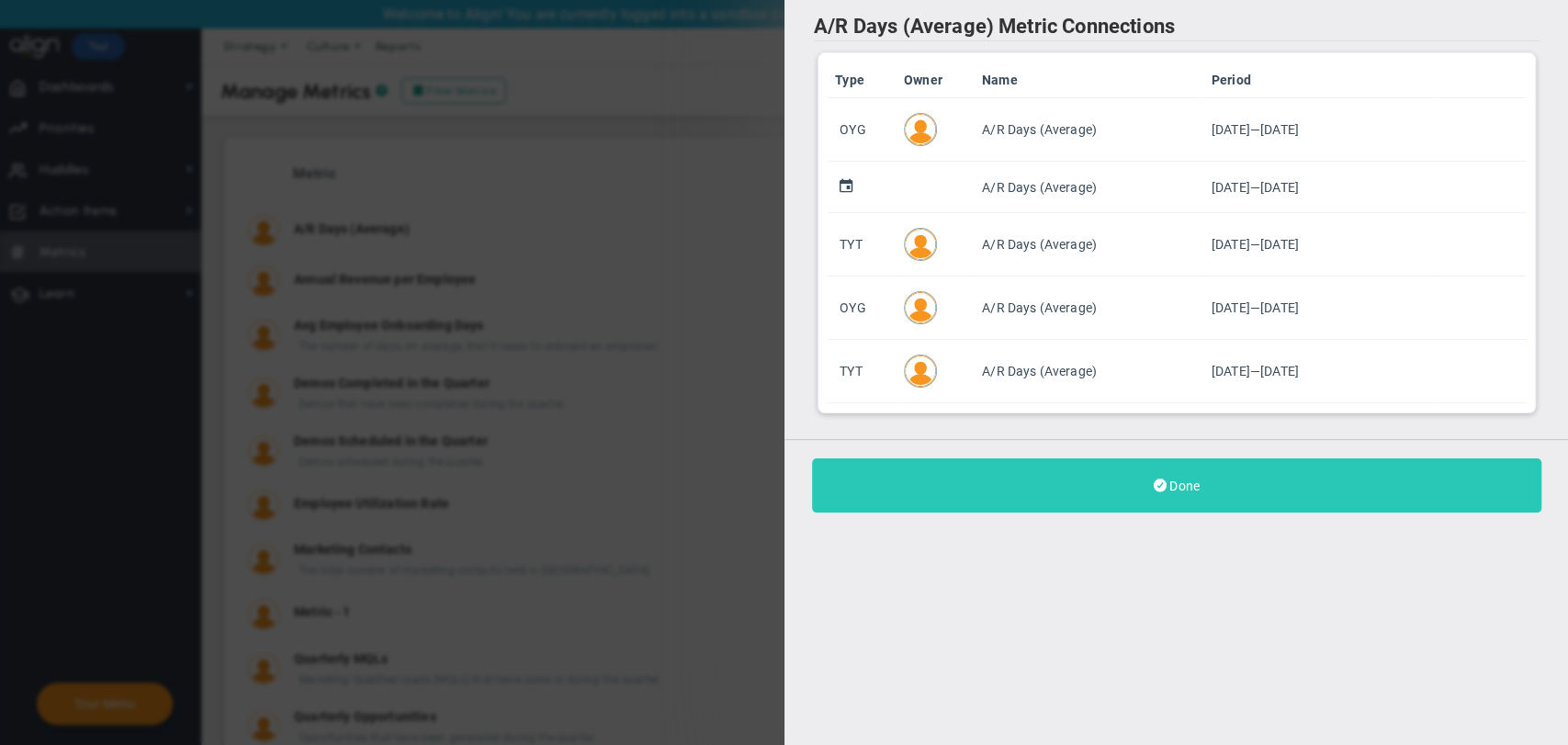
click at [1202, 472] on button "Done" at bounding box center [1177, 484] width 729 height 54
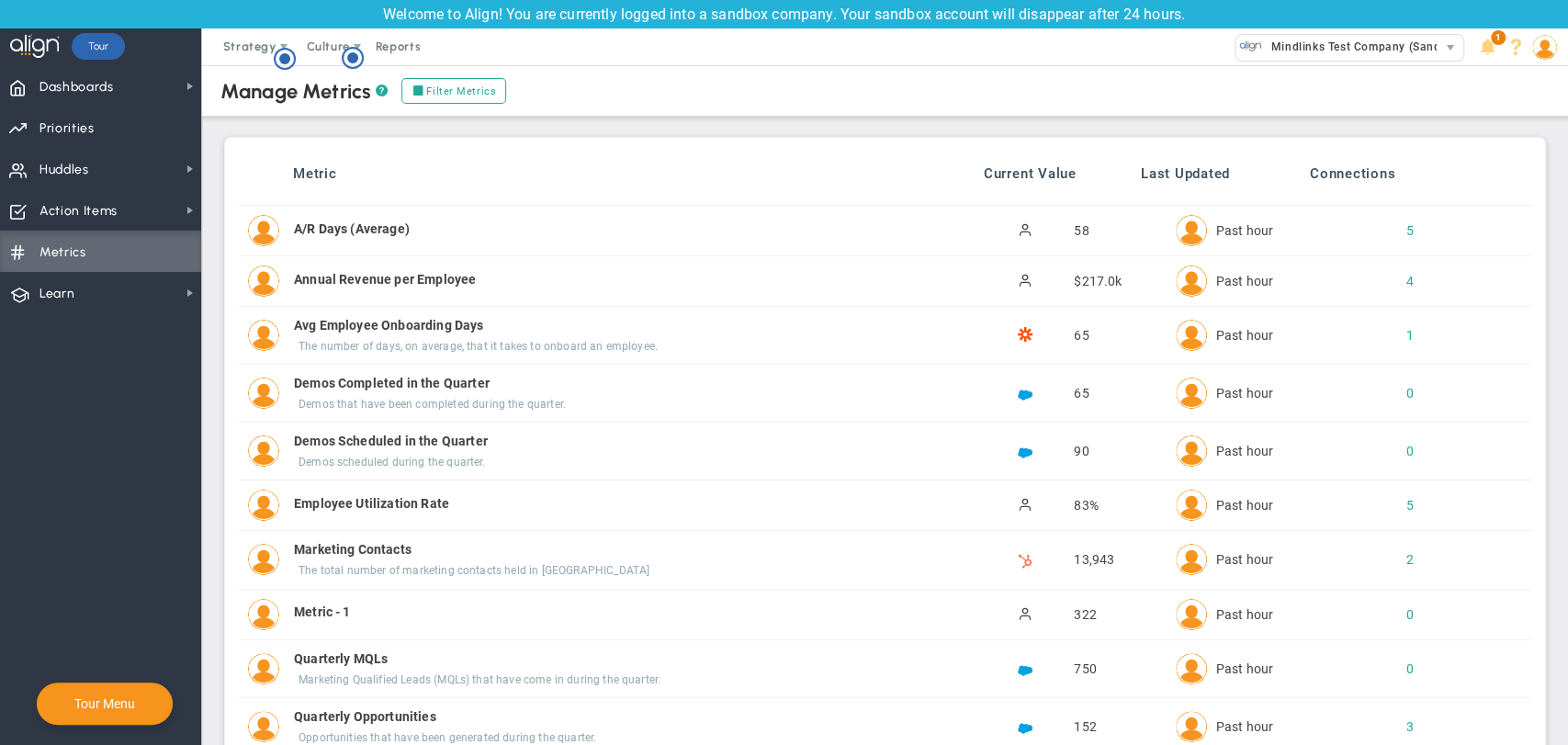
click at [1541, 51] on img at bounding box center [1545, 47] width 25 height 25
click at [1511, 236] on span "Sign Out" at bounding box center [1492, 230] width 149 height 37
